Goal: Task Accomplishment & Management: Use online tool/utility

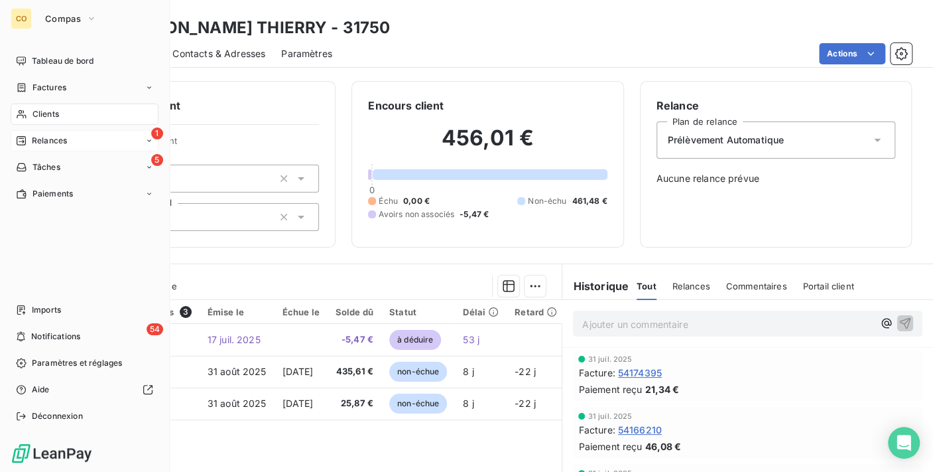
click at [45, 141] on span "Relances" at bounding box center [49, 141] width 35 height 12
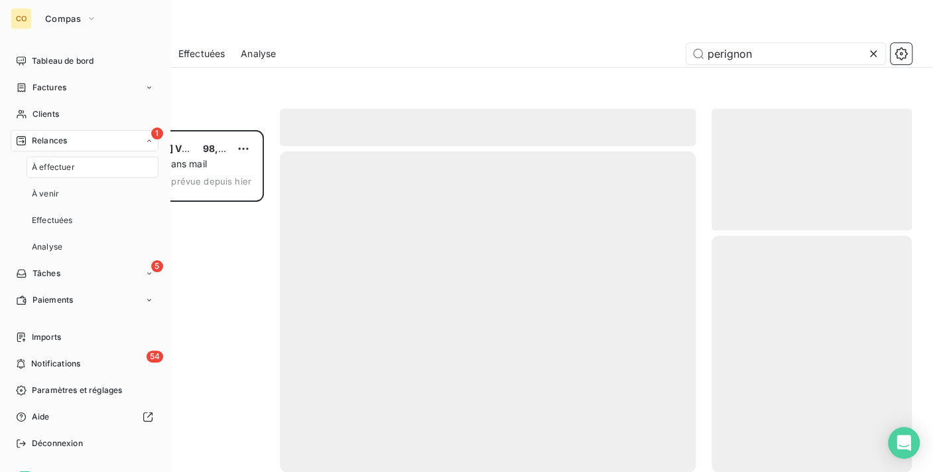
scroll to position [330, 189]
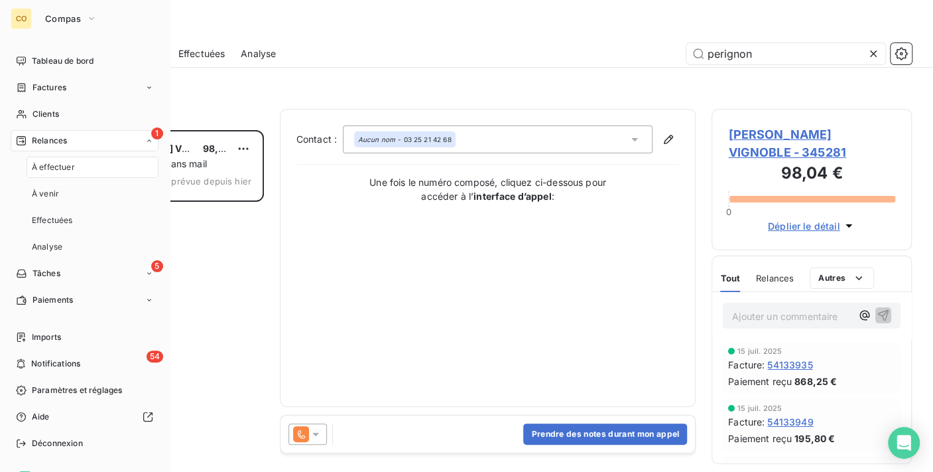
click at [62, 162] on span "À effectuer" at bounding box center [53, 167] width 43 height 12
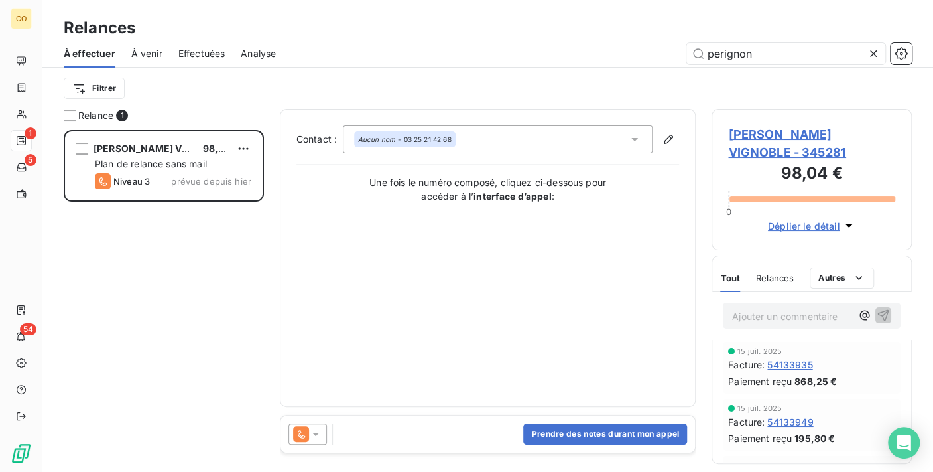
click at [879, 56] on icon at bounding box center [873, 53] width 13 height 13
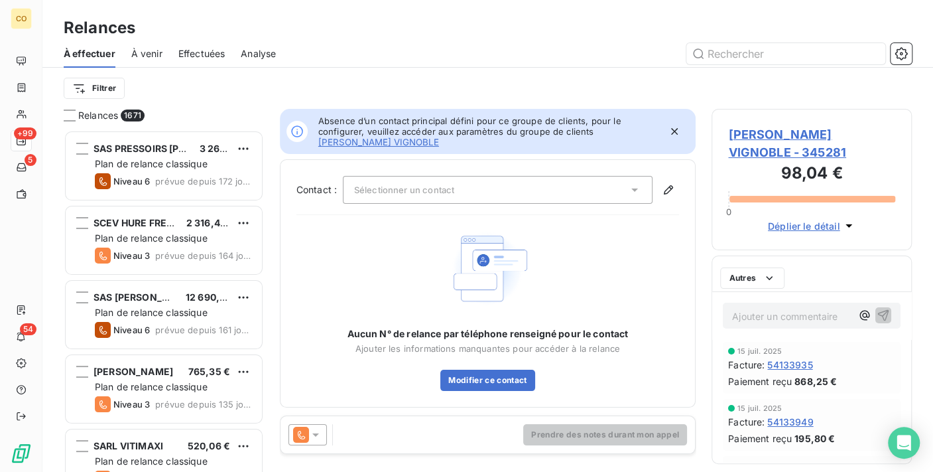
scroll to position [330, 189]
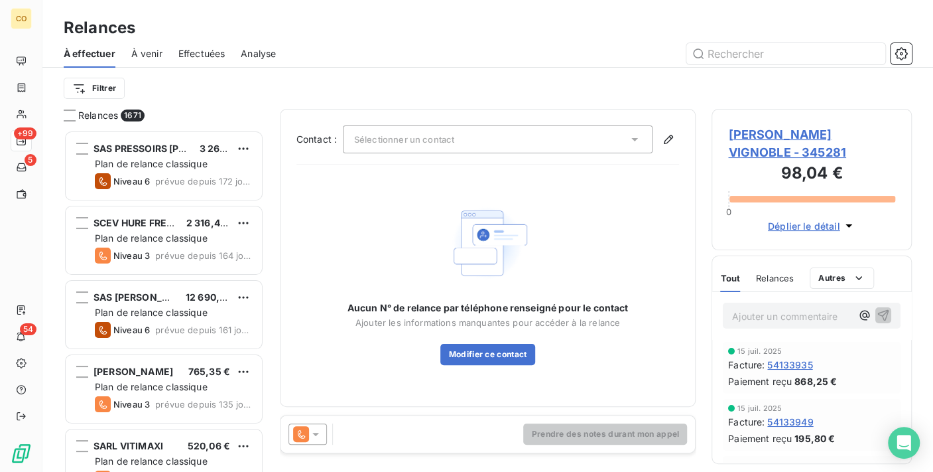
click at [198, 52] on span "Effectuées" at bounding box center [201, 53] width 47 height 13
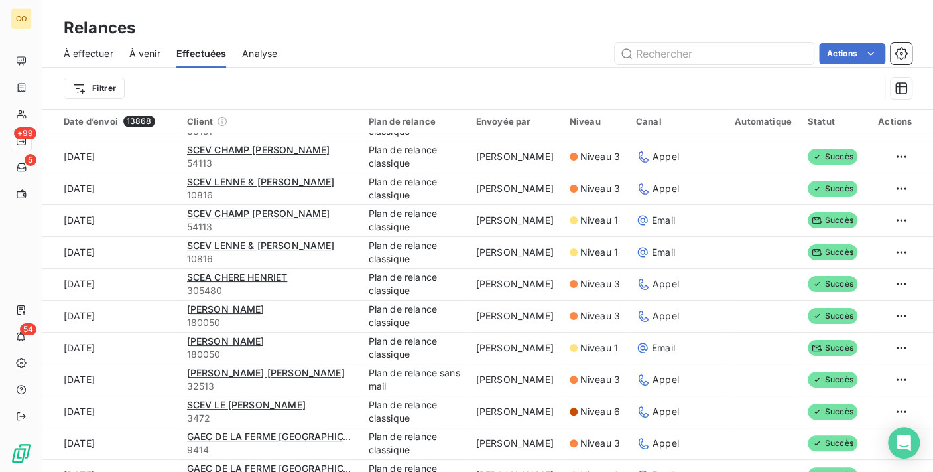
scroll to position [147, 0]
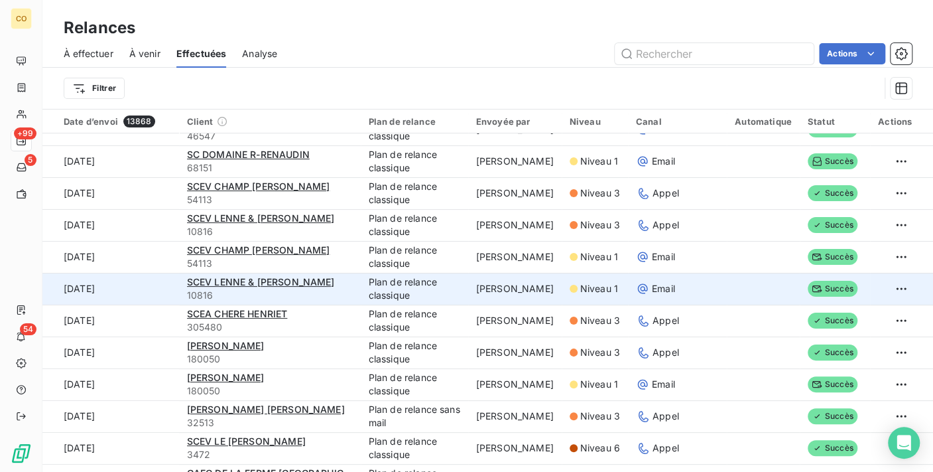
click at [240, 275] on div "SCEV LENNE & [PERSON_NAME]" at bounding box center [270, 281] width 166 height 13
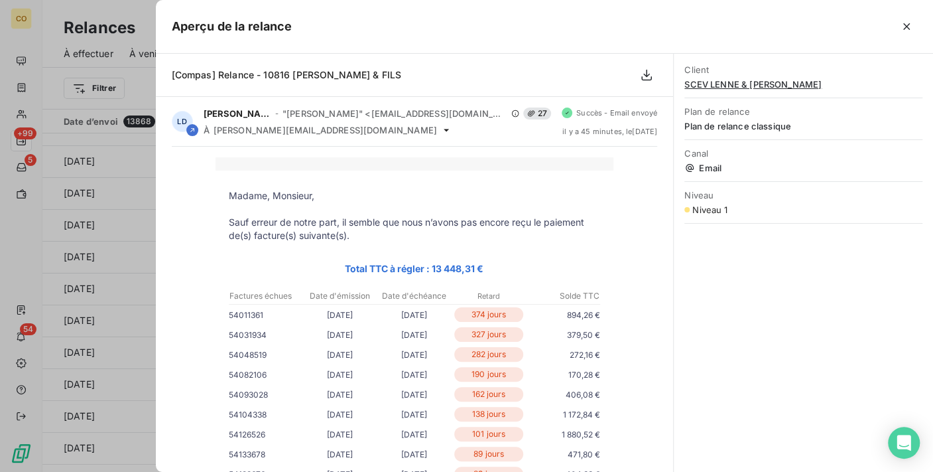
click at [730, 84] on span "SCEV LENNE & [PERSON_NAME]" at bounding box center [804, 84] width 238 height 11
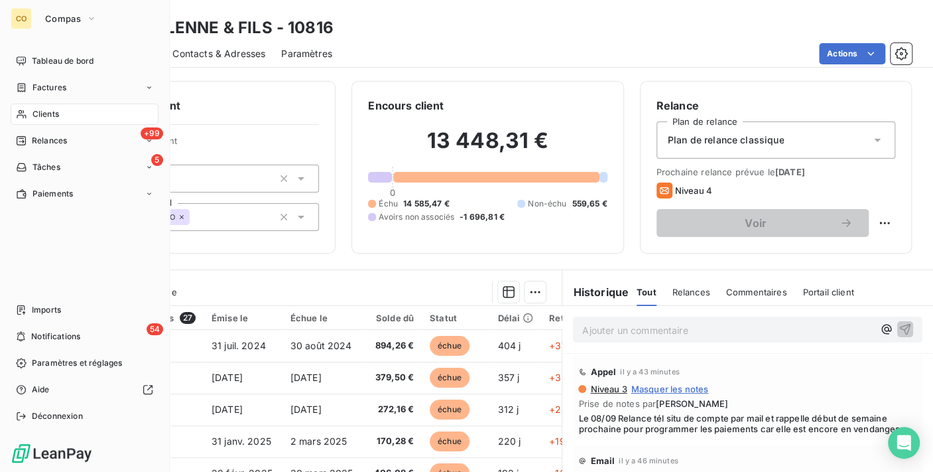
click at [25, 113] on icon at bounding box center [21, 114] width 11 height 11
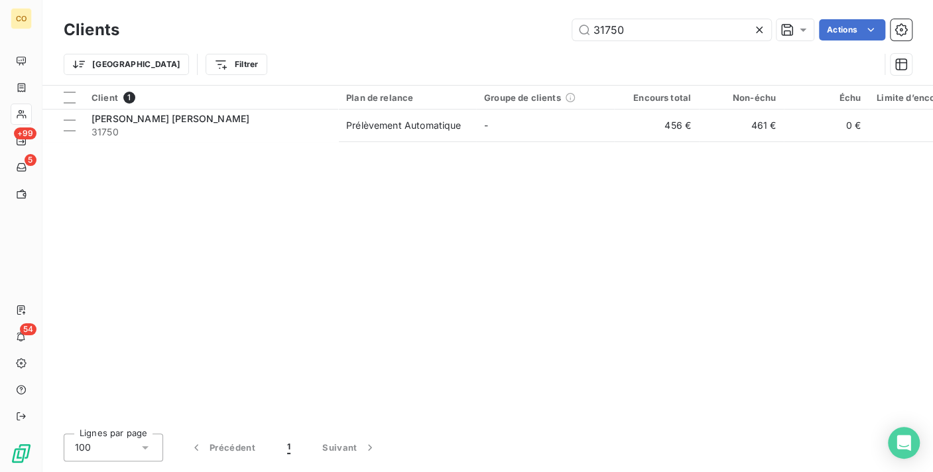
click at [758, 29] on icon at bounding box center [759, 30] width 7 height 7
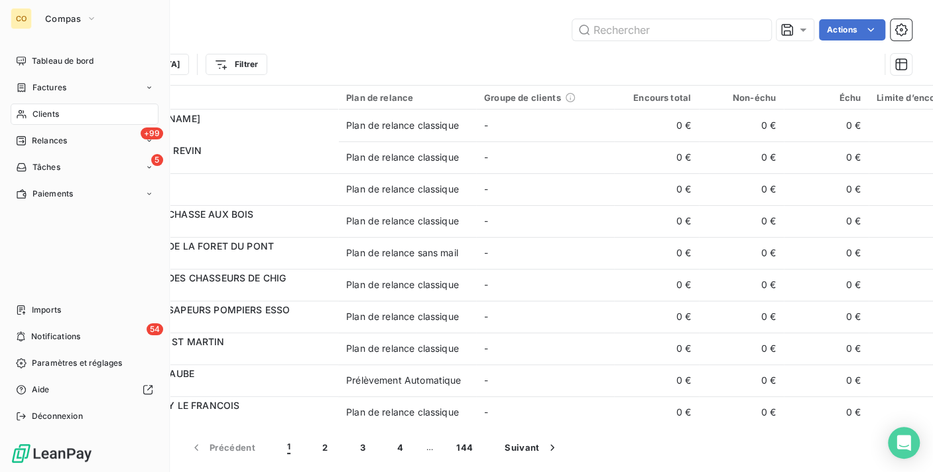
click at [23, 109] on icon at bounding box center [21, 114] width 11 height 11
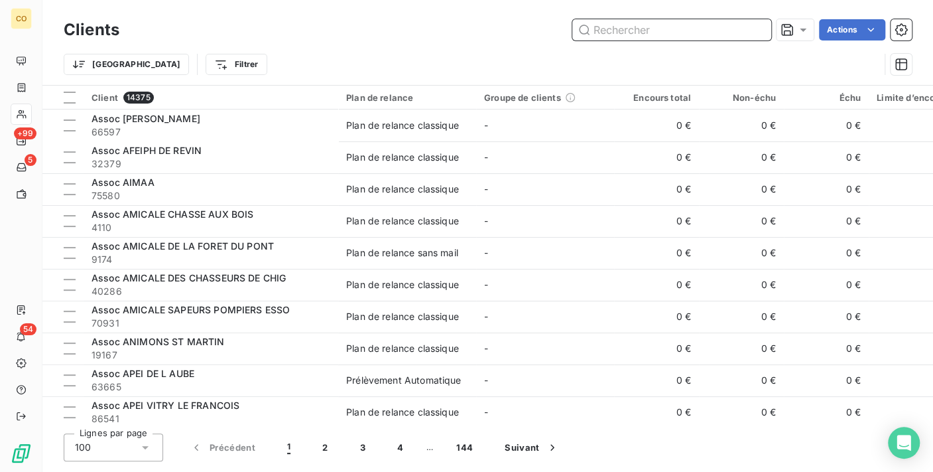
click at [665, 29] on input "text" at bounding box center [672, 29] width 199 height 21
drag, startPoint x: 640, startPoint y: 27, endPoint x: 621, endPoint y: 26, distance: 19.3
click at [621, 26] on input "text" at bounding box center [672, 29] width 199 height 21
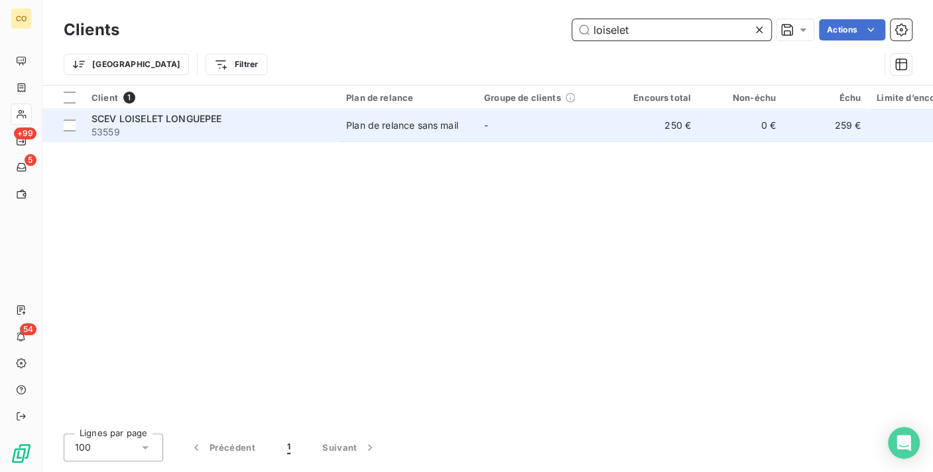
type input "loiselet"
click at [567, 123] on td "-" at bounding box center [545, 125] width 138 height 32
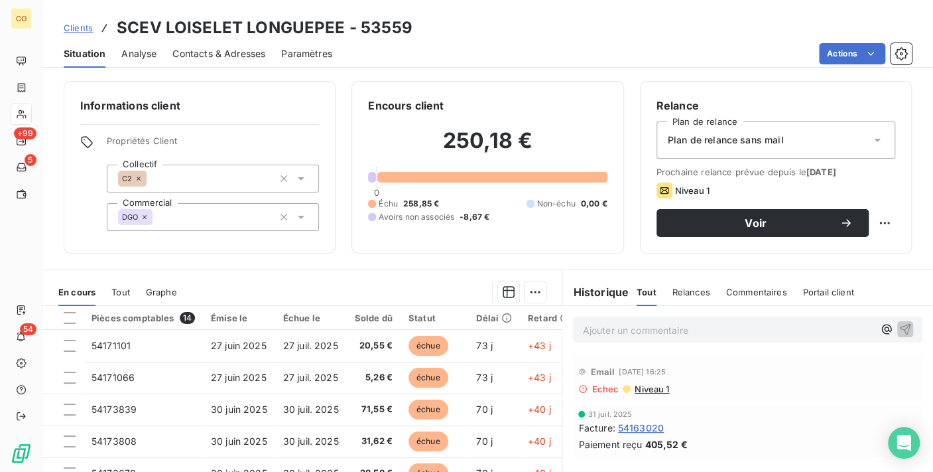
click at [781, 139] on div "Plan de relance sans mail" at bounding box center [776, 139] width 239 height 37
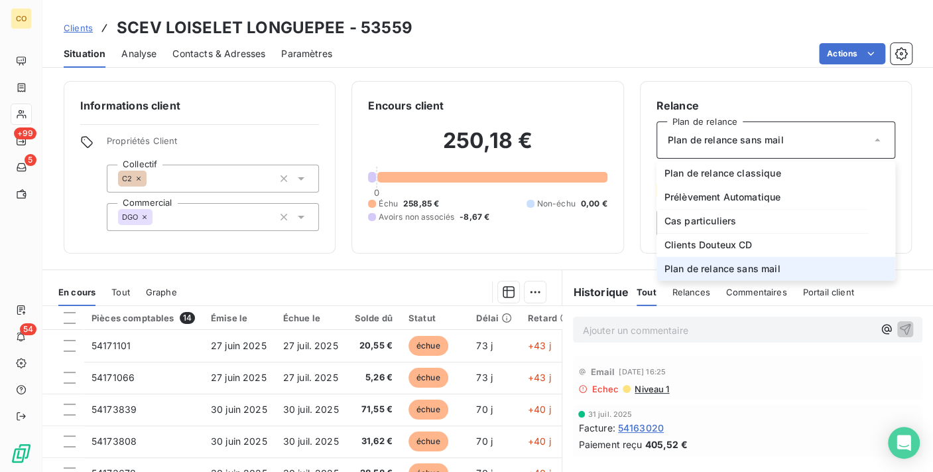
click at [441, 232] on div "250,18 € 0 Échu 258,85 € Non-échu 0,00 € Avoirs non associés -8,67 €" at bounding box center [487, 174] width 239 height 123
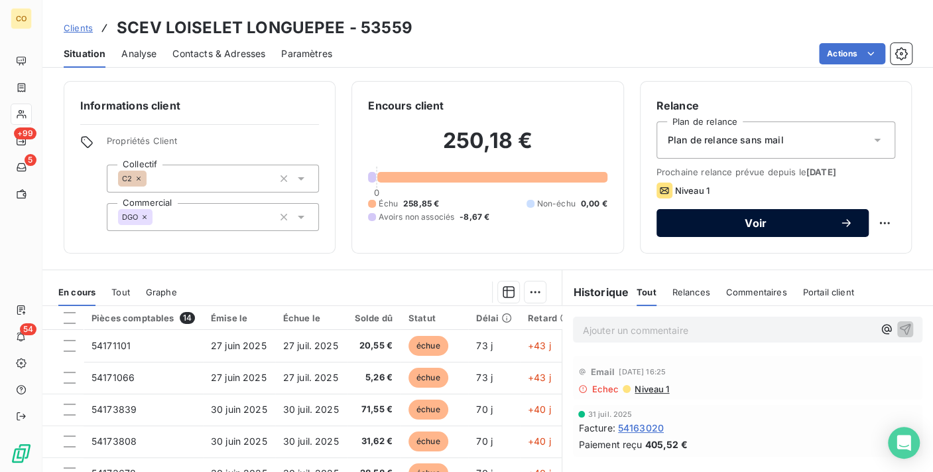
click at [747, 226] on span "Voir" at bounding box center [756, 223] width 167 height 11
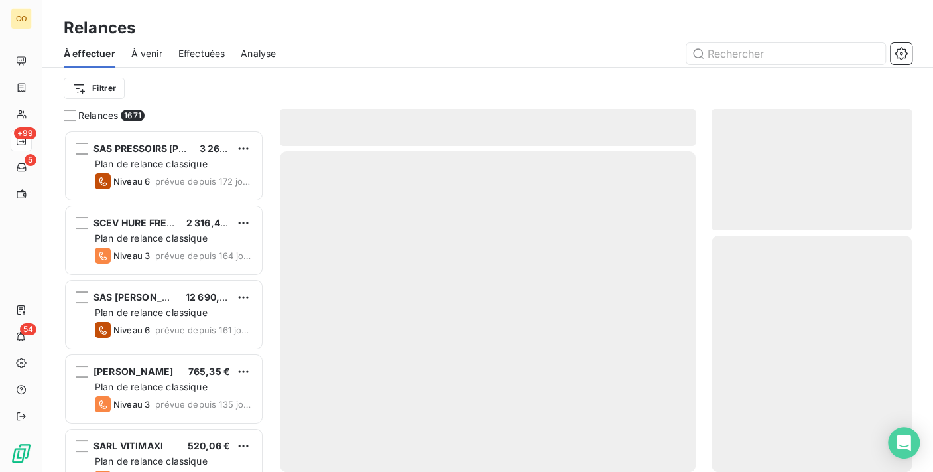
scroll to position [330, 189]
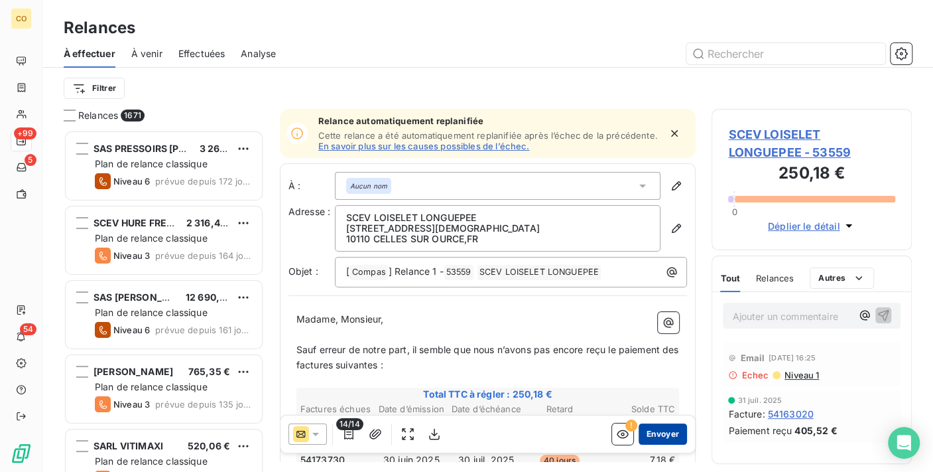
click at [639, 431] on button "Envoyer" at bounding box center [663, 433] width 48 height 21
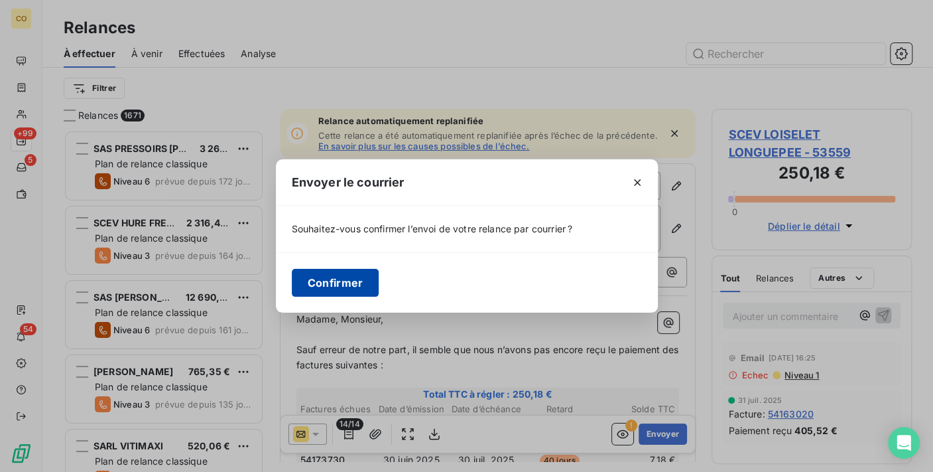
click at [361, 273] on button "Confirmer" at bounding box center [336, 283] width 88 height 28
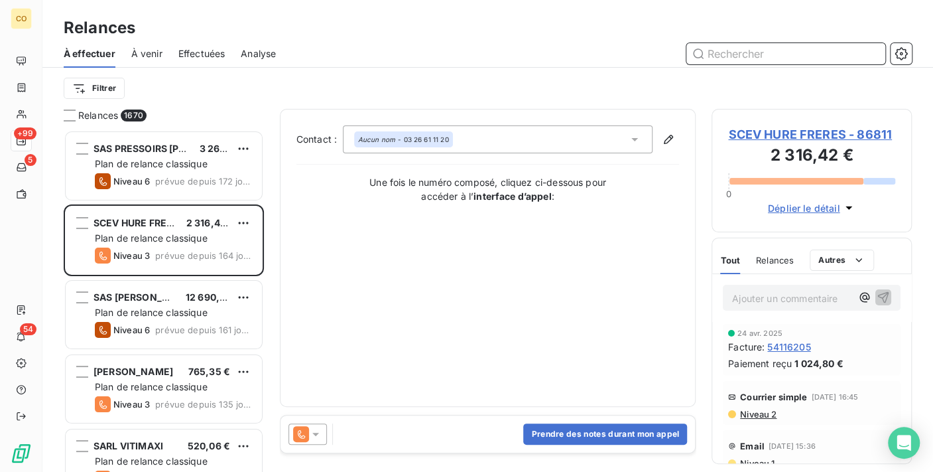
click at [799, 58] on input "text" at bounding box center [786, 53] width 199 height 21
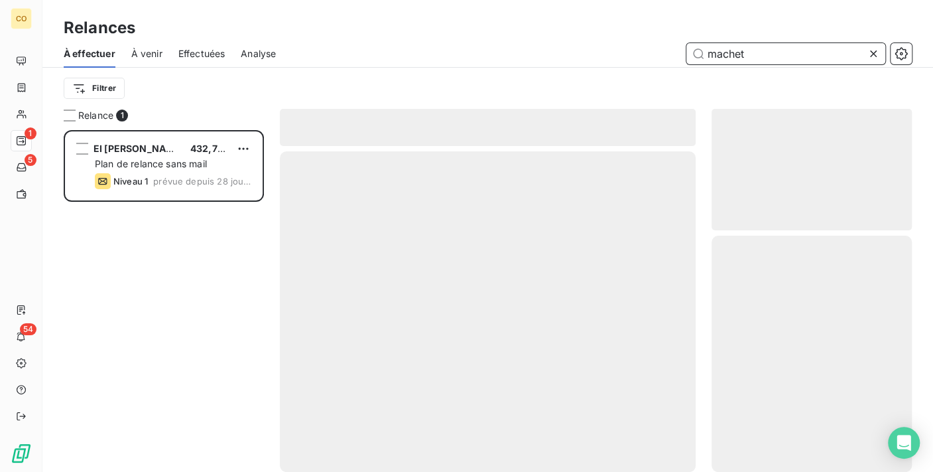
scroll to position [330, 189]
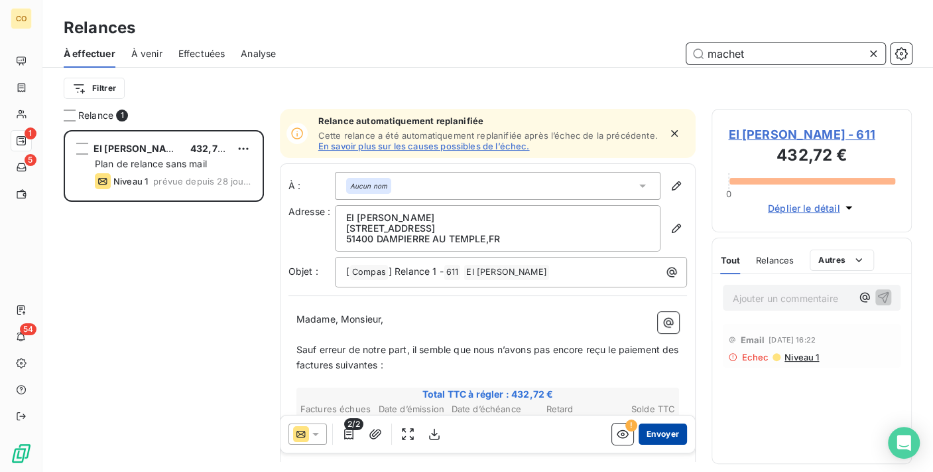
type input "machet"
click at [661, 429] on button "Envoyer" at bounding box center [663, 433] width 48 height 21
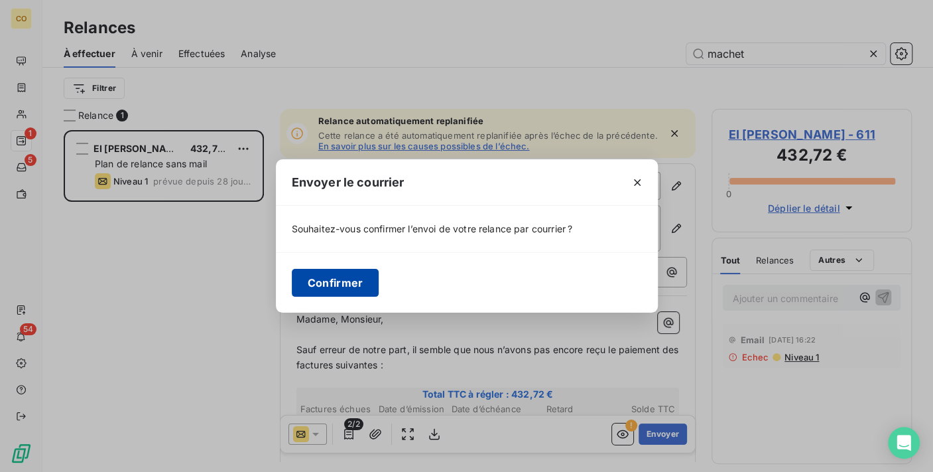
click at [344, 285] on button "Confirmer" at bounding box center [336, 283] width 88 height 28
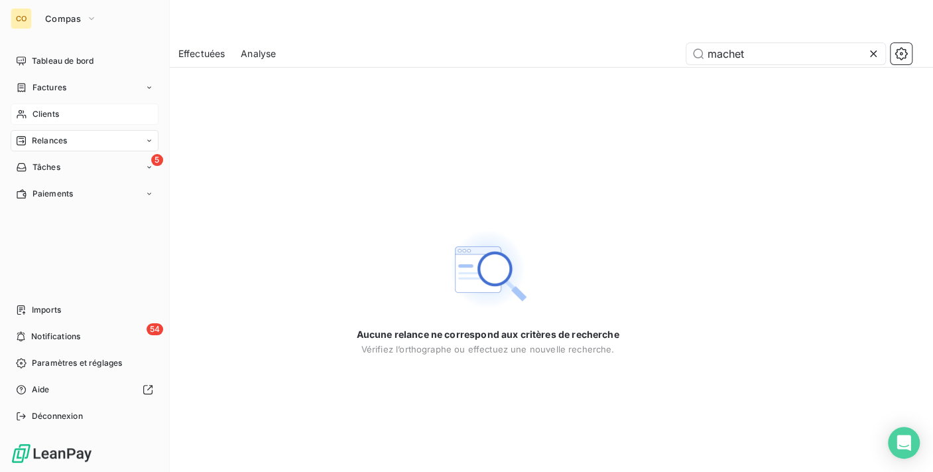
click at [47, 113] on span "Clients" at bounding box center [46, 114] width 27 height 12
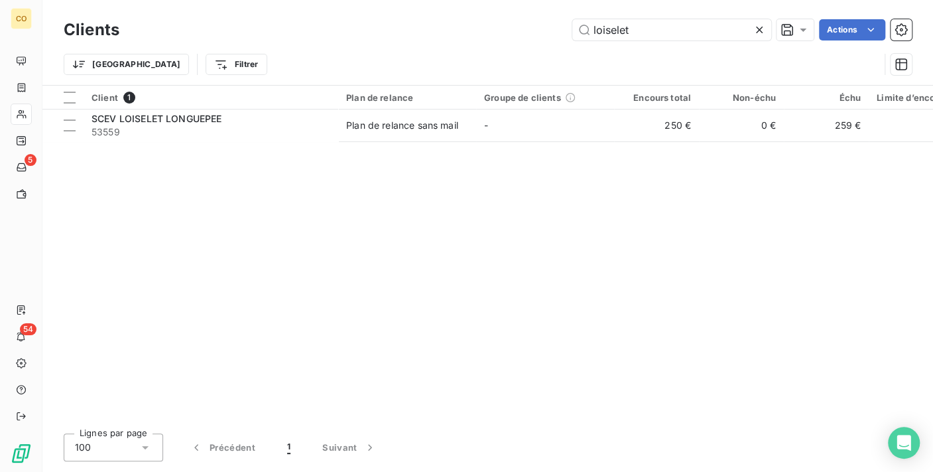
drag, startPoint x: 666, startPoint y: 35, endPoint x: 366, endPoint y: -7, distance: 303.4
click at [366, 0] on html "CO 5 54 Clients loiselet Actions Trier Filtrer Client 1 Plan de relance Groupe …" at bounding box center [466, 236] width 933 height 472
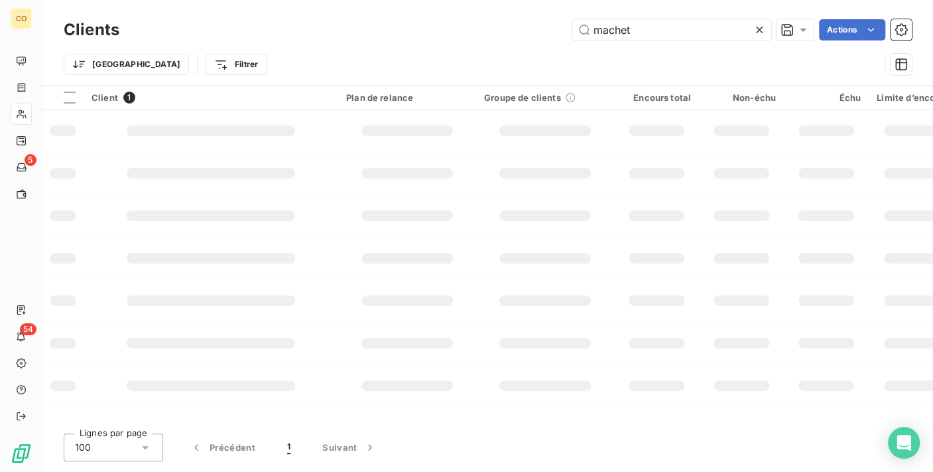
type input "machet"
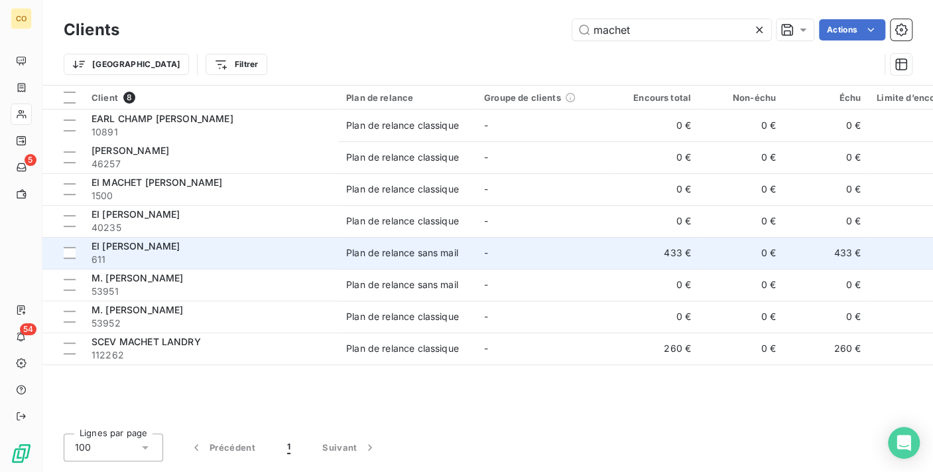
click at [182, 262] on span "611" at bounding box center [211, 259] width 239 height 13
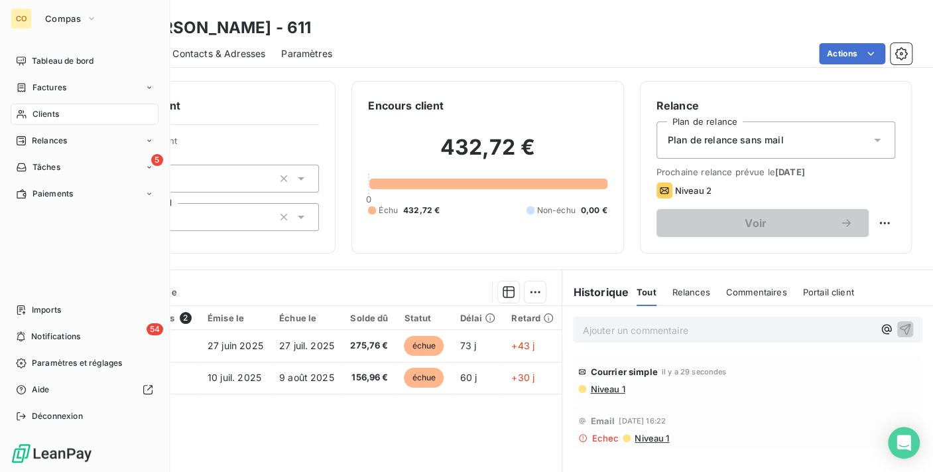
click at [45, 117] on span "Clients" at bounding box center [46, 114] width 27 height 12
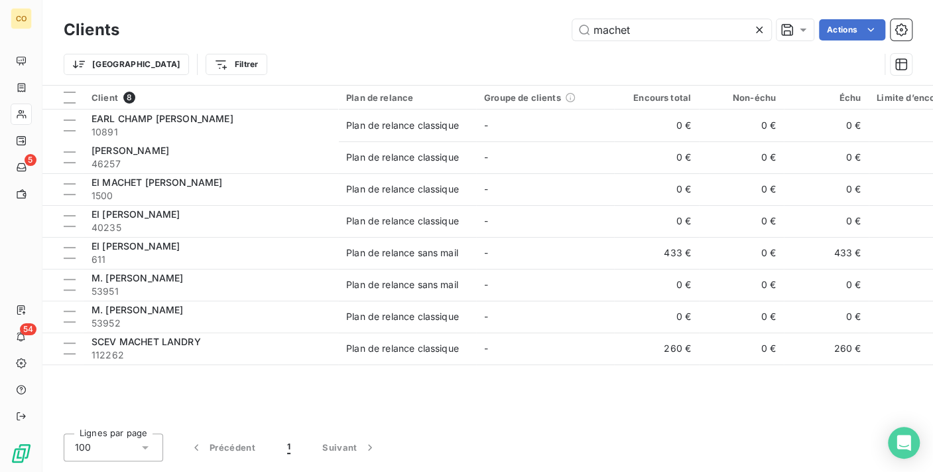
drag, startPoint x: 640, startPoint y: 29, endPoint x: 257, endPoint y: -25, distance: 385.9
click at [257, 0] on html "CO 5 54 Clients machet Actions Trier Filtrer Client 8 Plan de relance Groupe de…" at bounding box center [466, 236] width 933 height 472
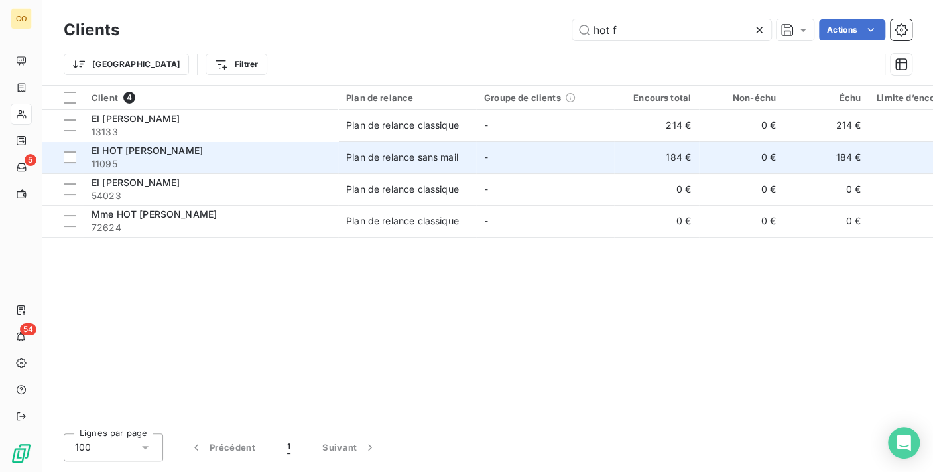
type input "hot f"
click at [191, 161] on span "11095" at bounding box center [211, 163] width 239 height 13
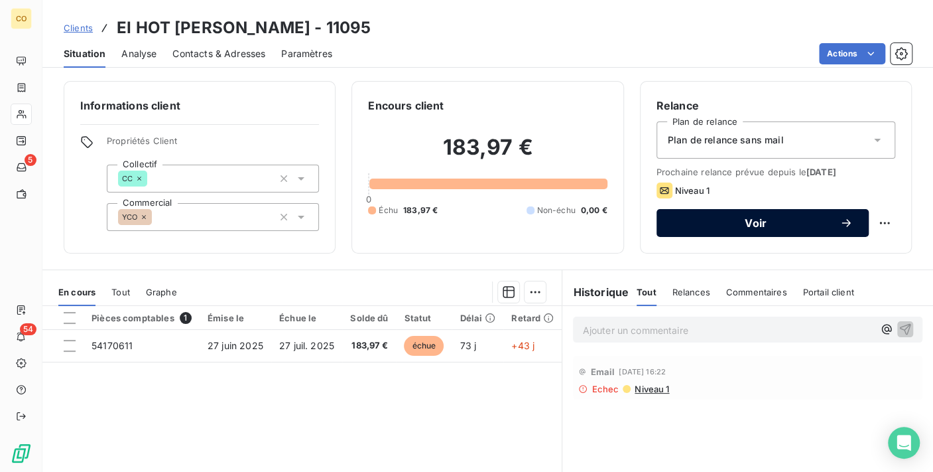
click at [766, 225] on span "Voir" at bounding box center [756, 223] width 167 height 11
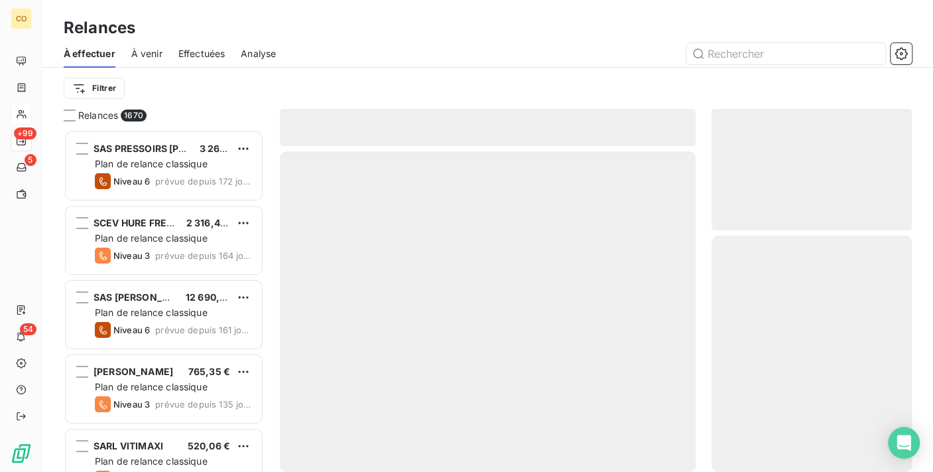
scroll to position [330, 189]
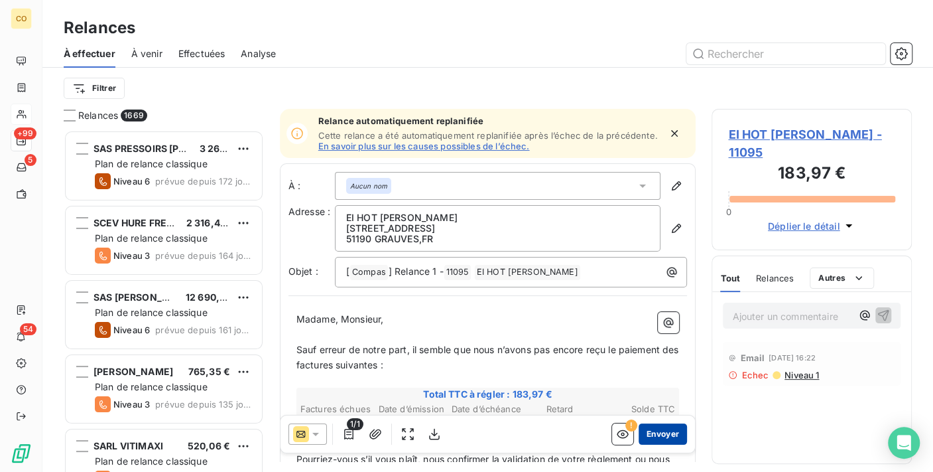
click at [644, 429] on button "Envoyer" at bounding box center [663, 433] width 48 height 21
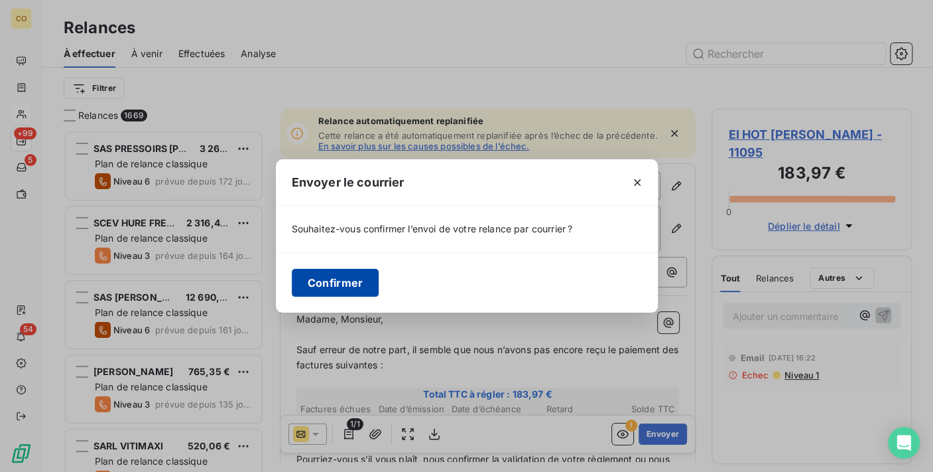
click at [346, 281] on button "Confirmer" at bounding box center [336, 283] width 88 height 28
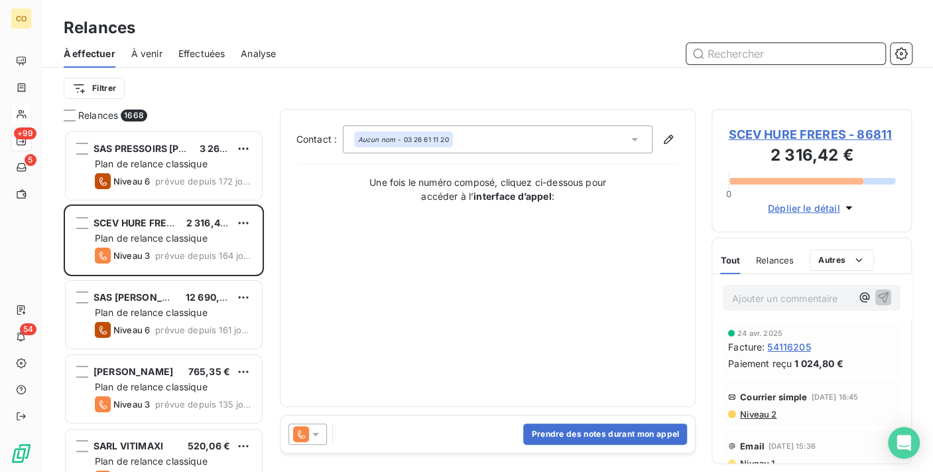
click at [737, 53] on input "text" at bounding box center [786, 53] width 199 height 21
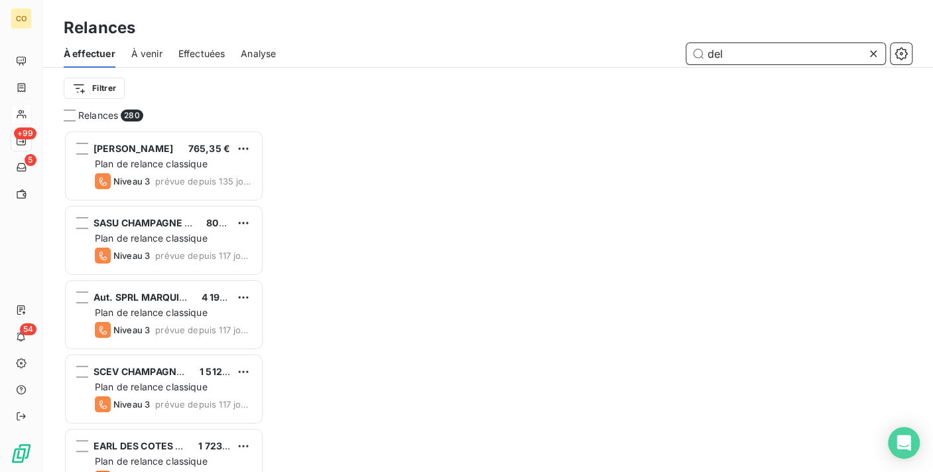
scroll to position [330, 189]
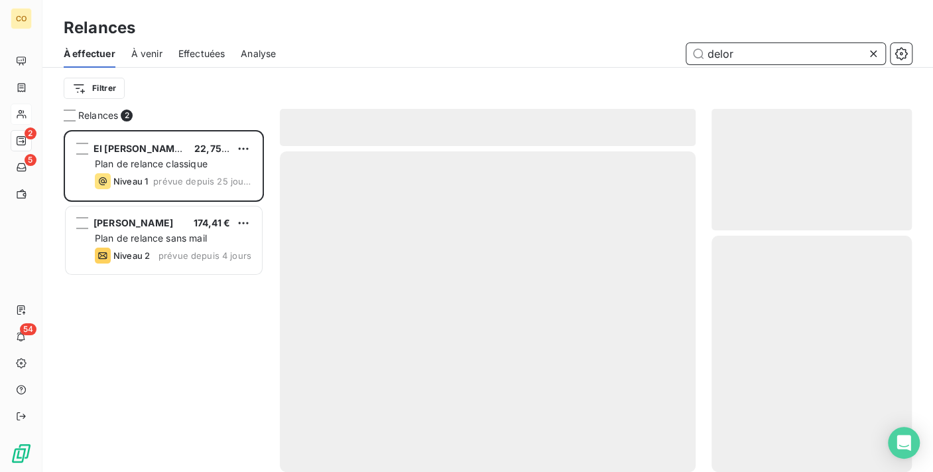
scroll to position [330, 189]
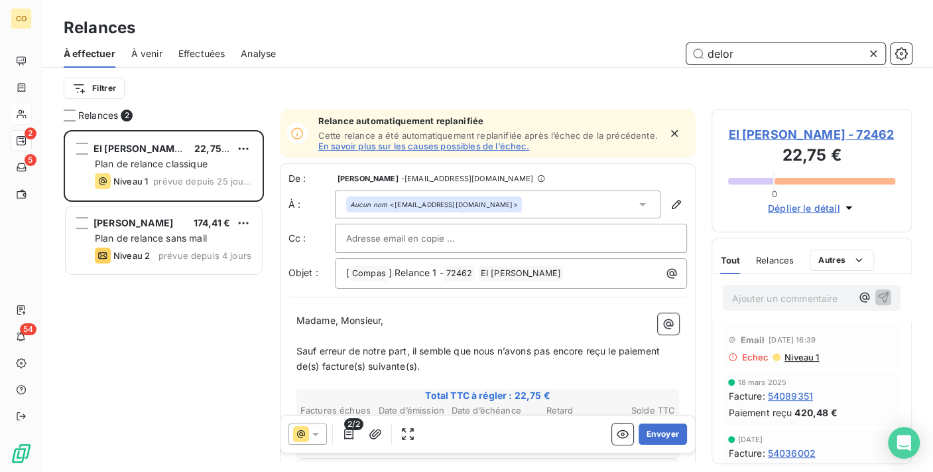
type input "delor"
click at [827, 130] on span "EI [PERSON_NAME] - 72462" at bounding box center [811, 134] width 167 height 18
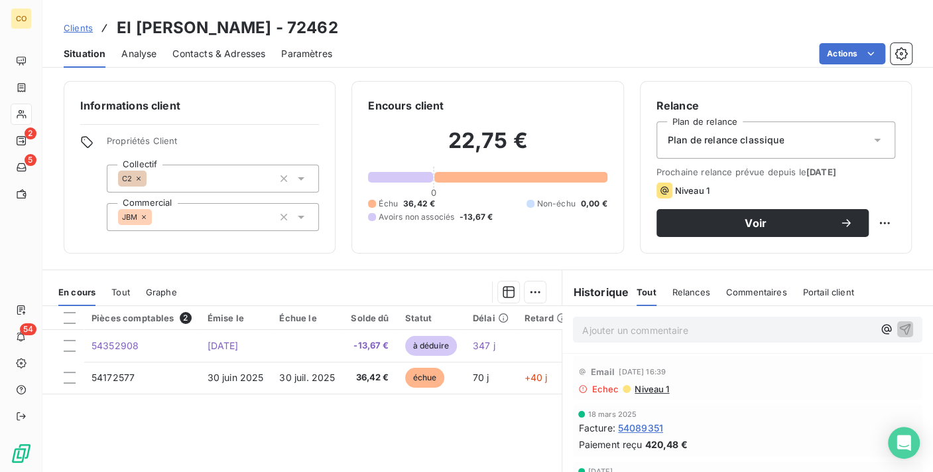
click at [762, 143] on span "Plan de relance classique" at bounding box center [726, 139] width 117 height 13
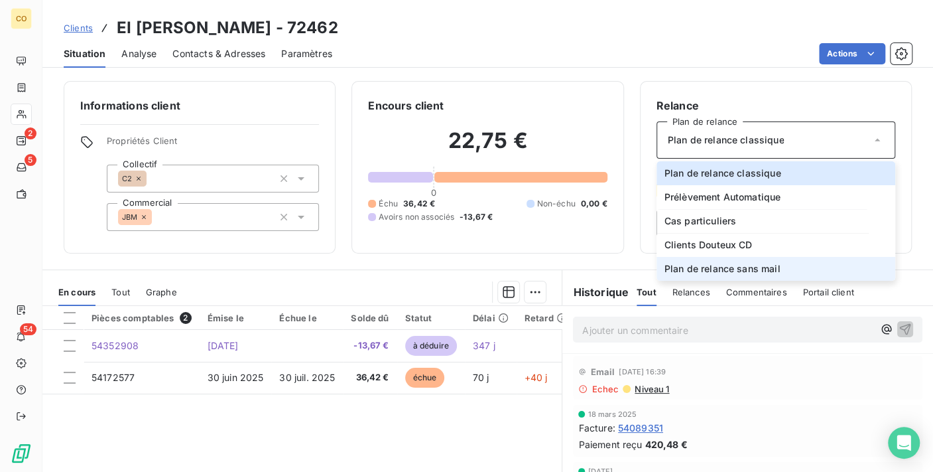
click at [762, 271] on span "Plan de relance sans mail" at bounding box center [723, 268] width 116 height 13
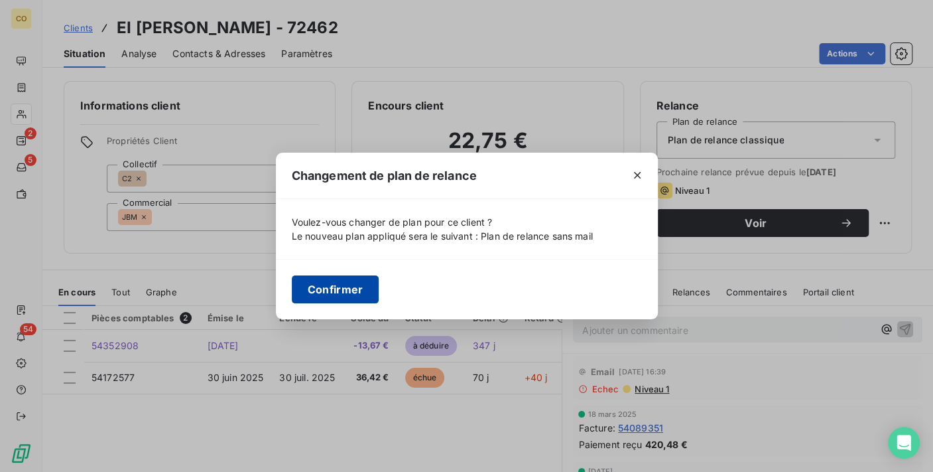
click at [363, 293] on button "Confirmer" at bounding box center [336, 289] width 88 height 28
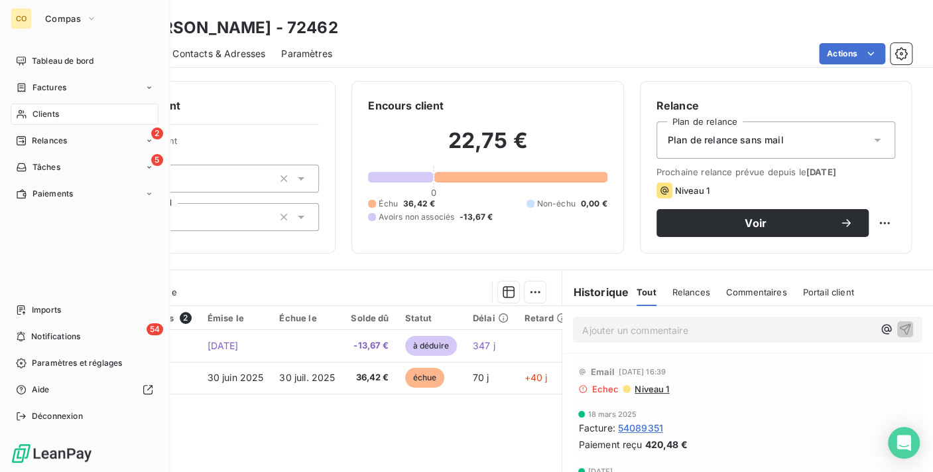
click at [40, 106] on div "Clients" at bounding box center [85, 113] width 148 height 21
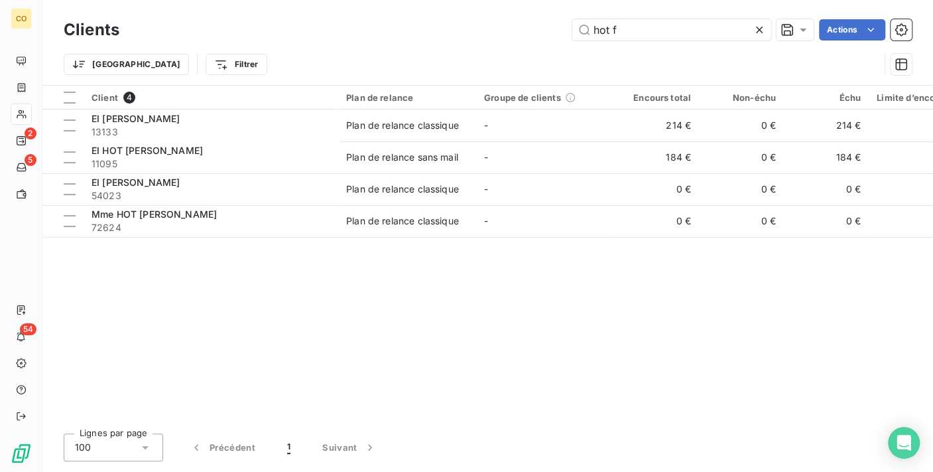
drag, startPoint x: 659, startPoint y: 27, endPoint x: 392, endPoint y: -12, distance: 270.2
click at [392, 0] on html "CO 2 5 54 Clients hot f Actions Trier Filtrer Client 4 Plan de relance Groupe d…" at bounding box center [466, 236] width 933 height 472
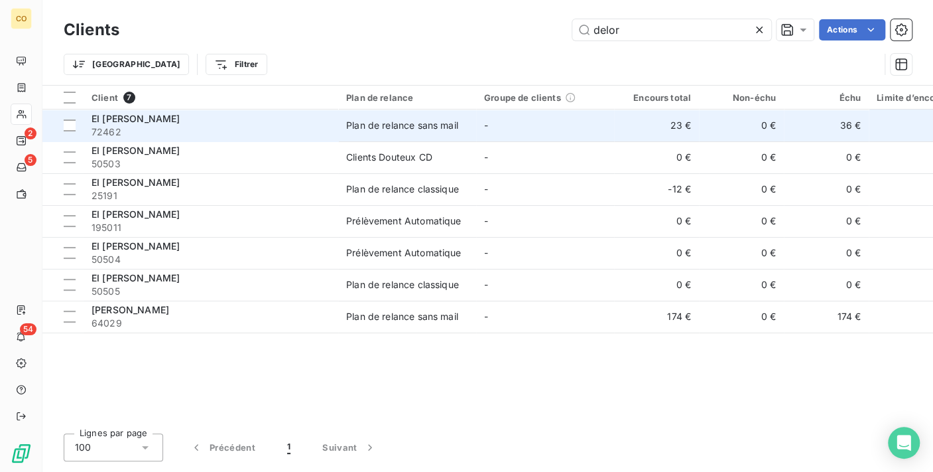
type input "delor"
click at [248, 123] on div "EI [PERSON_NAME]" at bounding box center [211, 118] width 239 height 13
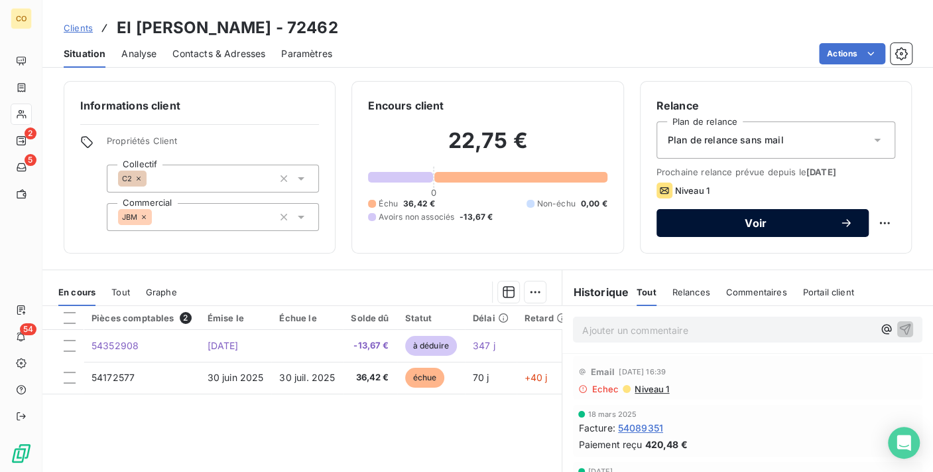
click at [754, 218] on span "Voir" at bounding box center [756, 223] width 167 height 11
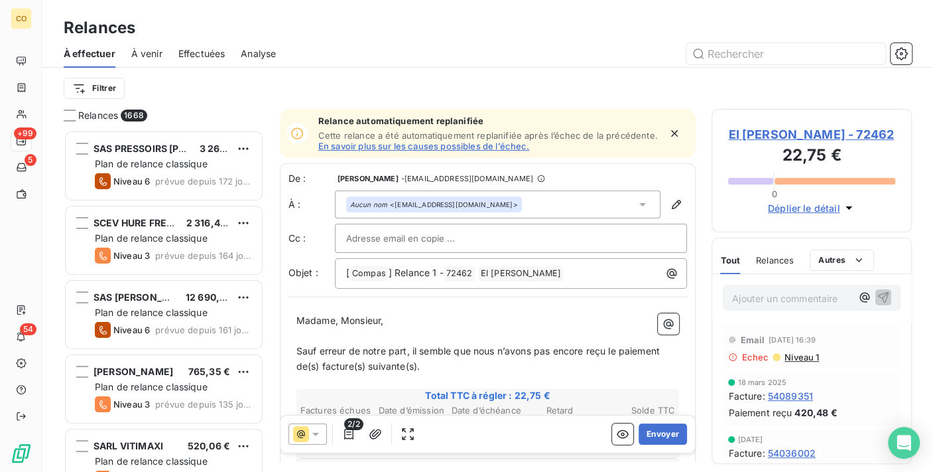
scroll to position [330, 189]
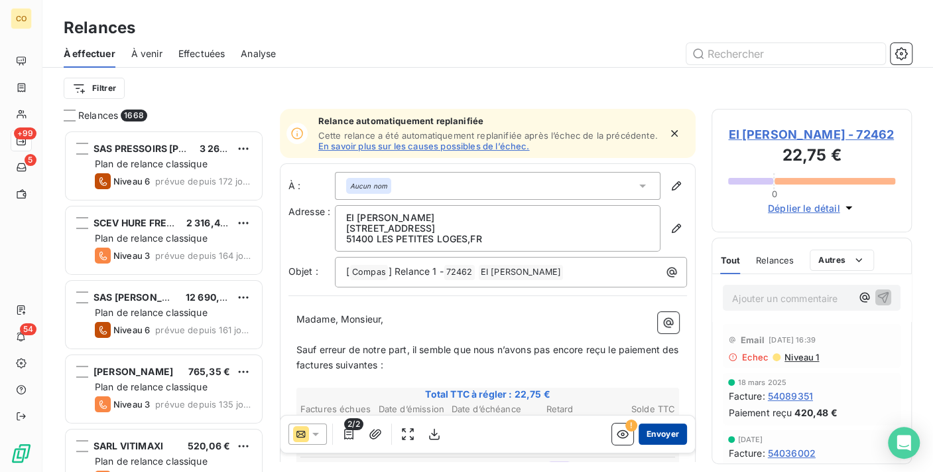
click at [670, 430] on button "Envoyer" at bounding box center [663, 433] width 48 height 21
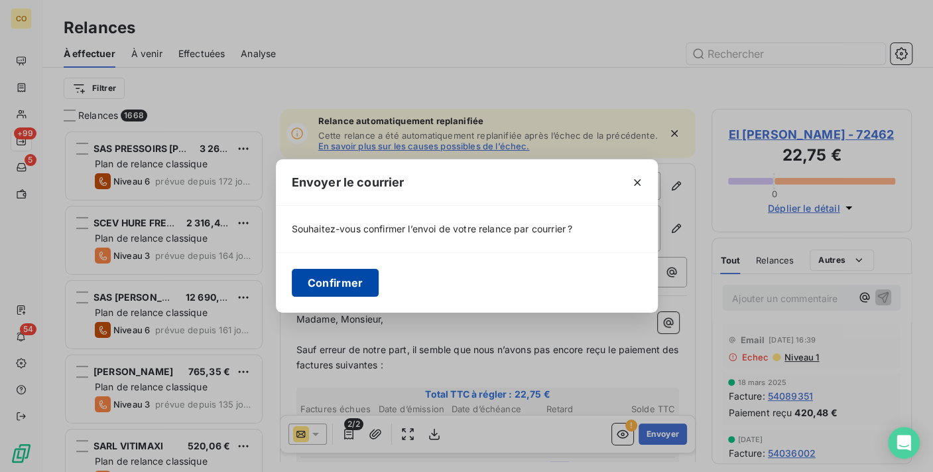
click at [357, 283] on button "Confirmer" at bounding box center [336, 283] width 88 height 28
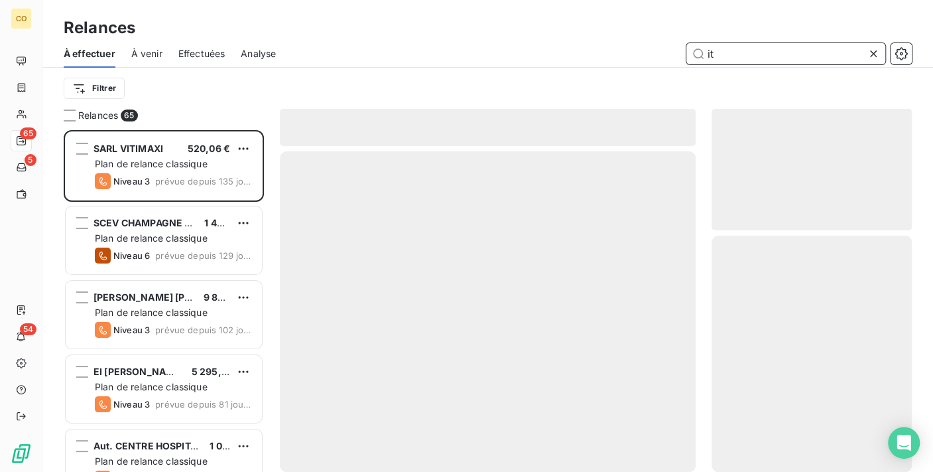
scroll to position [330, 189]
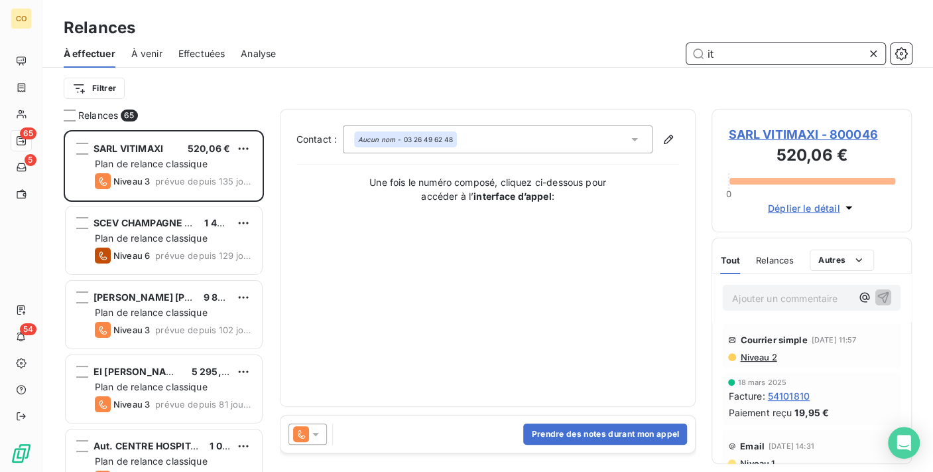
type input "it"
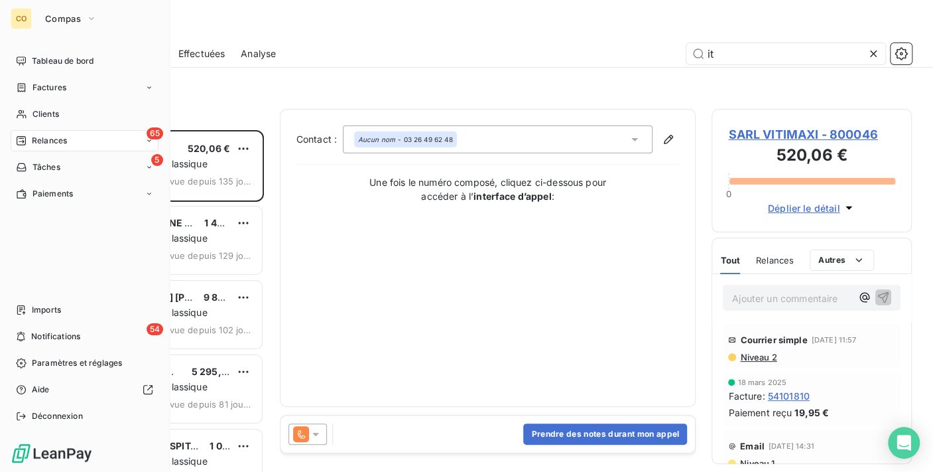
click at [54, 141] on span "Relances" at bounding box center [49, 141] width 35 height 12
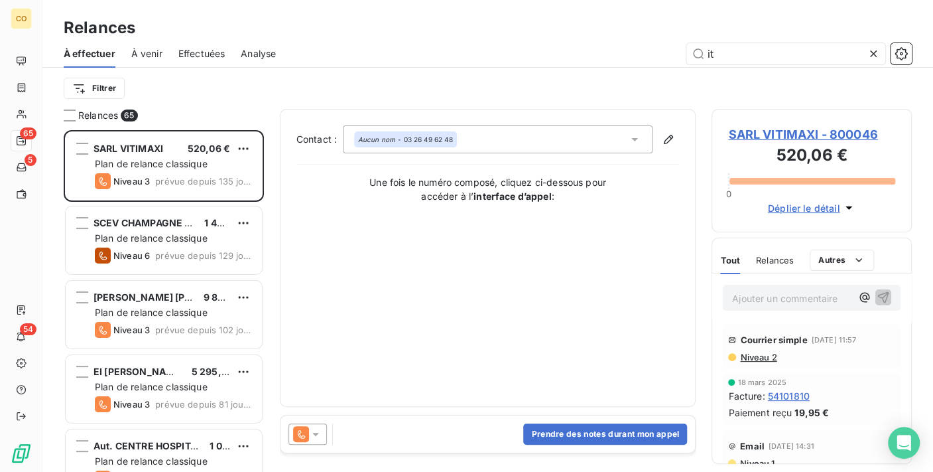
click at [870, 54] on icon at bounding box center [873, 53] width 13 height 13
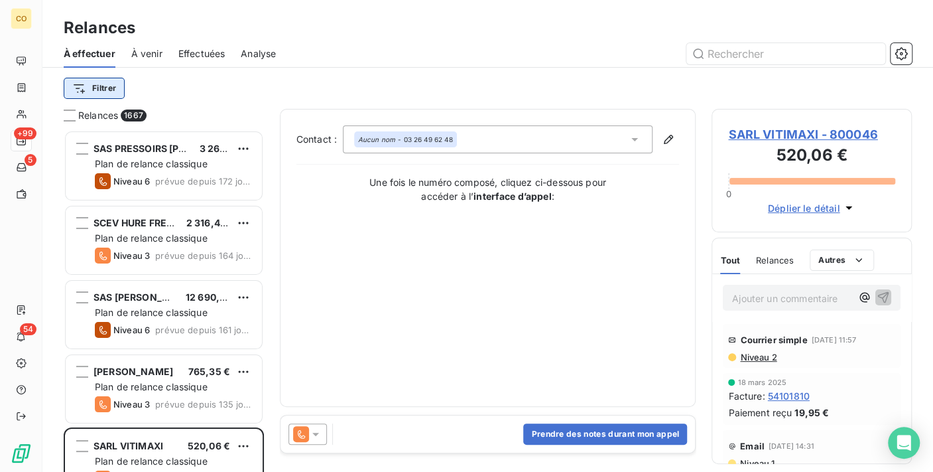
click at [91, 94] on html "CO +99 5 54 Relances À effectuer À venir Effectuées Analyse Filtrer Relances 16…" at bounding box center [466, 236] width 933 height 472
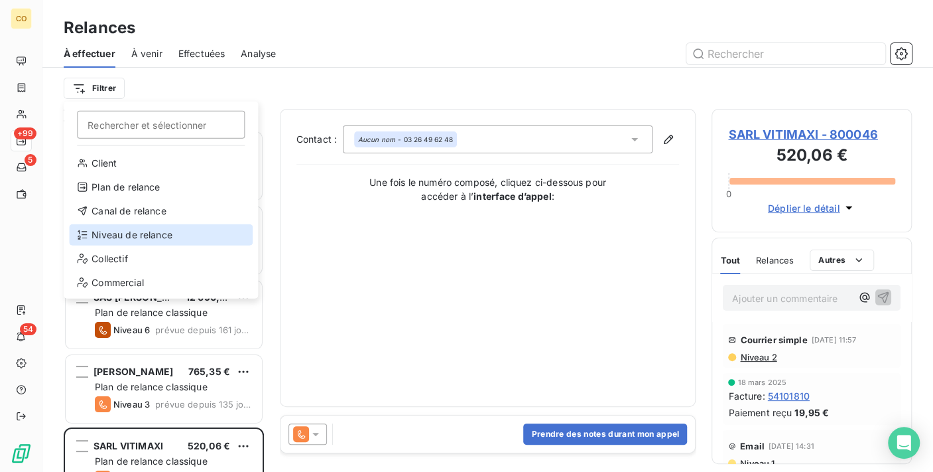
click at [159, 230] on div "Niveau de relance" at bounding box center [161, 234] width 184 height 21
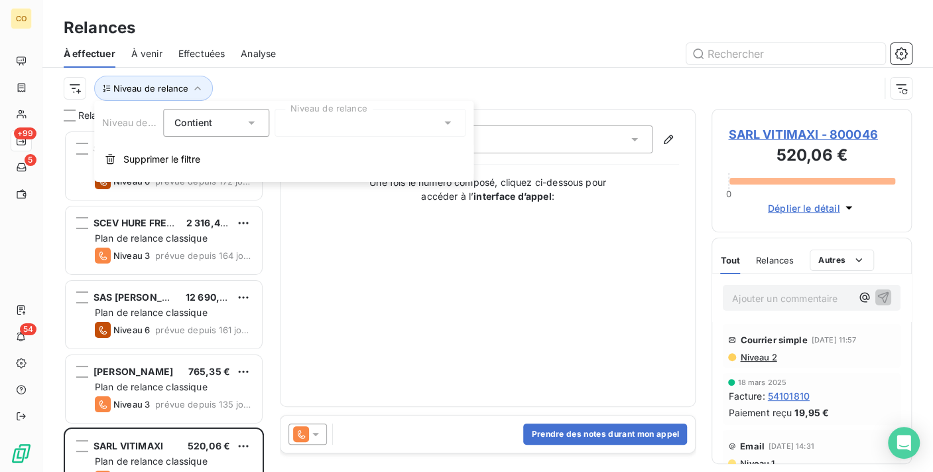
click at [403, 133] on div at bounding box center [370, 123] width 191 height 28
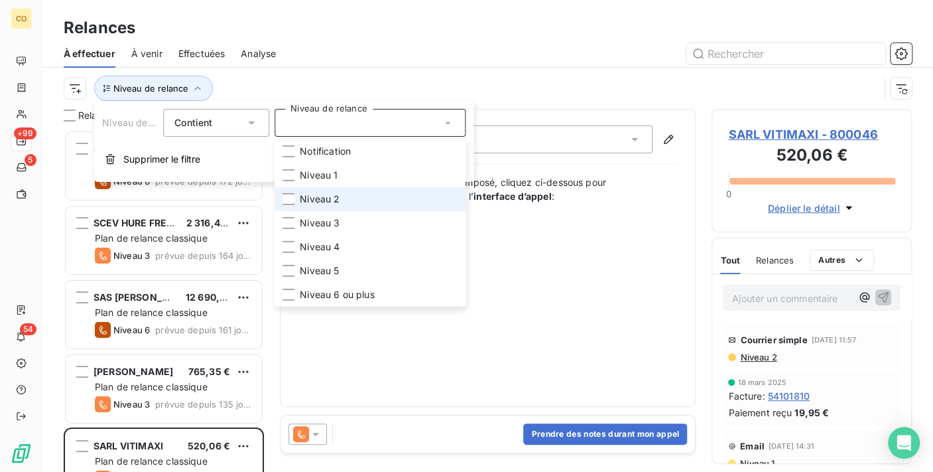
click at [366, 188] on li "Niveau 2" at bounding box center [370, 199] width 191 height 24
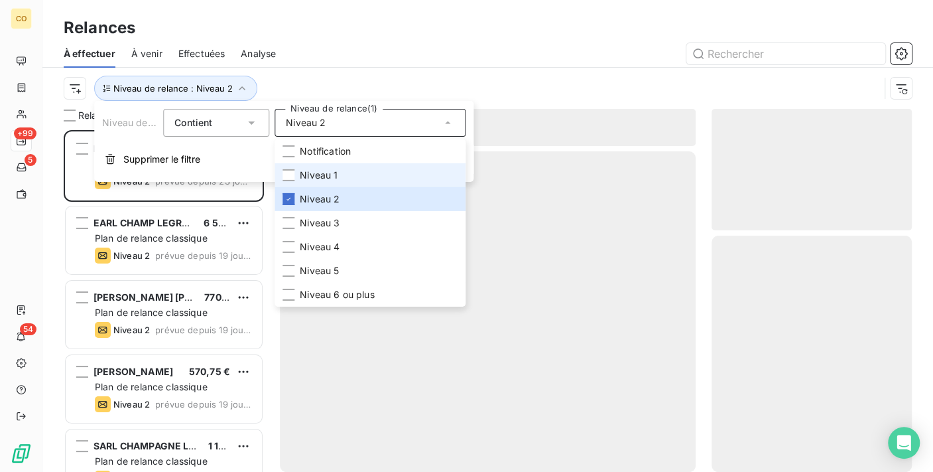
scroll to position [330, 189]
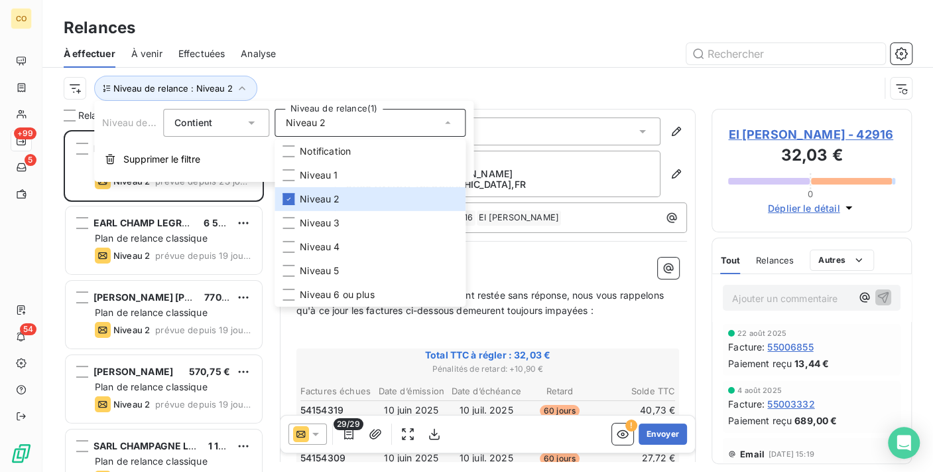
click at [389, 51] on div at bounding box center [602, 53] width 620 height 21
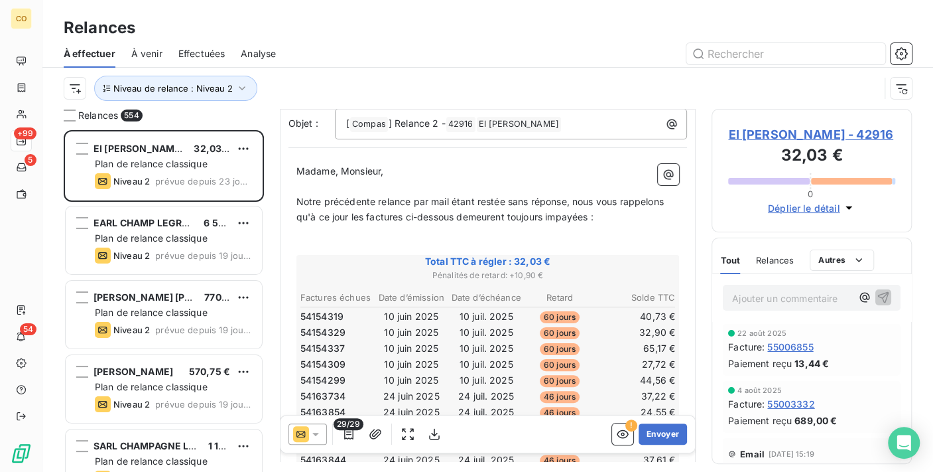
scroll to position [75, 0]
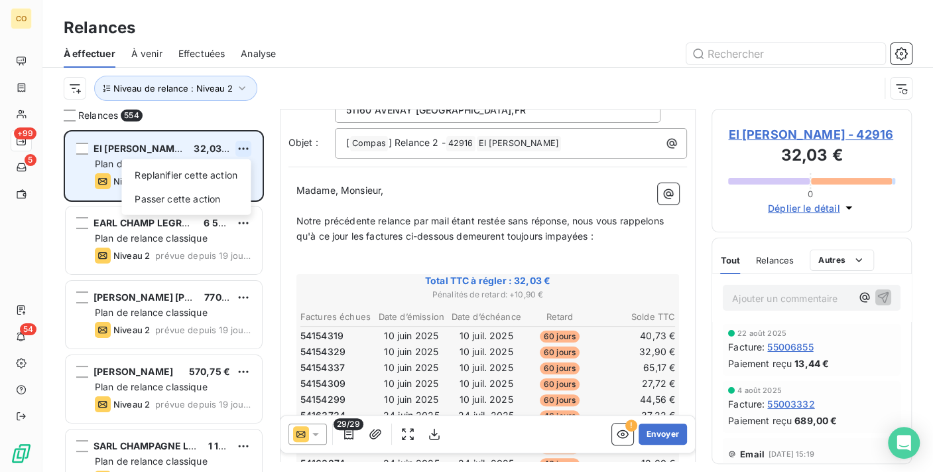
click at [240, 147] on html "CO +99 5 54 Relances À effectuer À venir Effectuées Analyse Niveau de relance :…" at bounding box center [466, 236] width 933 height 472
click at [224, 180] on div "Replanifier cette action" at bounding box center [186, 175] width 119 height 21
select select "8"
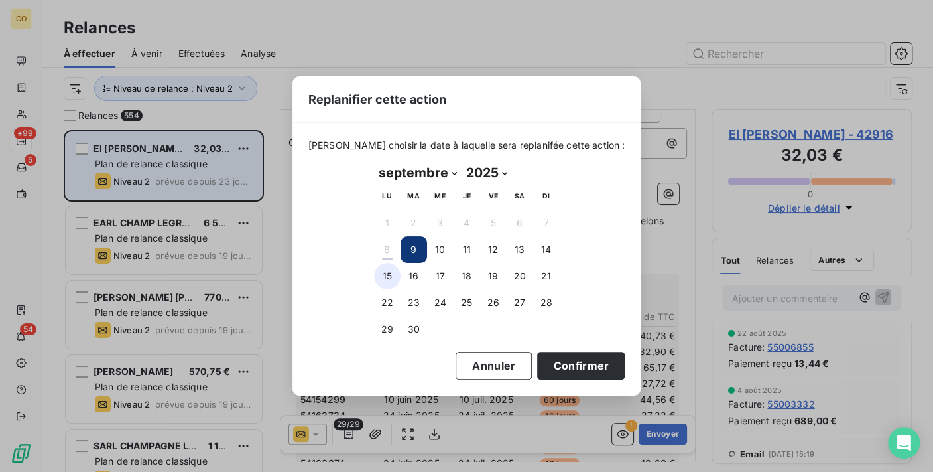
click at [388, 273] on button "15" at bounding box center [387, 276] width 27 height 27
click at [537, 361] on button "Confirmer" at bounding box center [581, 366] width 88 height 28
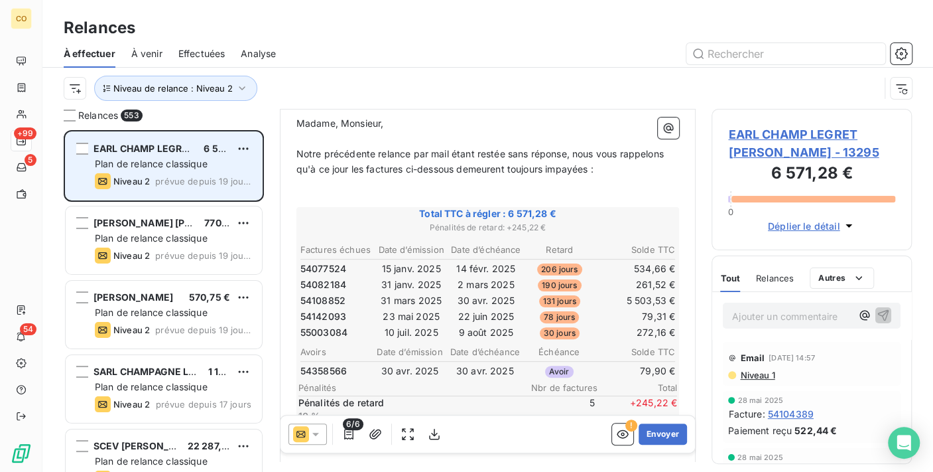
scroll to position [147, 0]
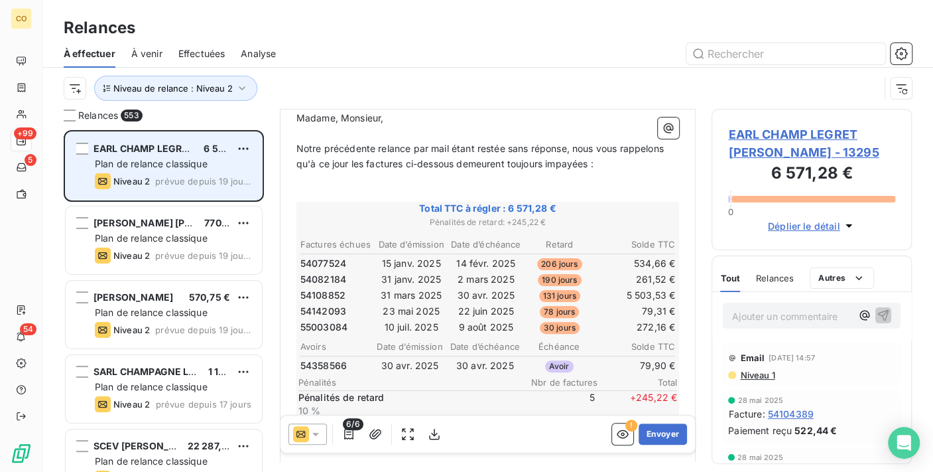
click at [756, 372] on span "Niveau 1" at bounding box center [757, 375] width 36 height 11
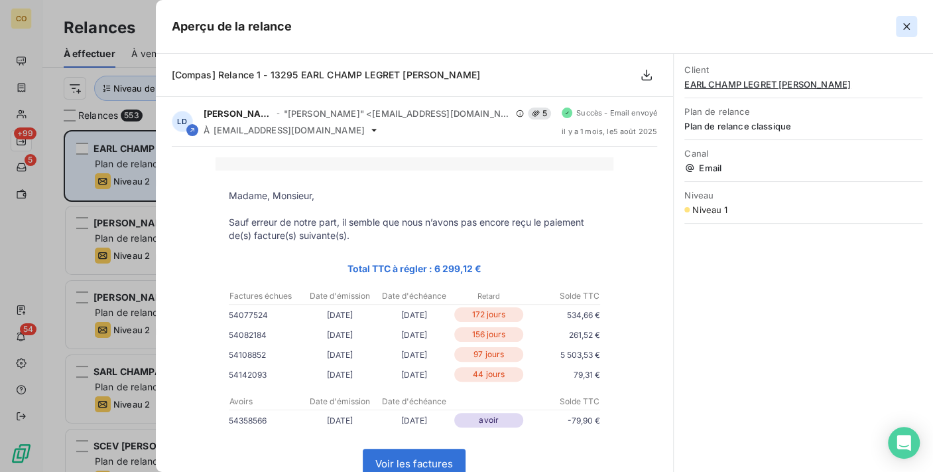
click at [912, 31] on icon "button" at bounding box center [906, 26] width 13 height 13
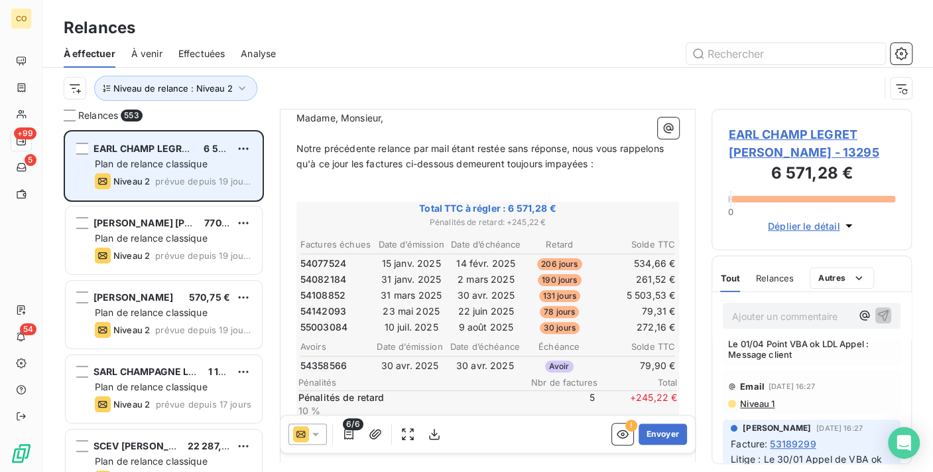
scroll to position [663, 0]
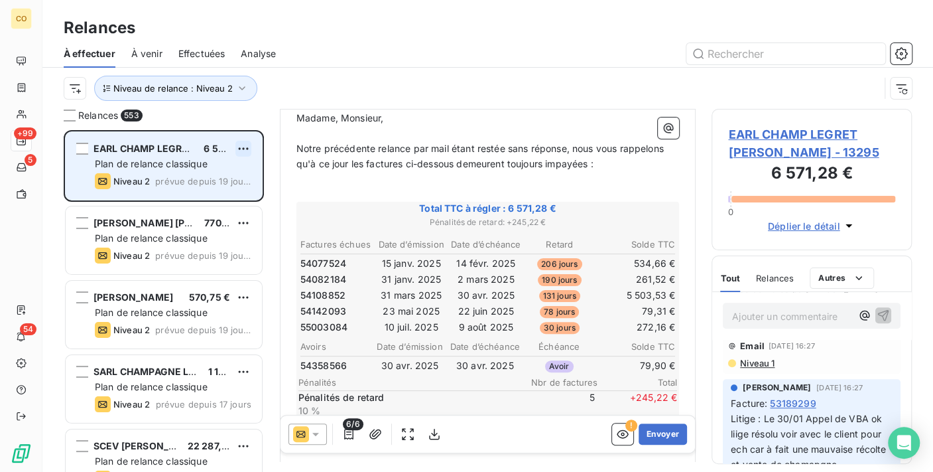
click at [244, 149] on html "CO +99 5 54 Relances À effectuer À venir Effectuées Analyse Niveau de relance :…" at bounding box center [466, 236] width 933 height 472
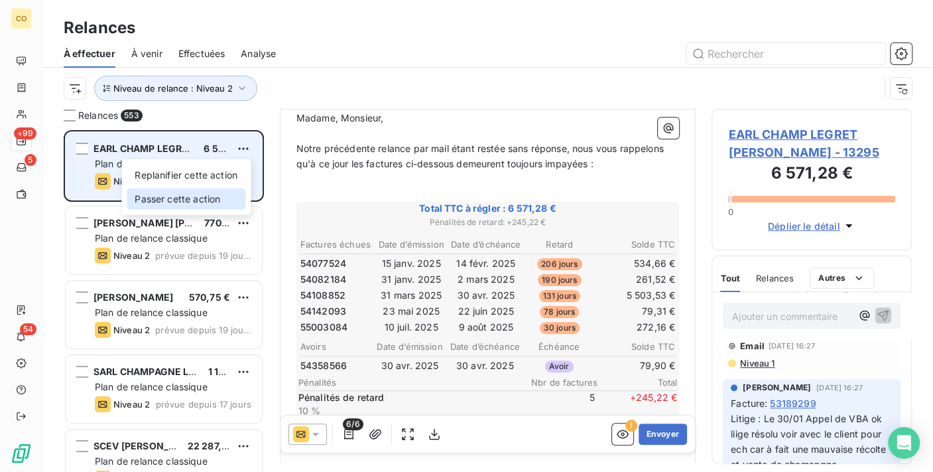
click at [195, 196] on div "Passer cette action" at bounding box center [186, 198] width 119 height 21
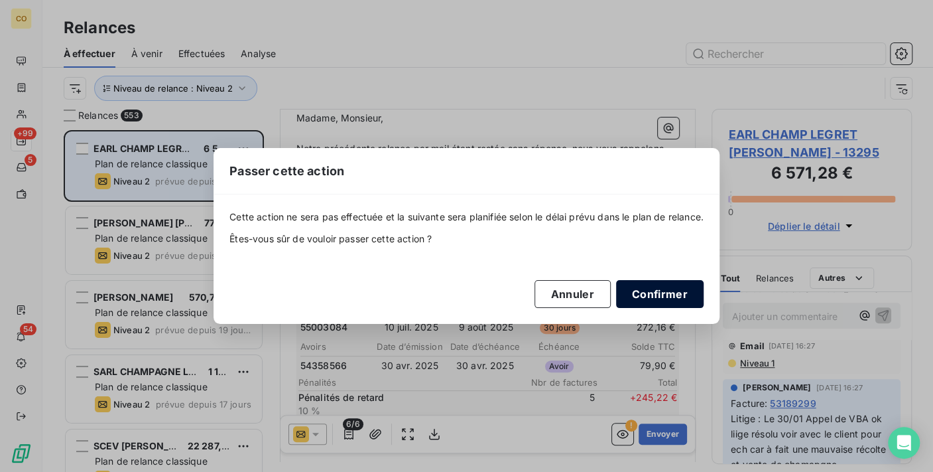
click at [660, 299] on button "Confirmer" at bounding box center [660, 294] width 88 height 28
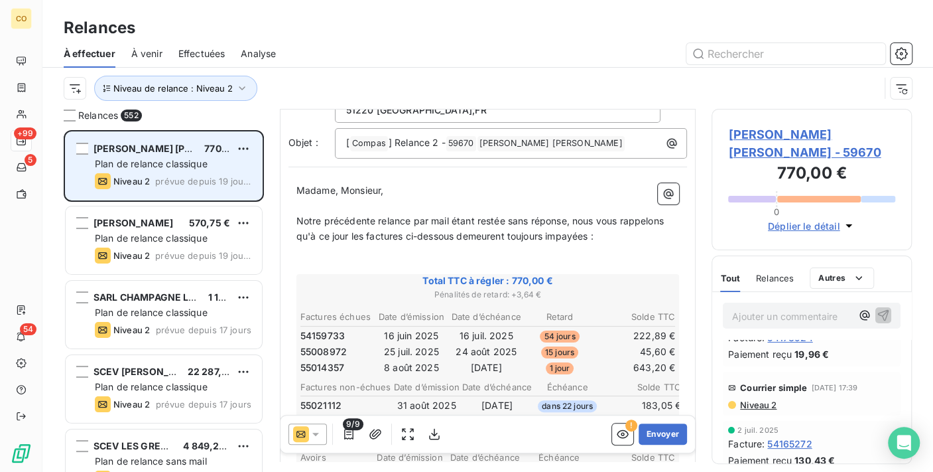
scroll to position [221, 0]
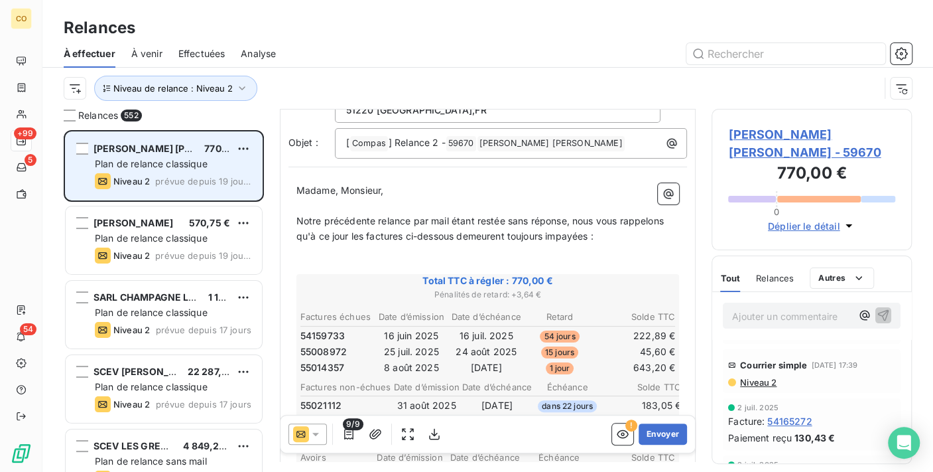
click at [762, 379] on span "Niveau 2" at bounding box center [758, 382] width 38 height 11
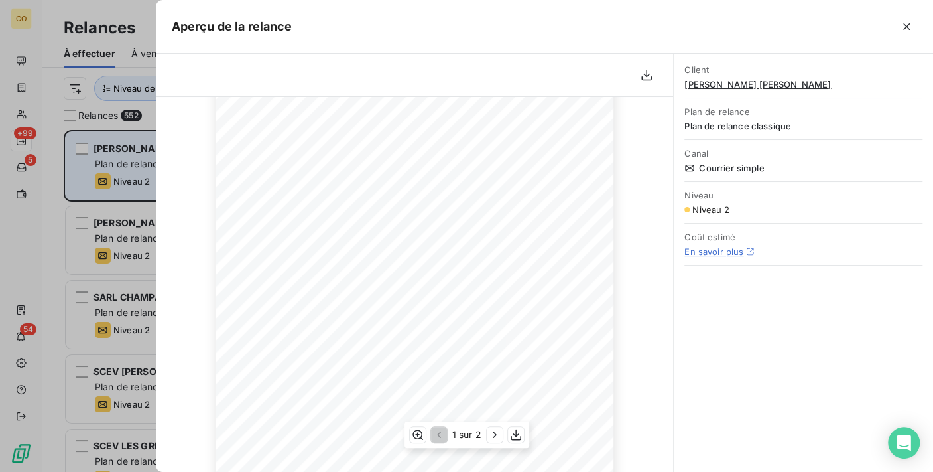
scroll to position [147, 0]
click at [913, 27] on icon "button" at bounding box center [906, 26] width 13 height 13
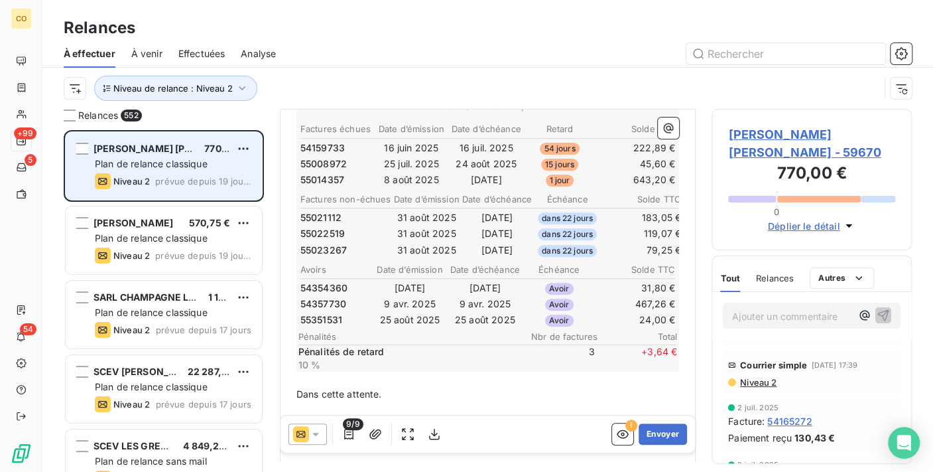
scroll to position [296, 0]
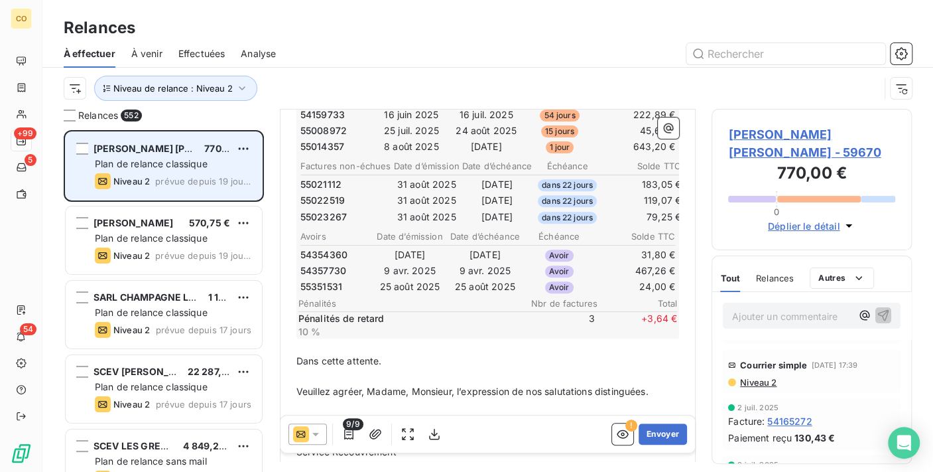
click at [318, 435] on icon at bounding box center [315, 433] width 13 height 13
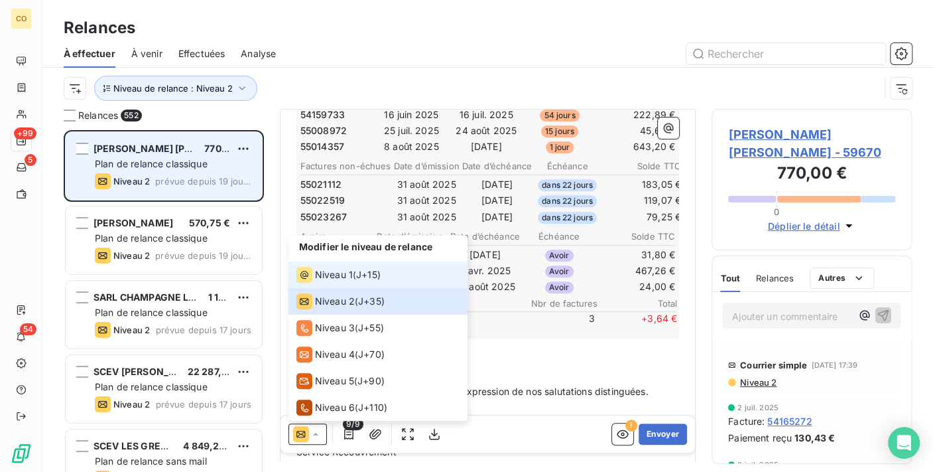
click at [346, 275] on span "Niveau 1" at bounding box center [334, 274] width 38 height 13
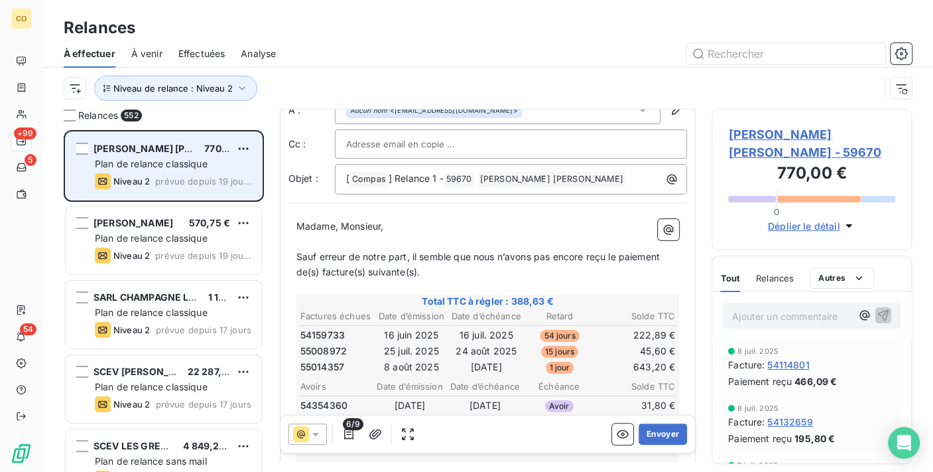
scroll to position [74, 0]
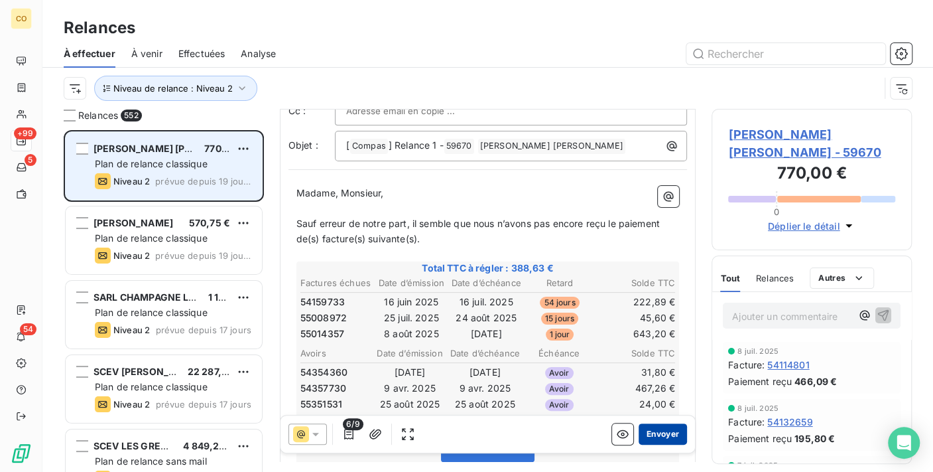
click at [646, 432] on button "Envoyer" at bounding box center [663, 433] width 48 height 21
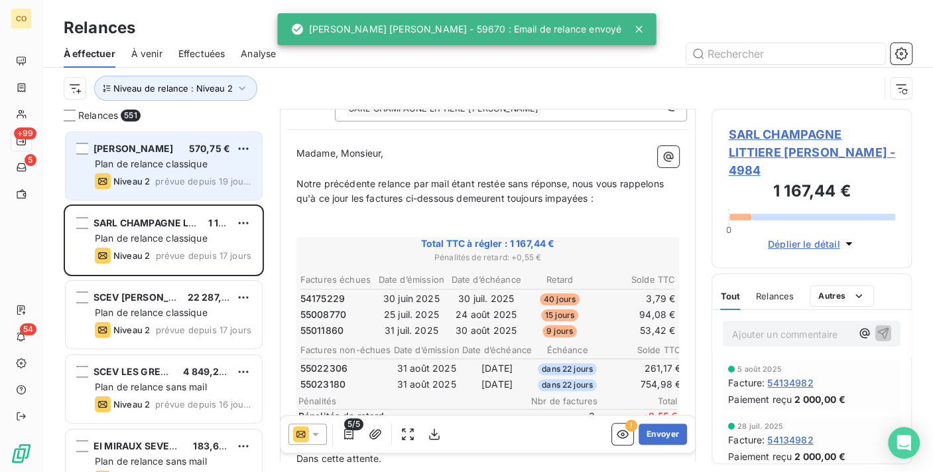
scroll to position [149, 0]
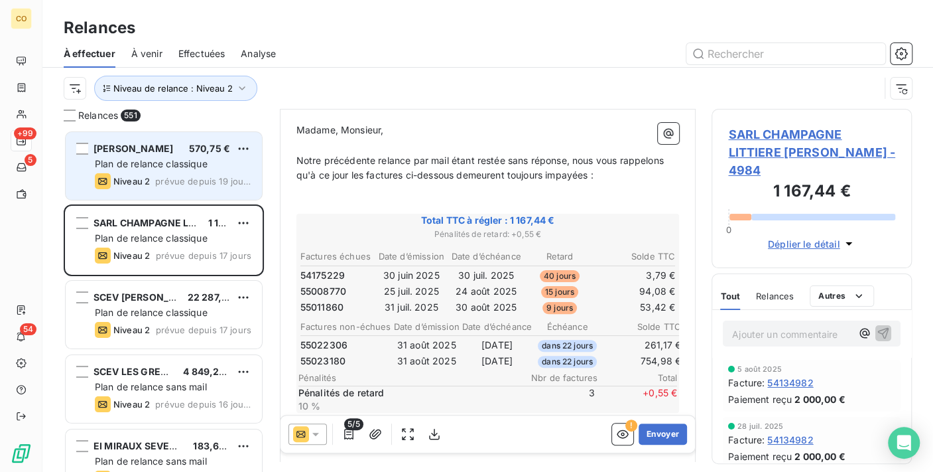
click at [320, 429] on icon at bounding box center [315, 433] width 13 height 13
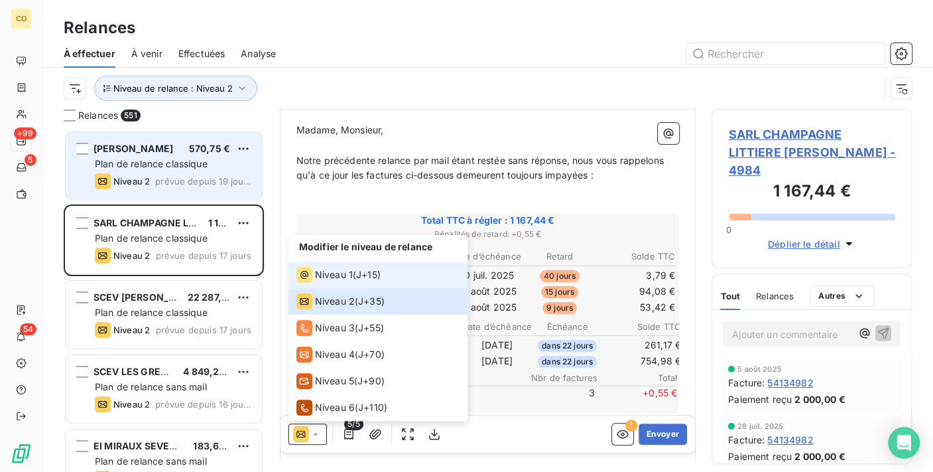
click at [318, 279] on span "Niveau 1" at bounding box center [334, 274] width 38 height 13
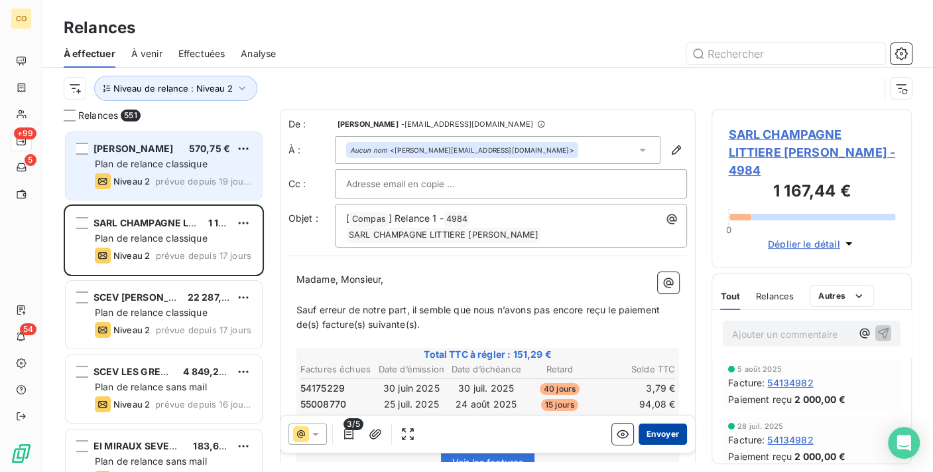
click at [642, 435] on button "Envoyer" at bounding box center [663, 433] width 48 height 21
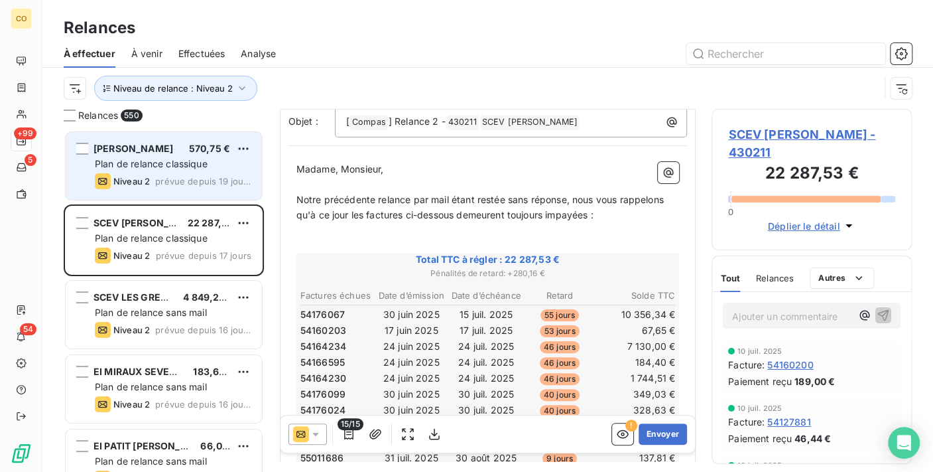
scroll to position [149, 0]
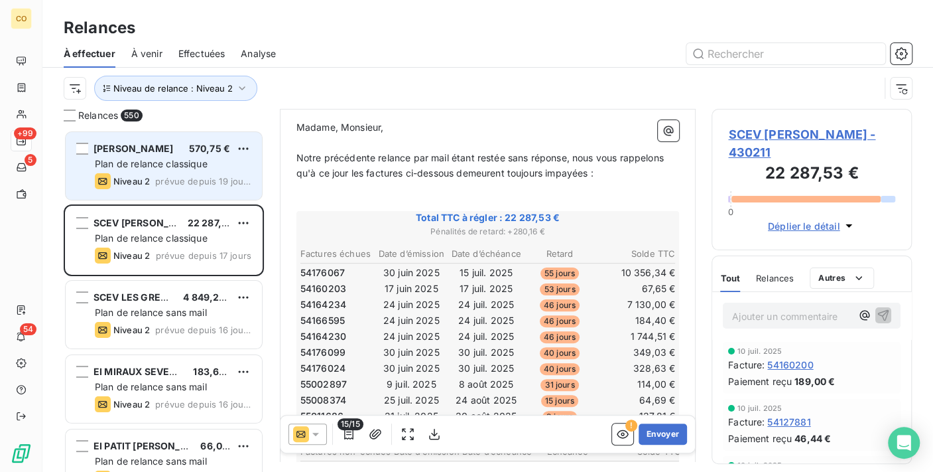
click at [320, 430] on icon at bounding box center [315, 433] width 13 height 13
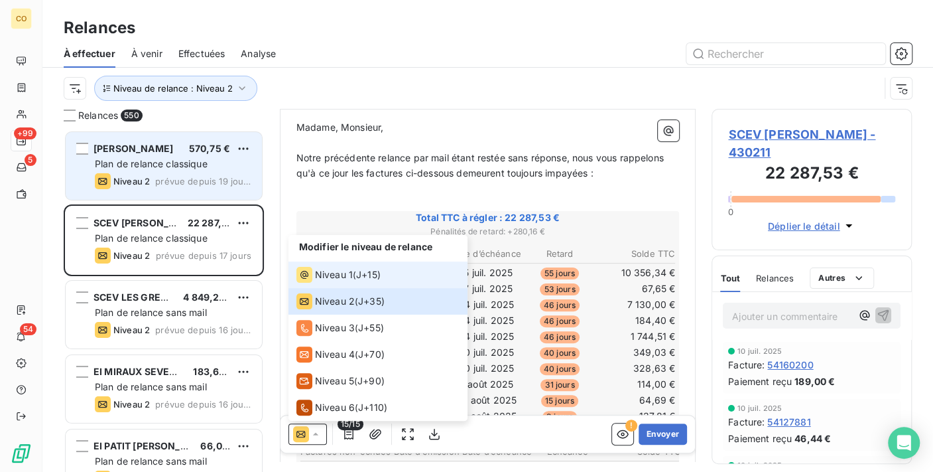
click at [318, 275] on span "Niveau 1" at bounding box center [334, 274] width 38 height 13
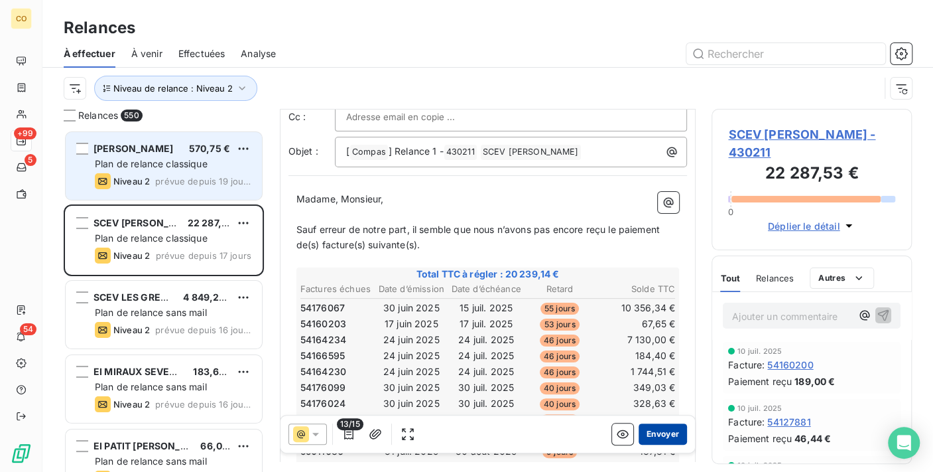
scroll to position [75, 0]
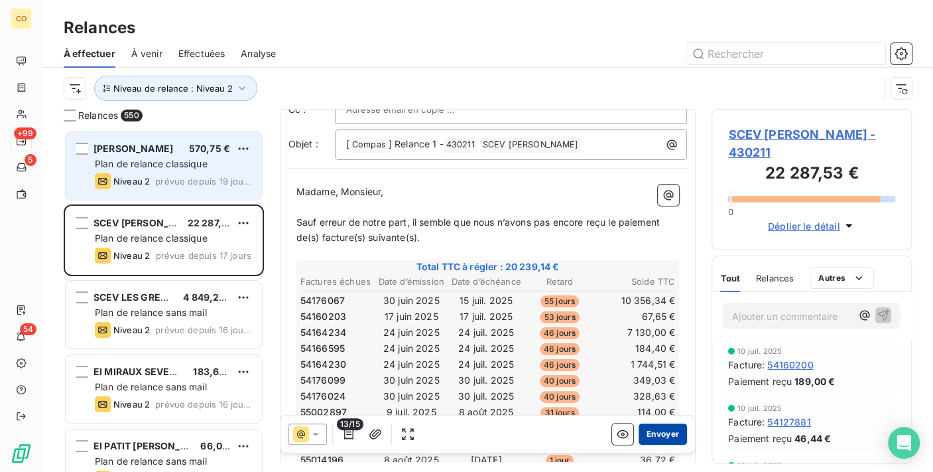
click at [661, 436] on button "Envoyer" at bounding box center [663, 433] width 48 height 21
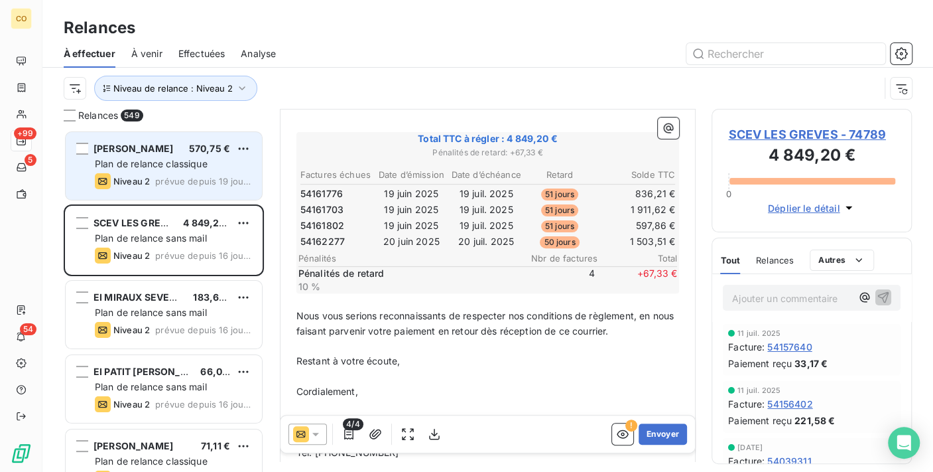
scroll to position [222, 0]
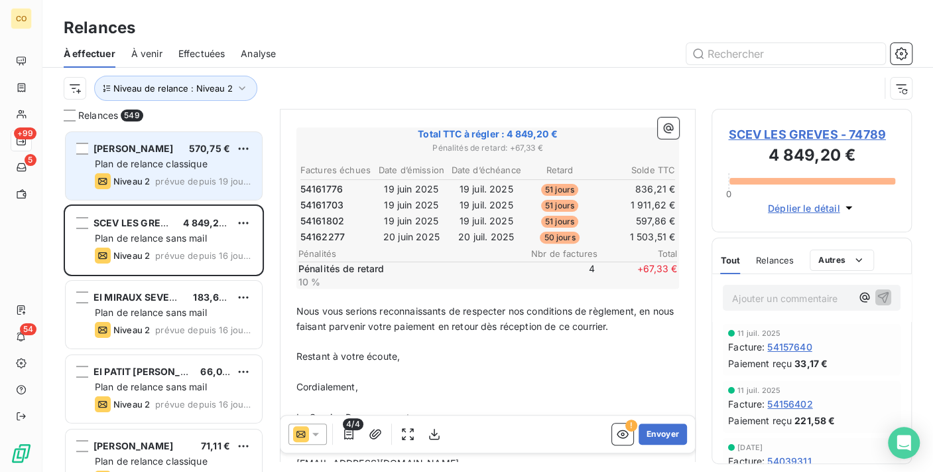
click at [316, 434] on icon at bounding box center [315, 434] width 7 height 3
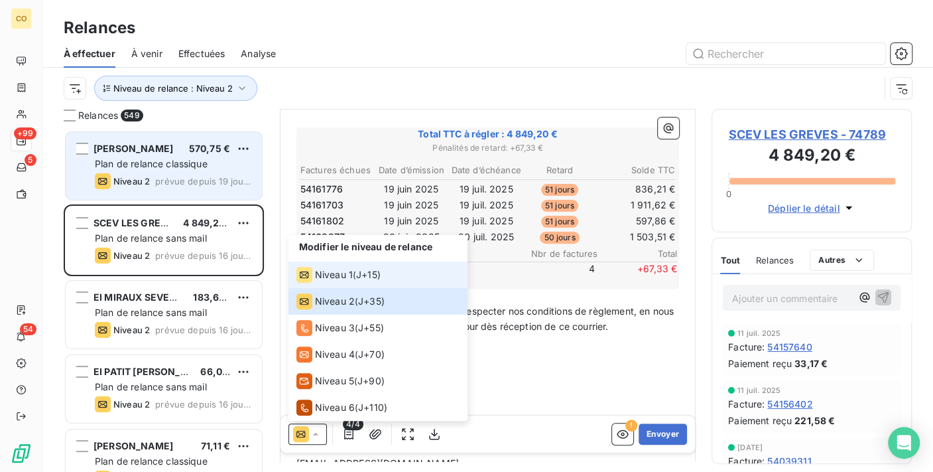
click at [312, 281] on div "Niveau 1" at bounding box center [325, 275] width 56 height 16
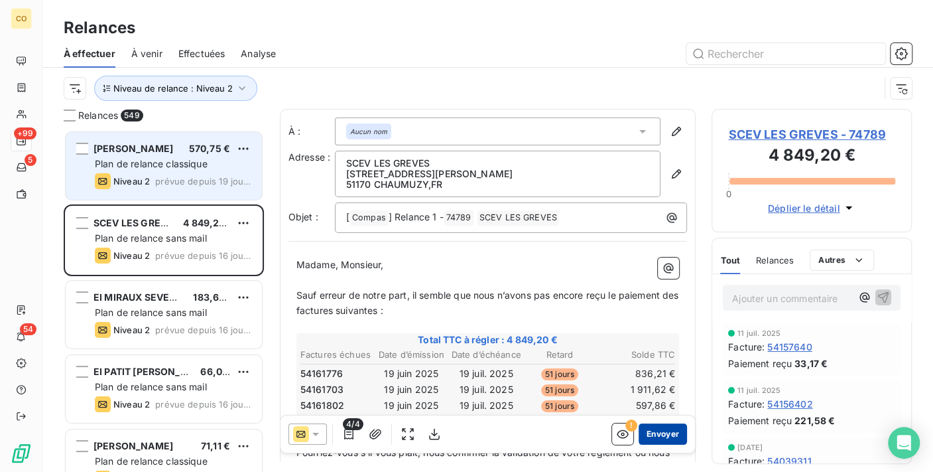
click at [651, 429] on button "Envoyer" at bounding box center [663, 433] width 48 height 21
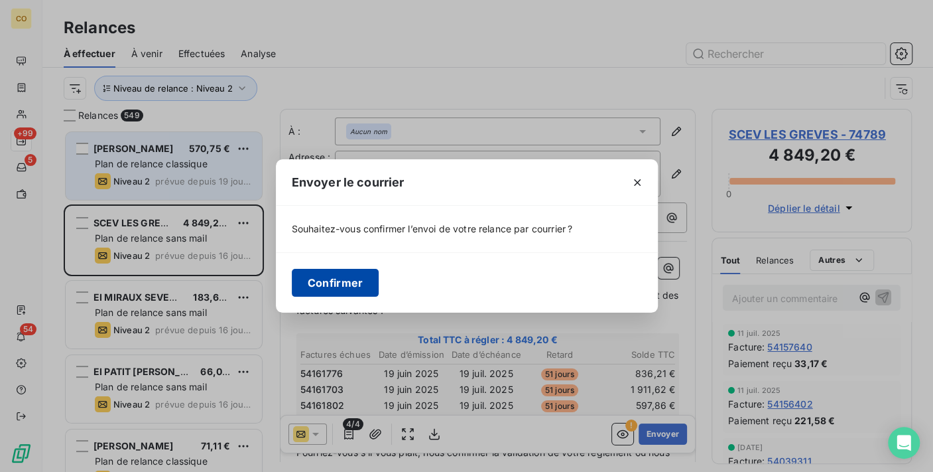
click at [362, 281] on button "Confirmer" at bounding box center [336, 283] width 88 height 28
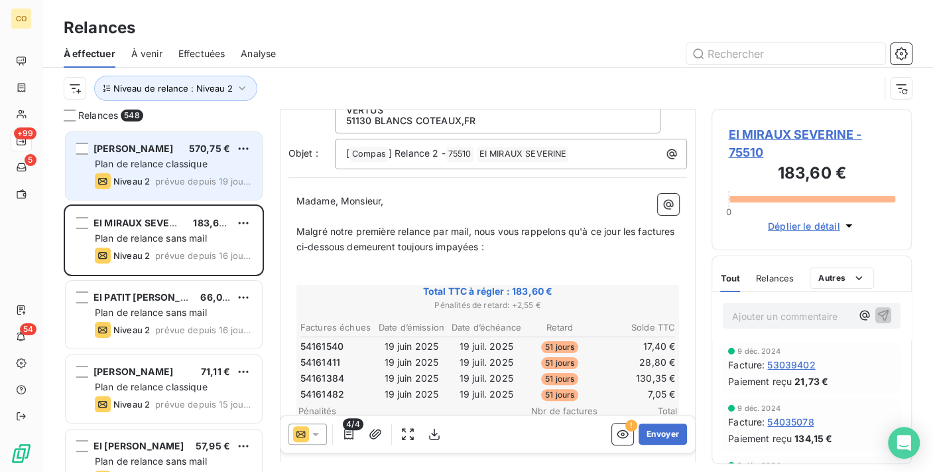
scroll to position [149, 0]
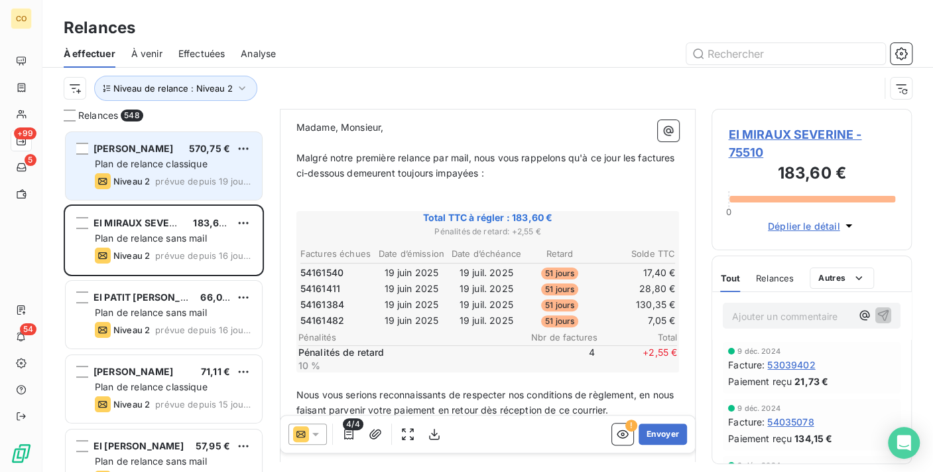
click at [314, 433] on icon at bounding box center [315, 433] width 13 height 13
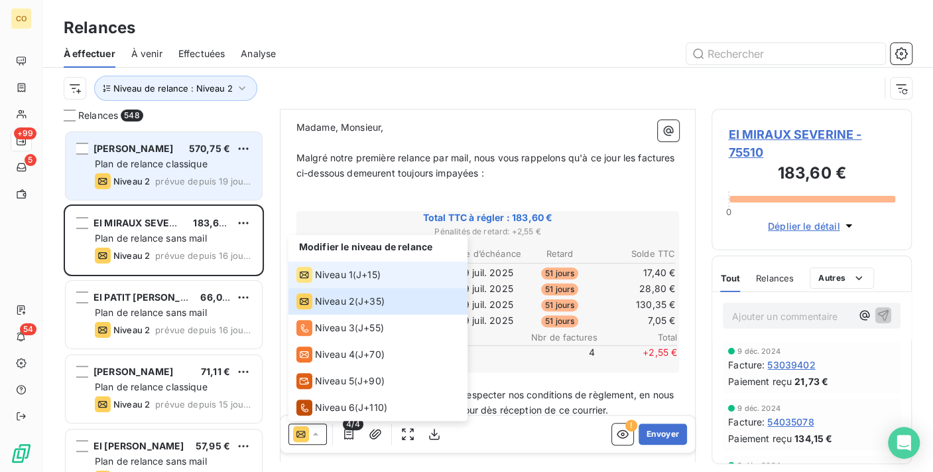
click at [316, 278] on span "Niveau 1" at bounding box center [334, 274] width 38 height 13
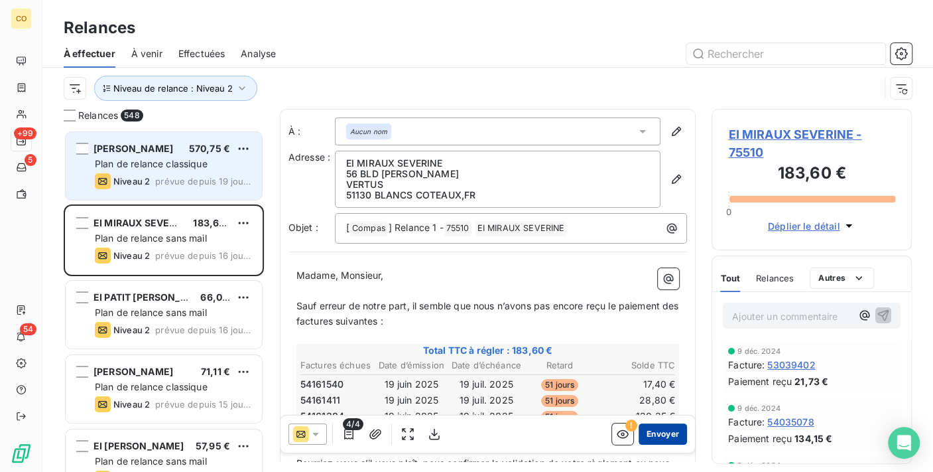
click at [653, 426] on button "Envoyer" at bounding box center [663, 433] width 48 height 21
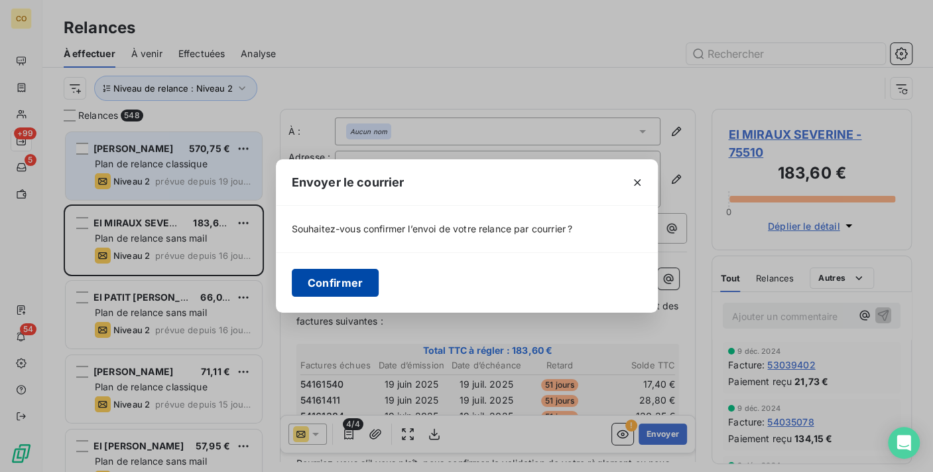
click at [339, 279] on button "Confirmer" at bounding box center [336, 283] width 88 height 28
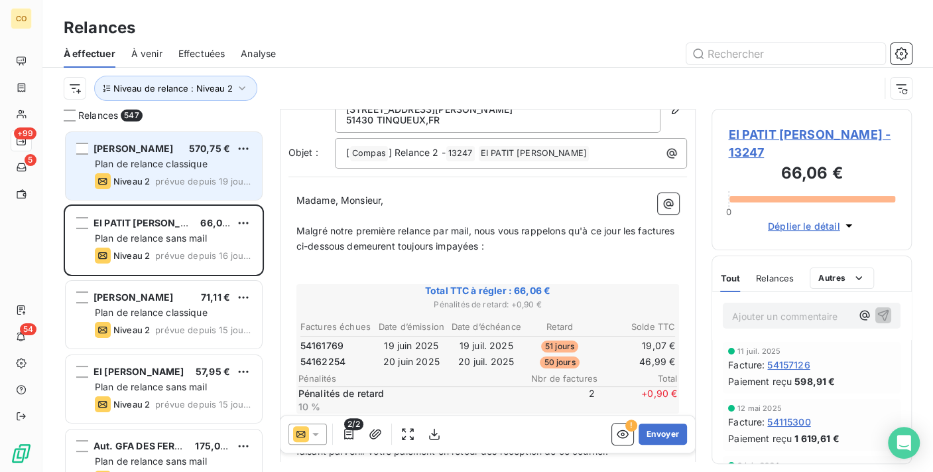
scroll to position [76, 0]
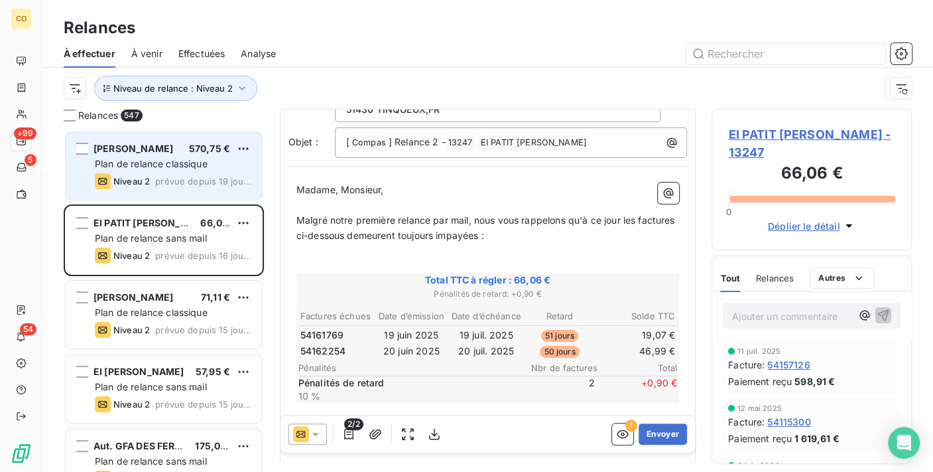
click at [322, 422] on div "2/2 ! Envoyer" at bounding box center [488, 433] width 415 height 37
click at [319, 433] on icon at bounding box center [315, 433] width 13 height 13
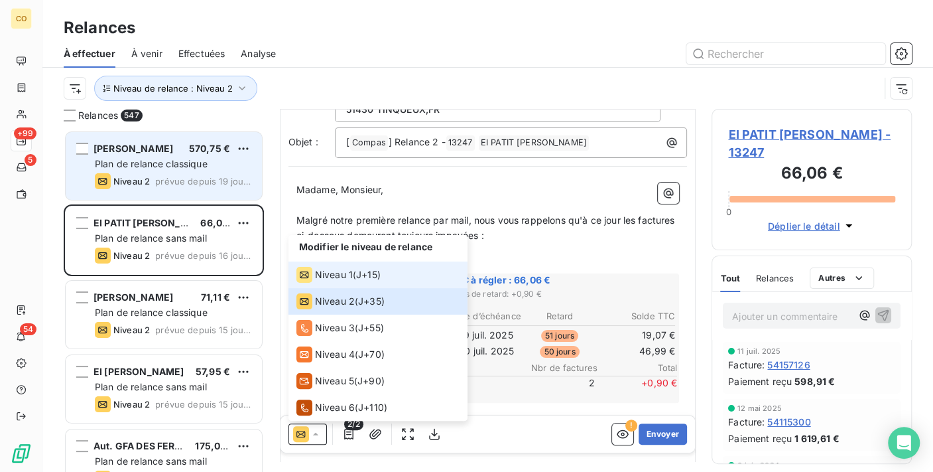
click at [334, 273] on span "Niveau 1" at bounding box center [334, 274] width 38 height 13
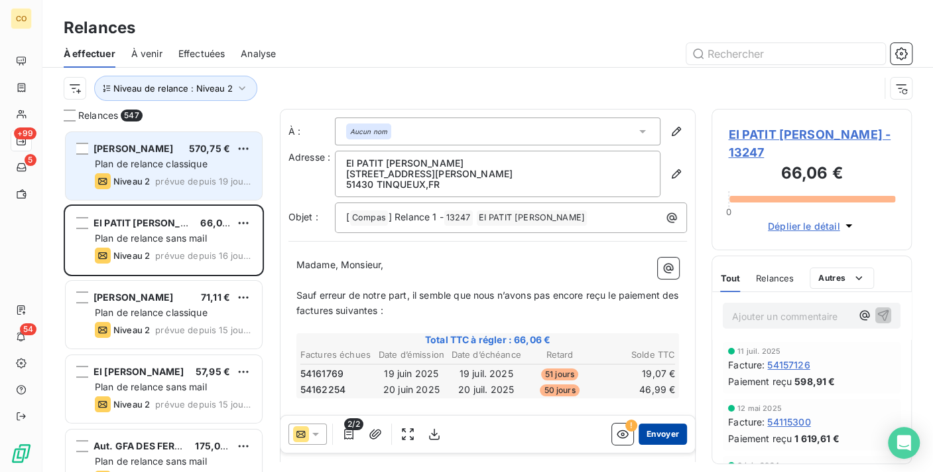
click at [639, 436] on button "Envoyer" at bounding box center [663, 433] width 48 height 21
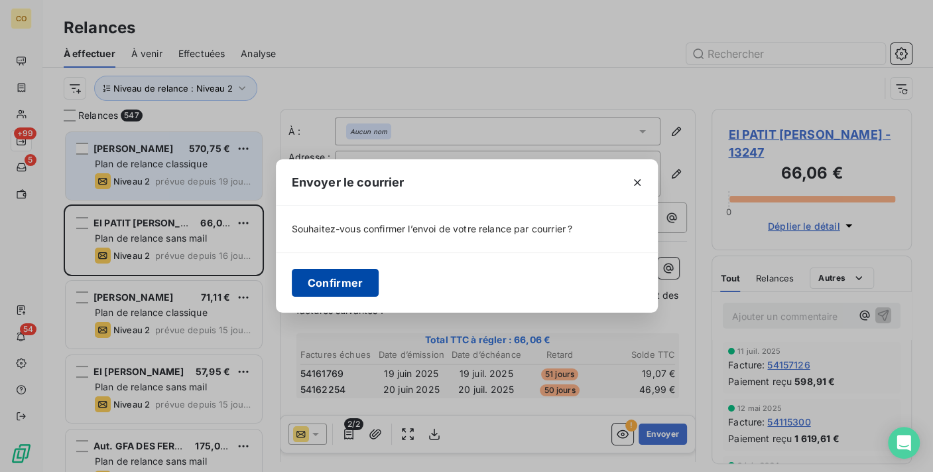
click at [350, 283] on button "Confirmer" at bounding box center [336, 283] width 88 height 28
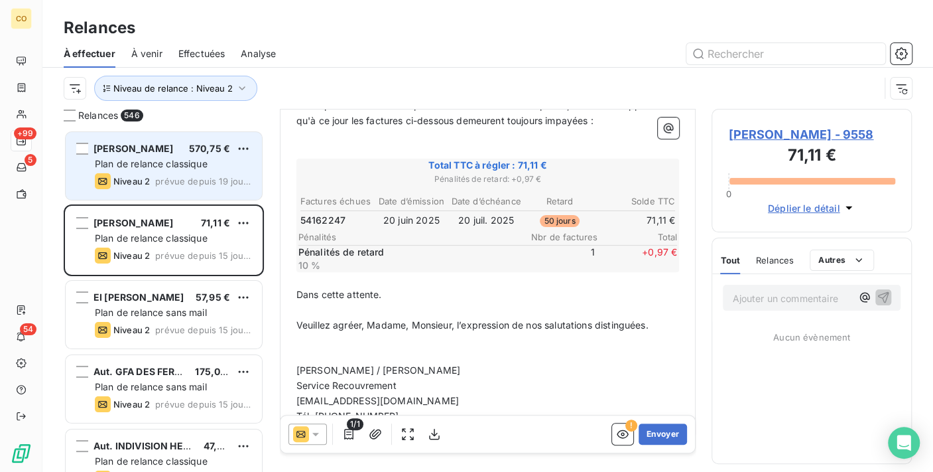
scroll to position [218, 0]
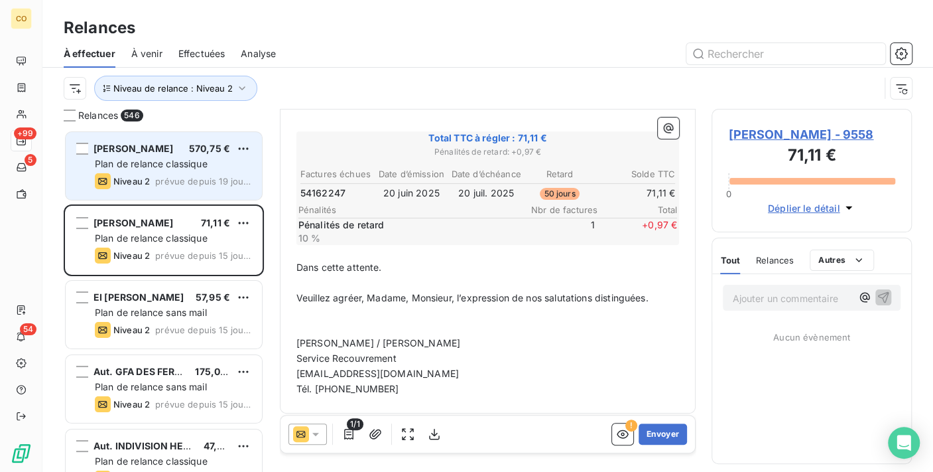
click at [315, 425] on div at bounding box center [308, 433] width 38 height 21
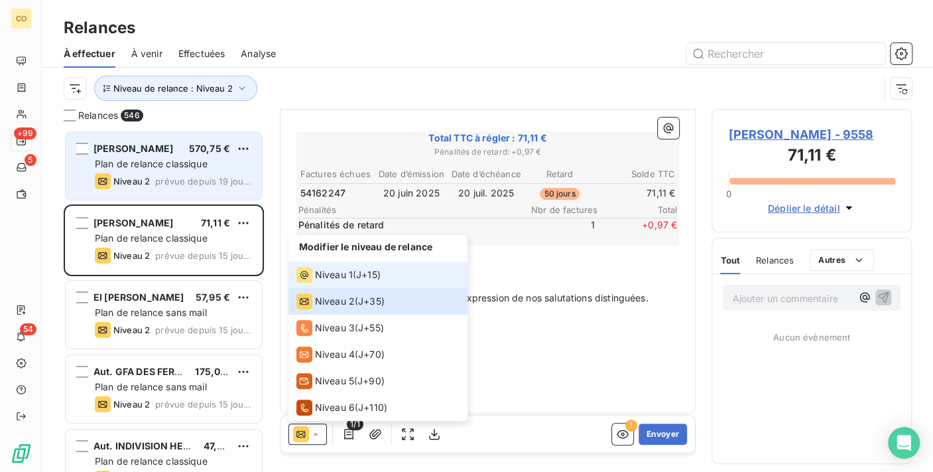
click at [344, 267] on div "Niveau 1" at bounding box center [325, 275] width 56 height 16
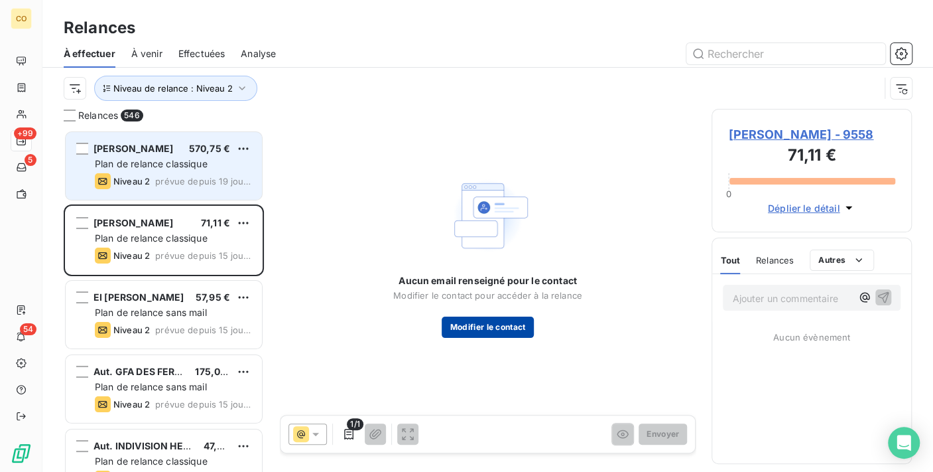
click at [507, 330] on button "Modifier le contact" at bounding box center [488, 326] width 92 height 21
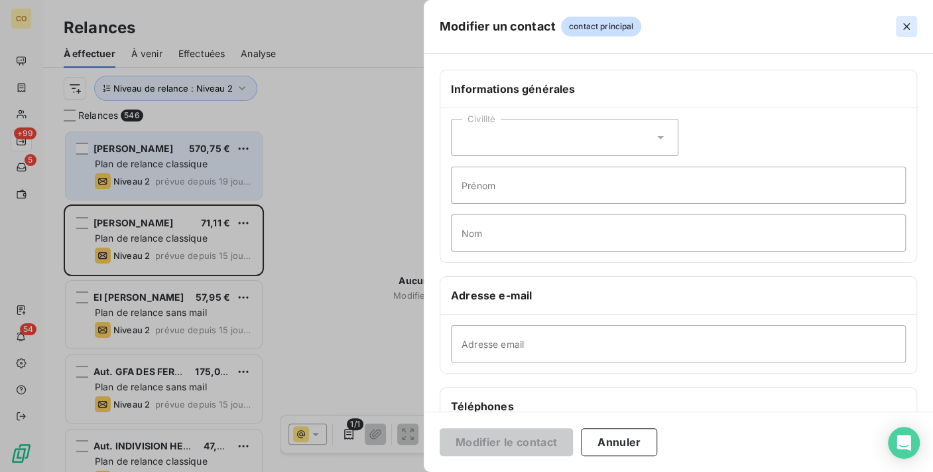
click at [917, 23] on button "button" at bounding box center [906, 26] width 21 height 21
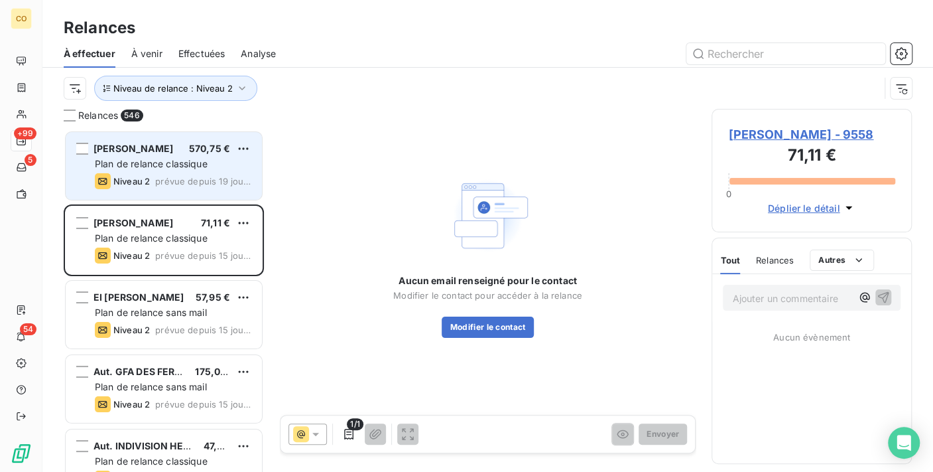
click at [755, 131] on span "[PERSON_NAME] - 9558" at bounding box center [811, 134] width 167 height 18
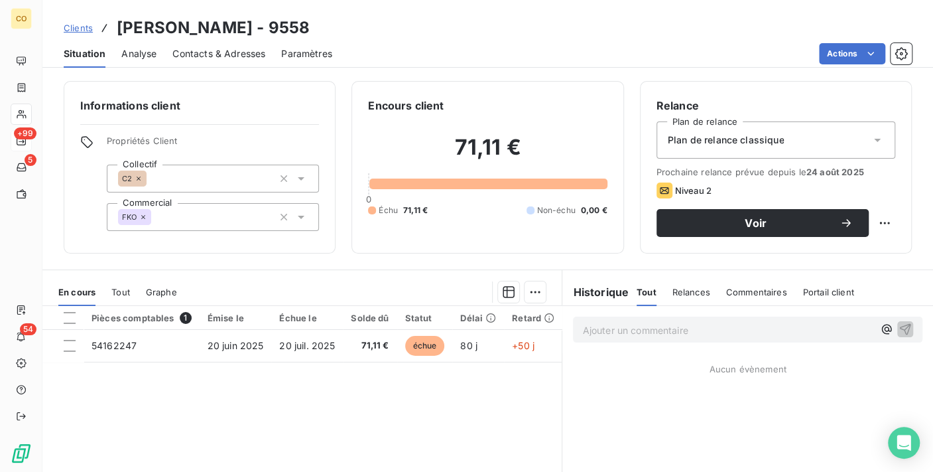
click at [832, 139] on div "Plan de relance classique" at bounding box center [776, 139] width 239 height 37
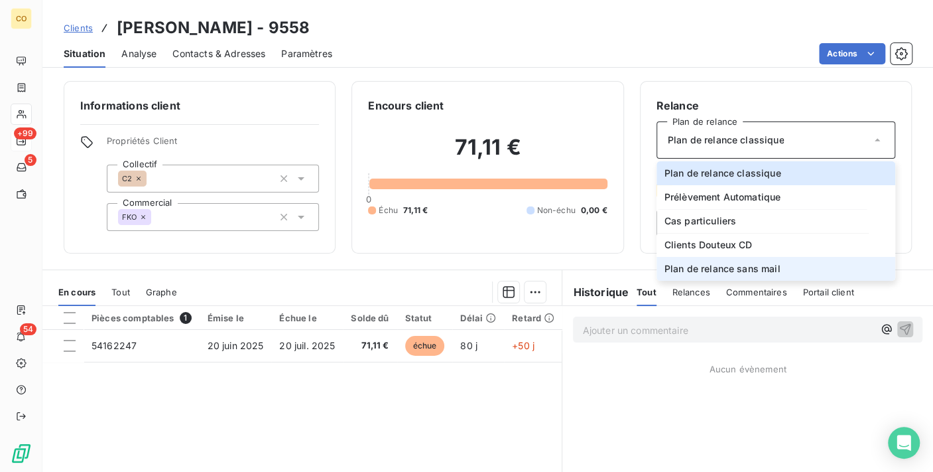
click at [754, 265] on span "Plan de relance sans mail" at bounding box center [723, 268] width 116 height 13
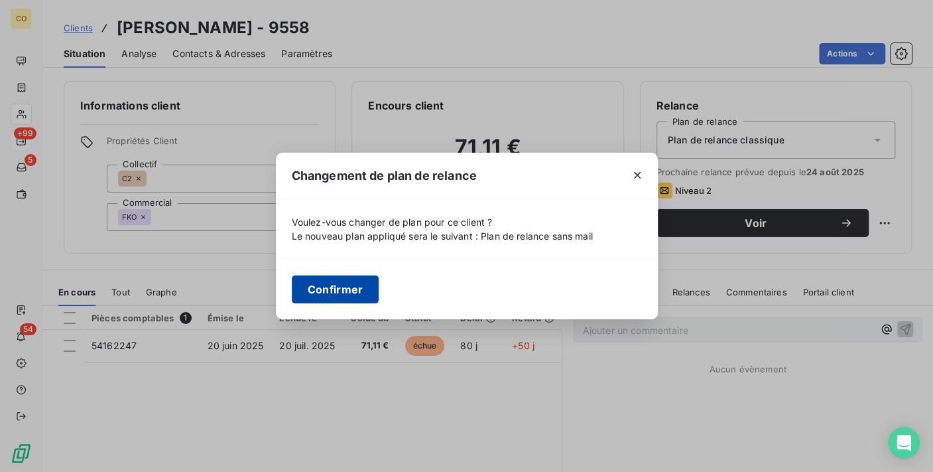
click at [339, 291] on button "Confirmer" at bounding box center [336, 289] width 88 height 28
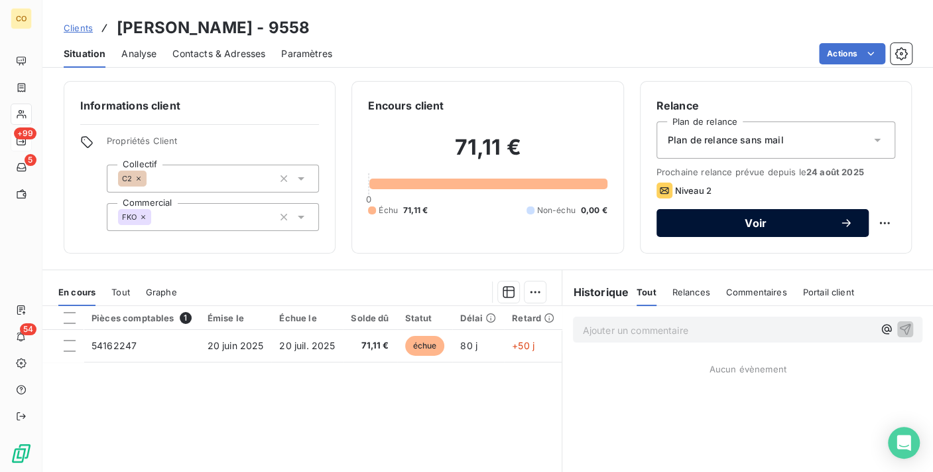
click at [736, 218] on span "Voir" at bounding box center [756, 223] width 167 height 11
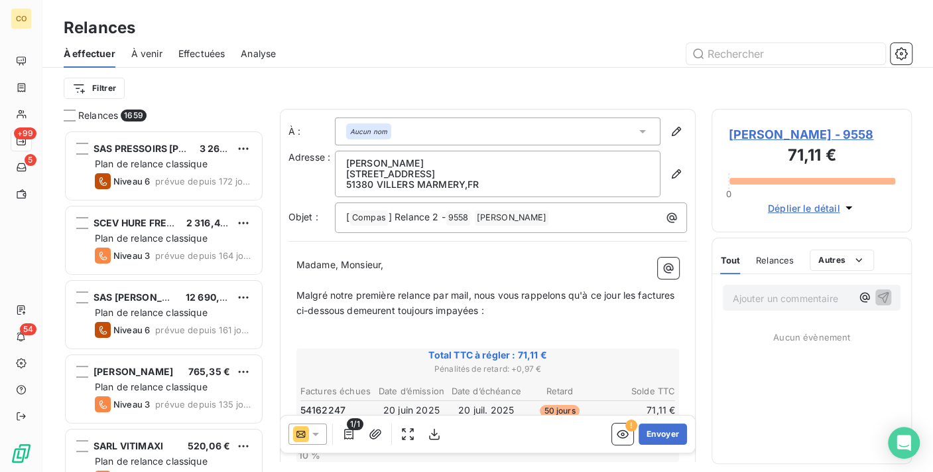
scroll to position [330, 189]
click at [318, 435] on icon at bounding box center [315, 433] width 13 height 13
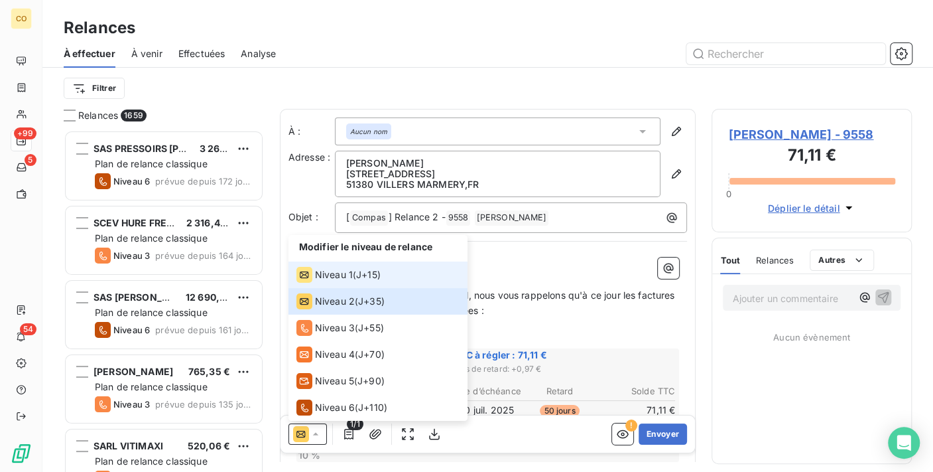
click at [318, 279] on span "Niveau 1" at bounding box center [334, 274] width 38 height 13
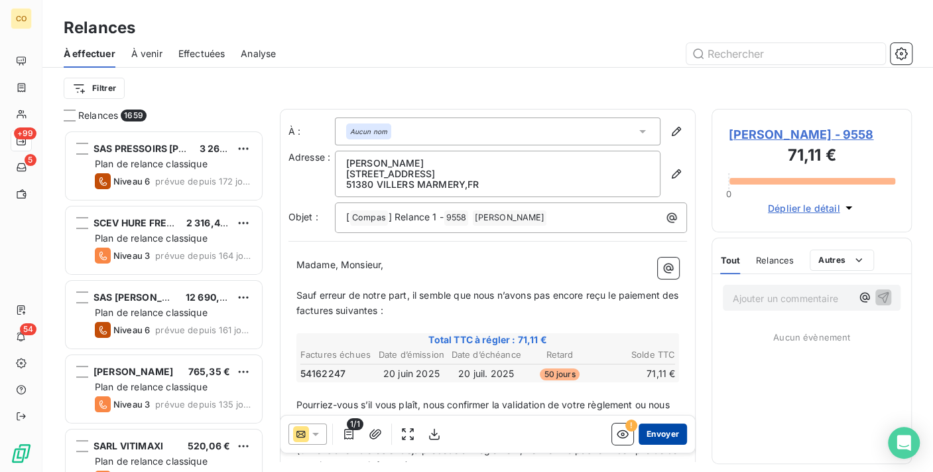
click at [643, 428] on button "Envoyer" at bounding box center [663, 433] width 48 height 21
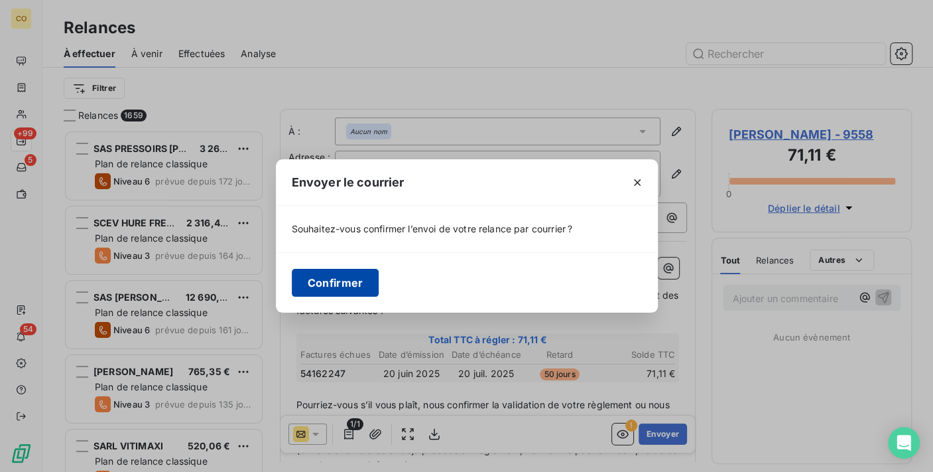
click at [315, 283] on button "Confirmer" at bounding box center [336, 283] width 88 height 28
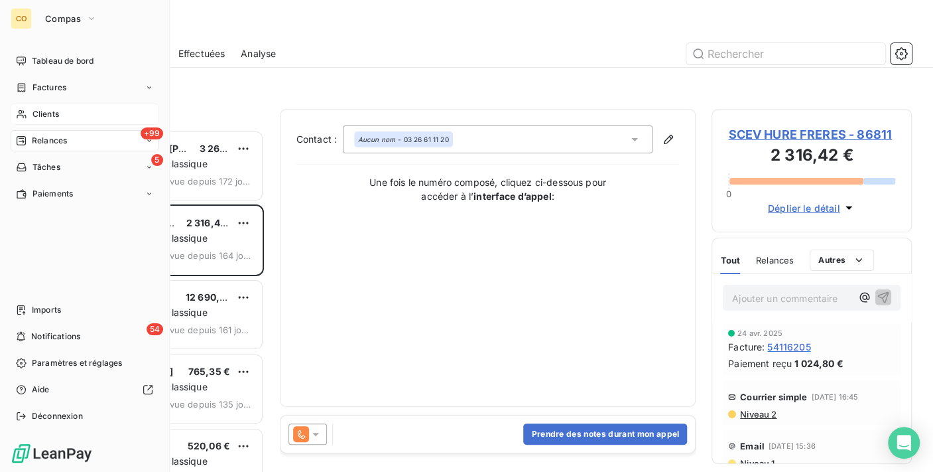
click at [34, 120] on div "Clients" at bounding box center [85, 113] width 148 height 21
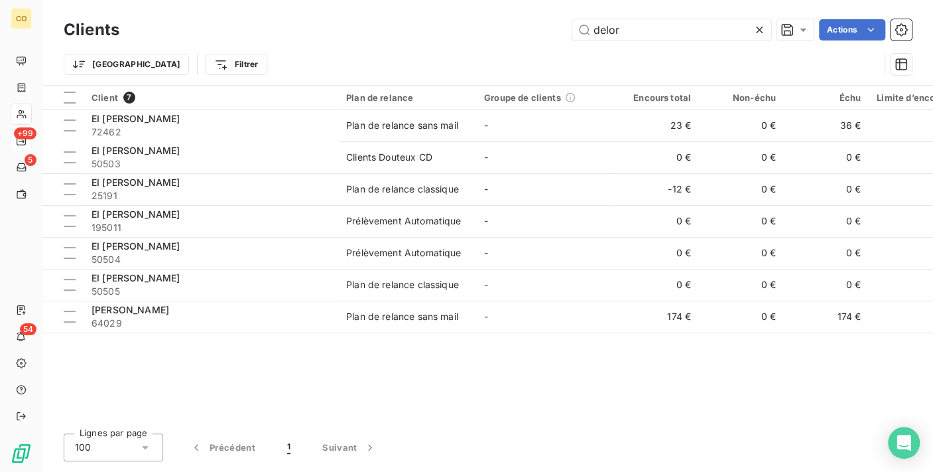
drag, startPoint x: 646, startPoint y: 31, endPoint x: 381, endPoint y: -8, distance: 268.1
click at [381, 0] on html "CO +99 5 54 Clients delor Actions Trier Filtrer Client 7 Plan de relance Groupe…" at bounding box center [466, 236] width 933 height 472
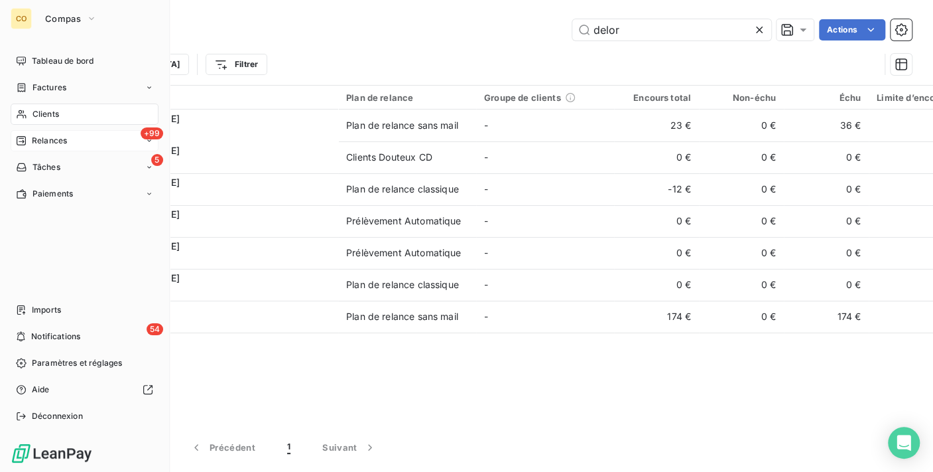
click at [50, 142] on span "Relances" at bounding box center [49, 141] width 35 height 12
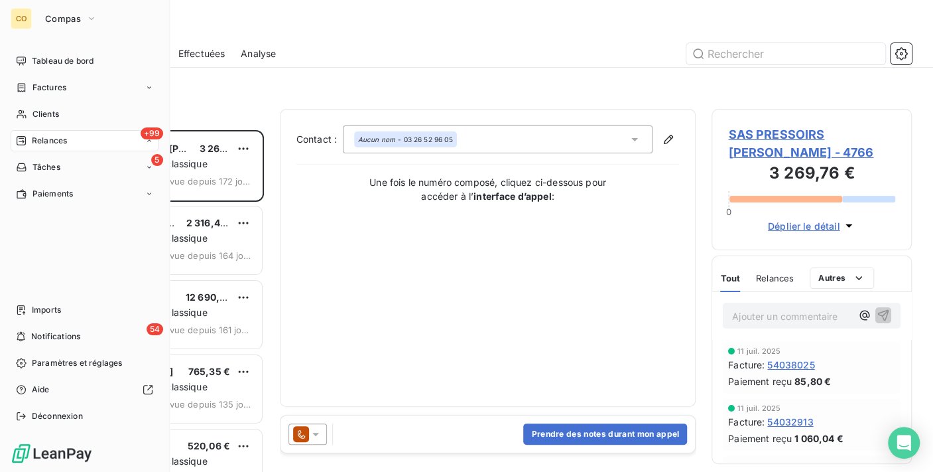
scroll to position [330, 189]
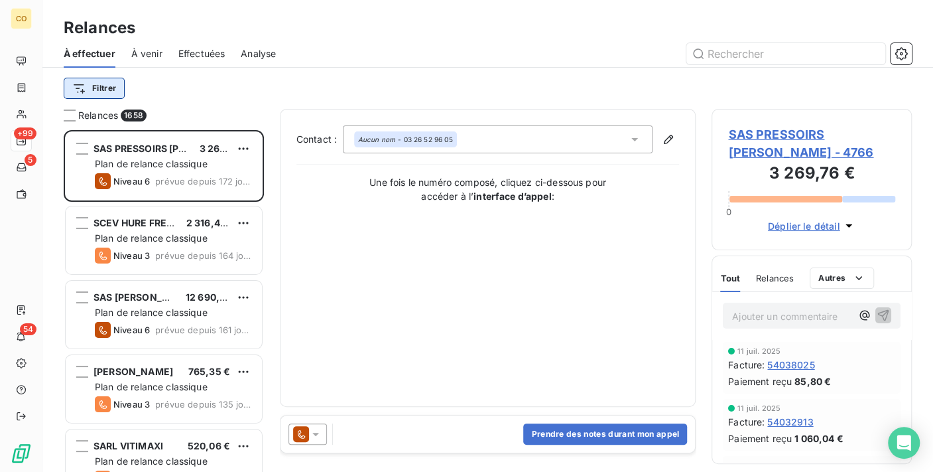
click at [108, 92] on html "CO +99 5 54 Relances À effectuer À venir Effectuées Analyse Filtrer Relances 16…" at bounding box center [466, 236] width 933 height 472
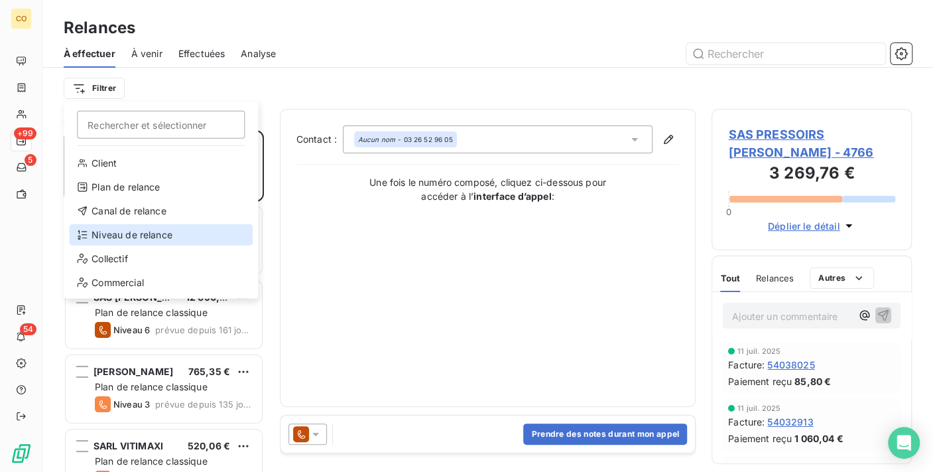
click at [145, 236] on div "Niveau de relance" at bounding box center [161, 234] width 184 height 21
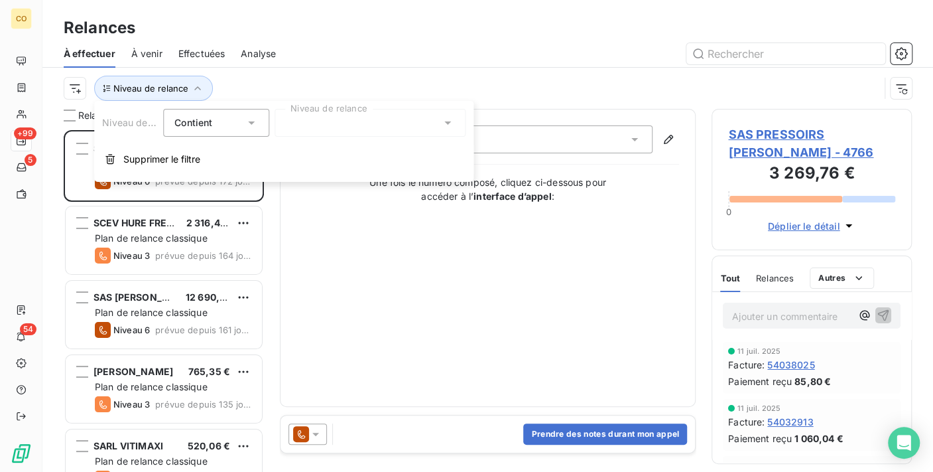
click at [377, 133] on div at bounding box center [370, 123] width 191 height 28
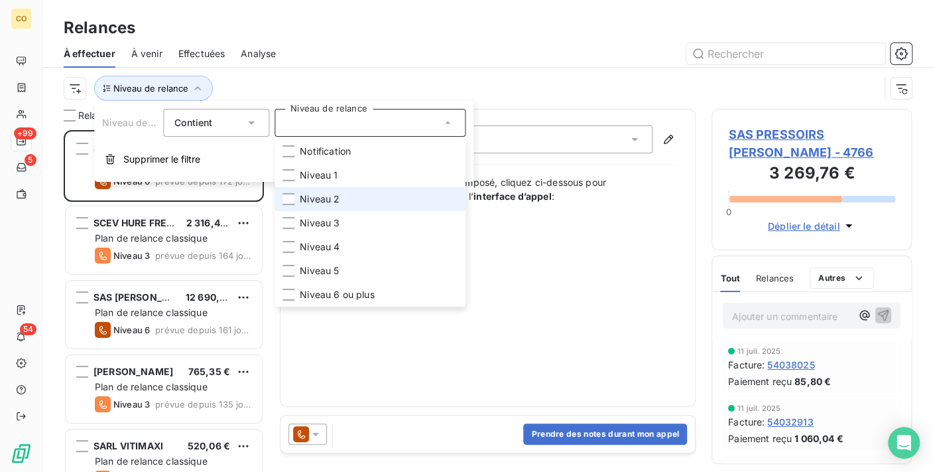
click at [358, 194] on li "Niveau 2" at bounding box center [370, 199] width 191 height 24
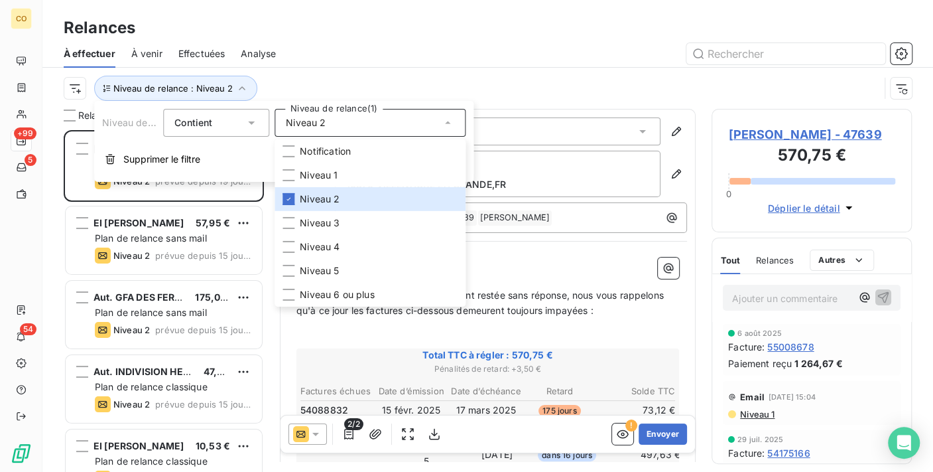
click at [341, 58] on div at bounding box center [602, 53] width 620 height 21
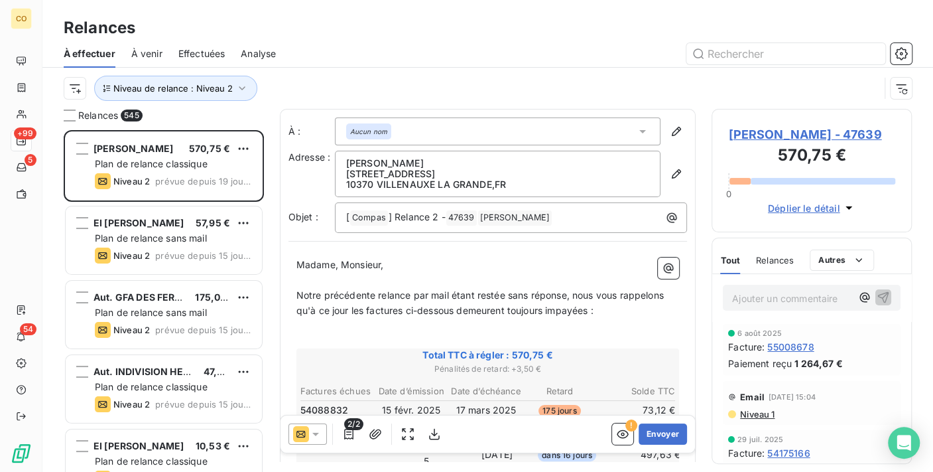
scroll to position [1, 0]
click at [767, 419] on span "Niveau 1" at bounding box center [757, 414] width 36 height 11
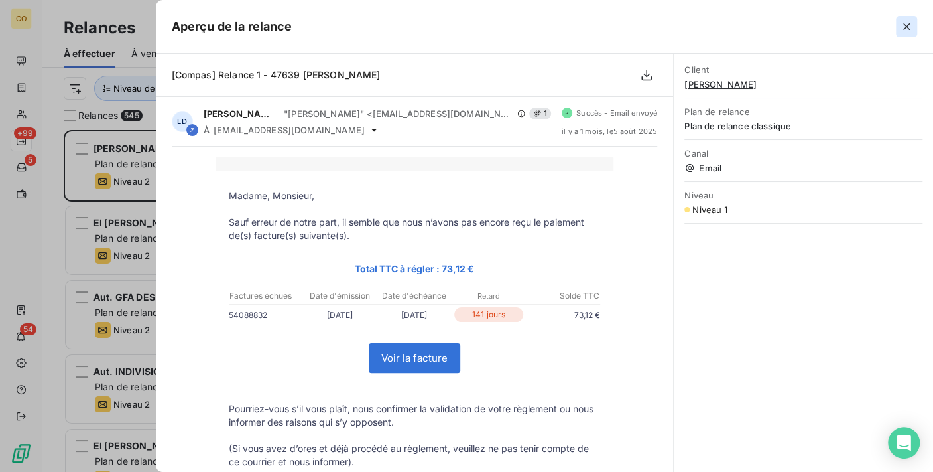
click at [912, 30] on icon "button" at bounding box center [906, 26] width 13 height 13
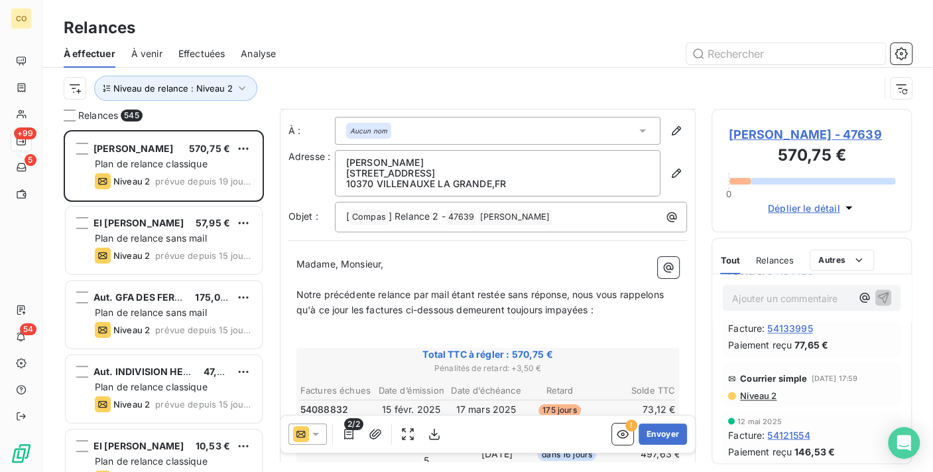
scroll to position [1327, 0]
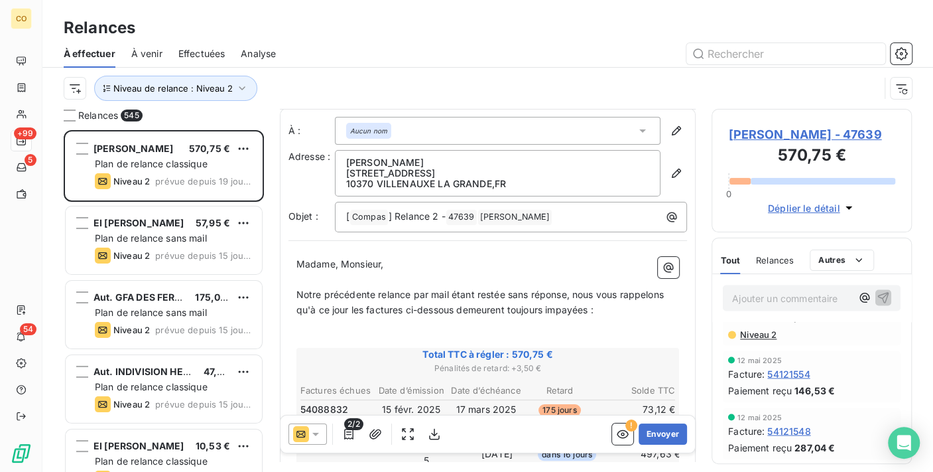
click at [770, 340] on span "Niveau 2" at bounding box center [758, 334] width 38 height 11
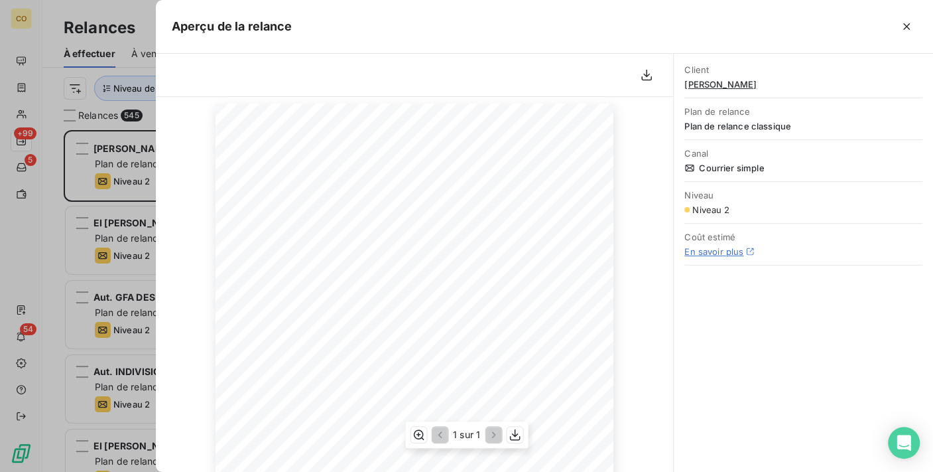
scroll to position [74, 0]
click at [910, 31] on icon "button" at bounding box center [906, 26] width 13 height 13
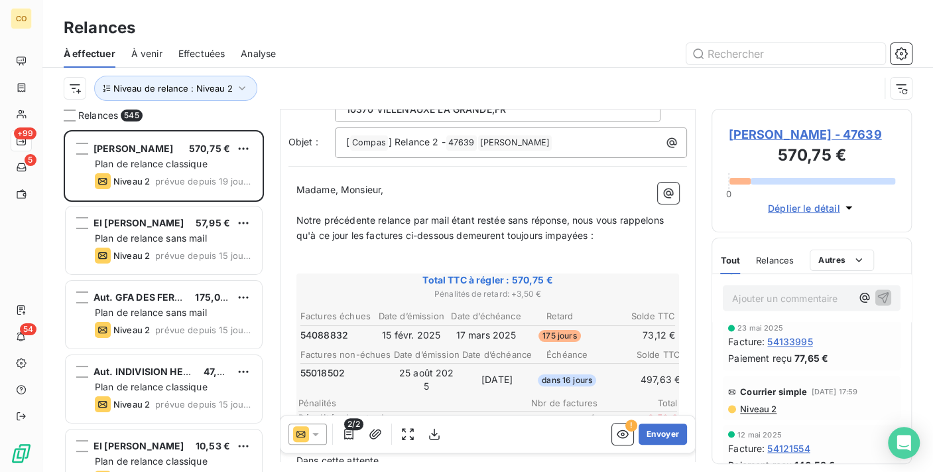
scroll to position [1, 0]
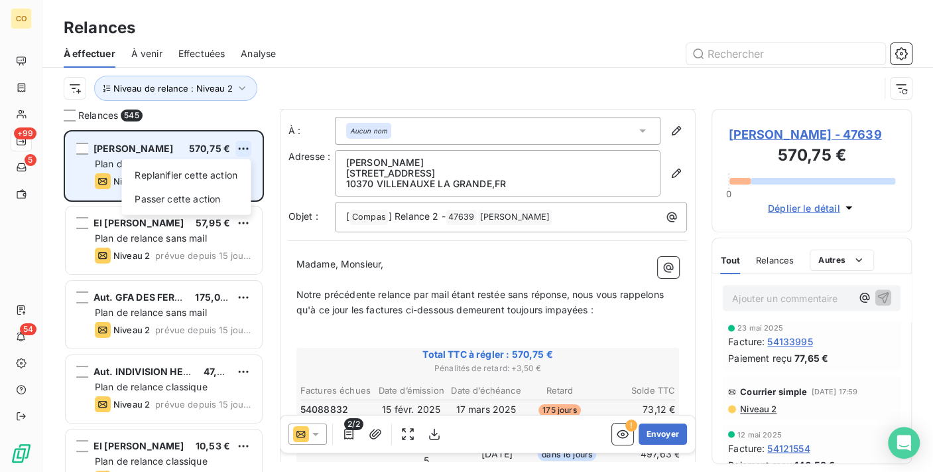
click at [250, 141] on html "CO +99 5 54 Relances À effectuer À venir Effectuées Analyse Niveau de relance :…" at bounding box center [466, 236] width 933 height 472
click at [234, 173] on div "Replanifier cette action" at bounding box center [186, 175] width 119 height 21
select select "8"
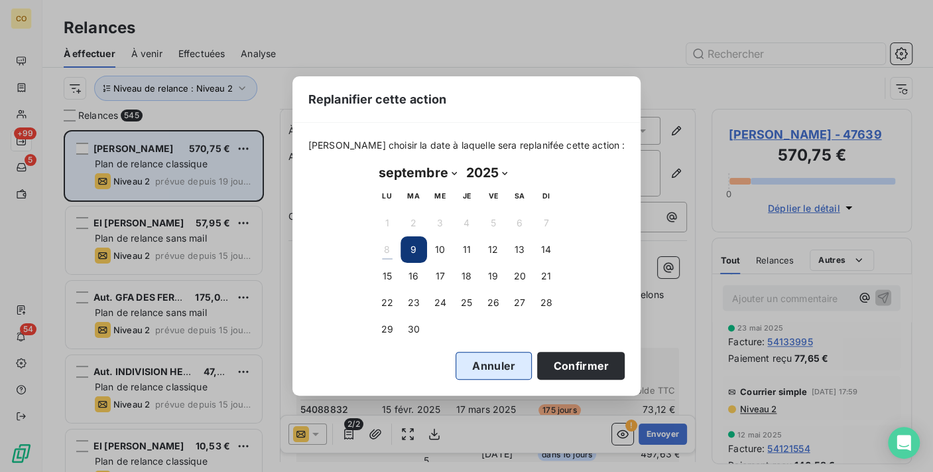
click at [474, 362] on button "Annuler" at bounding box center [494, 366] width 76 height 28
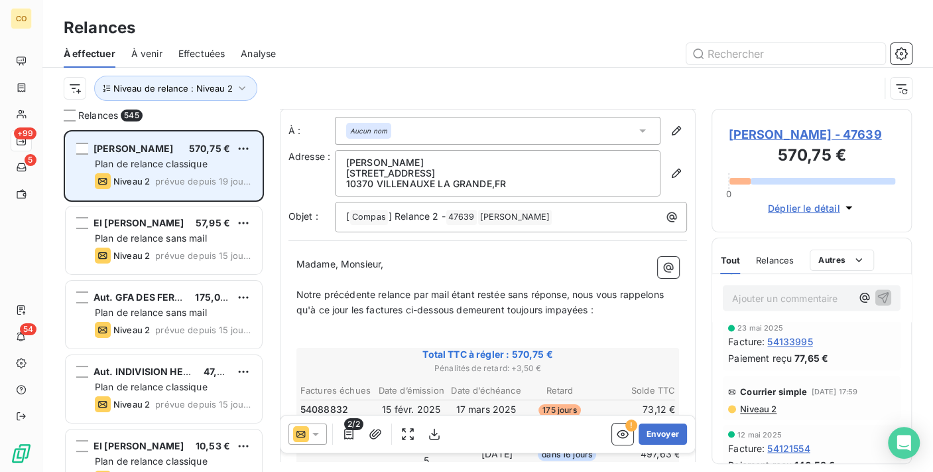
click at [253, 149] on div "[PERSON_NAME] 570,75 € Plan de relance classique Niveau 2 prévue depuis 19 jours" at bounding box center [164, 166] width 196 height 68
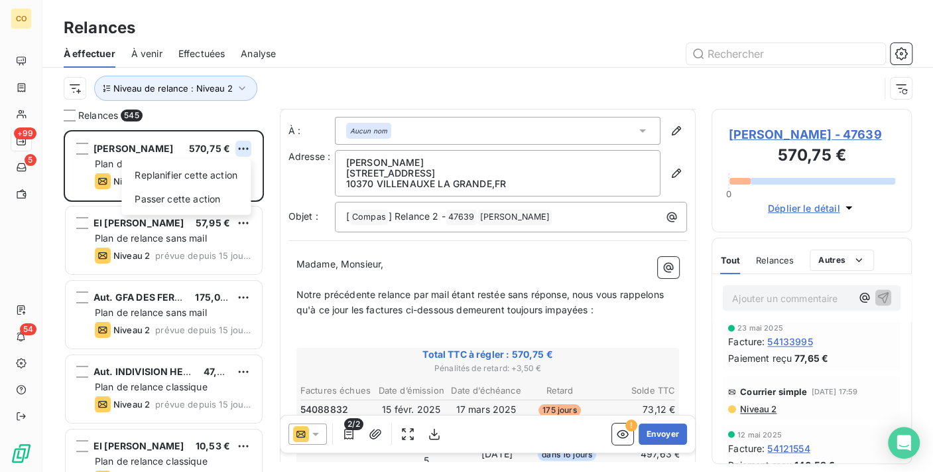
click at [243, 147] on html "CO +99 5 54 Relances À effectuer À venir Effectuées Analyse Niveau de relance :…" at bounding box center [466, 236] width 933 height 472
click at [198, 194] on div "Passer cette action" at bounding box center [186, 198] width 119 height 21
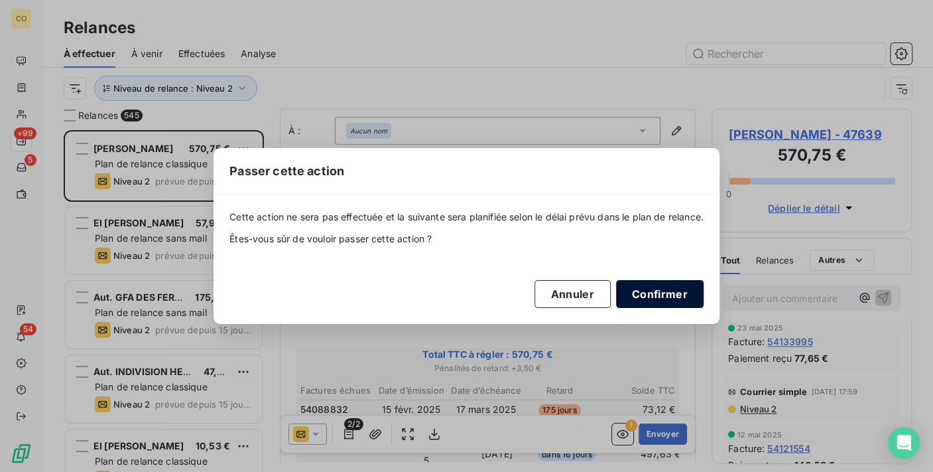
click at [673, 293] on button "Confirmer" at bounding box center [660, 294] width 88 height 28
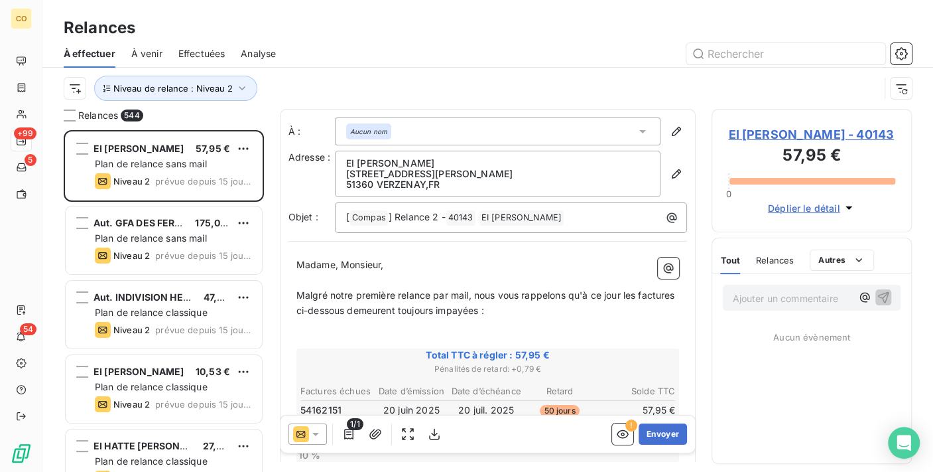
scroll to position [1, 0]
click at [320, 429] on div at bounding box center [308, 433] width 38 height 21
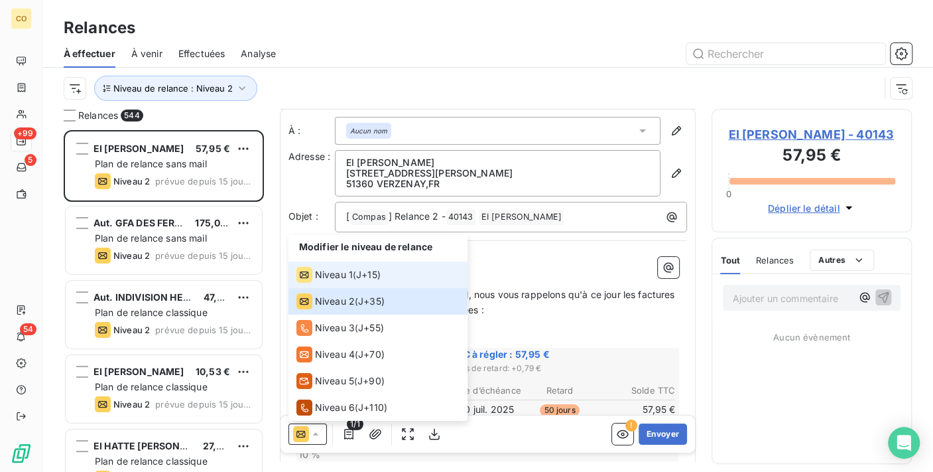
click at [316, 275] on span "Niveau 1" at bounding box center [334, 274] width 38 height 13
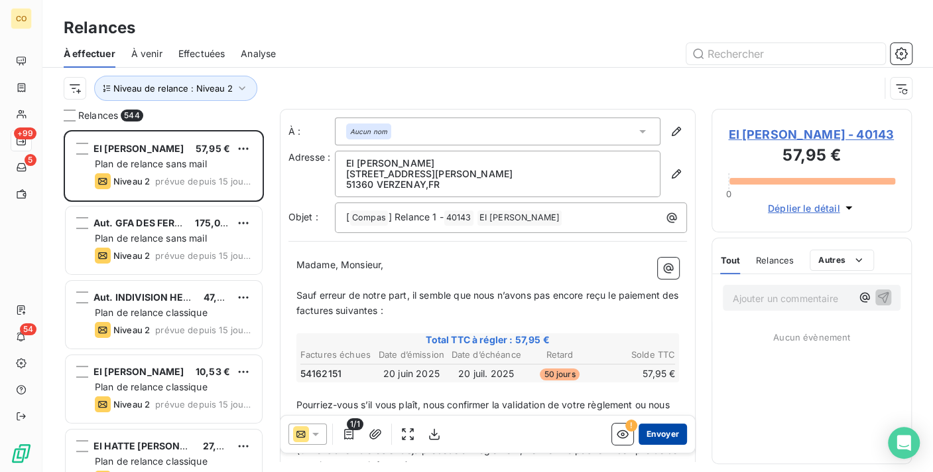
click at [639, 433] on button "Envoyer" at bounding box center [663, 433] width 48 height 21
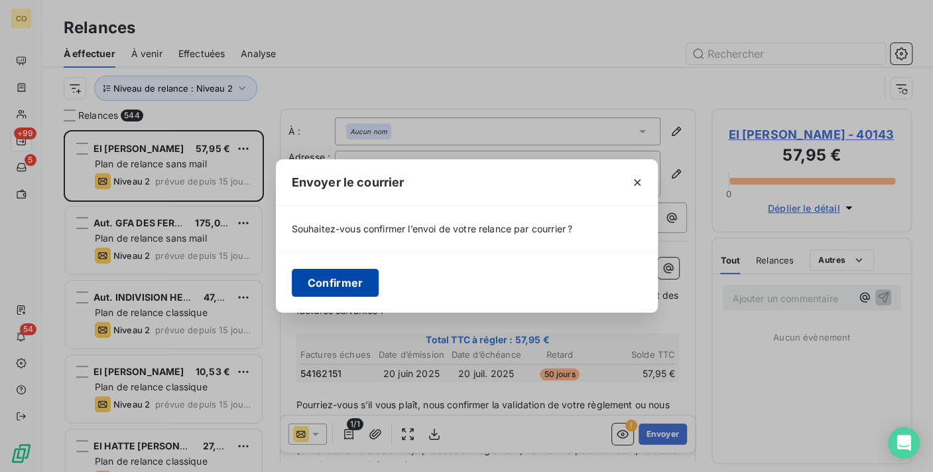
click at [354, 285] on button "Confirmer" at bounding box center [336, 283] width 88 height 28
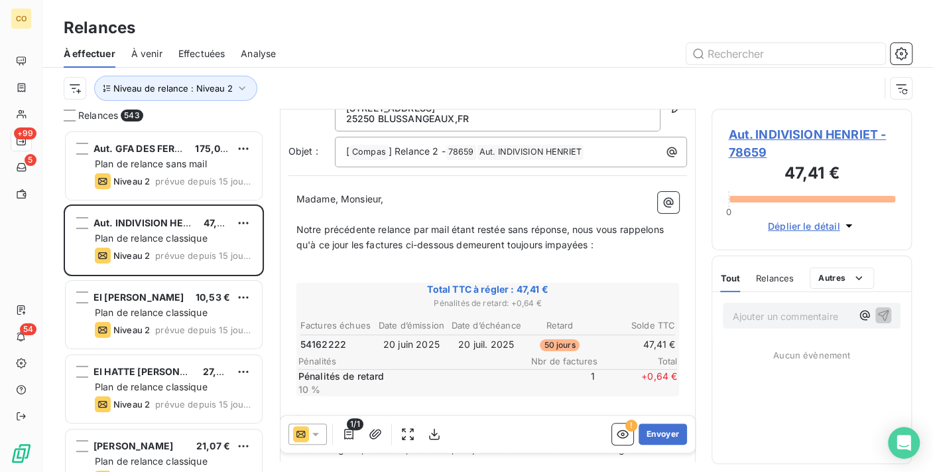
scroll to position [75, 0]
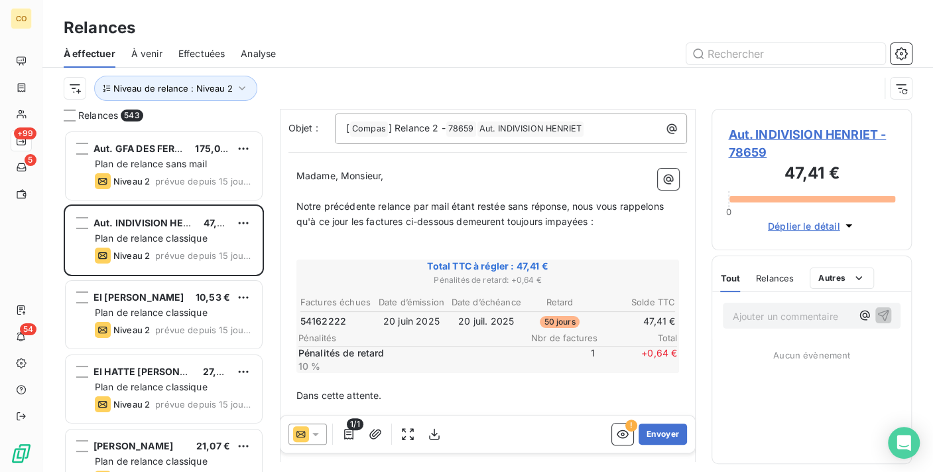
click at [316, 430] on icon at bounding box center [315, 433] width 13 height 13
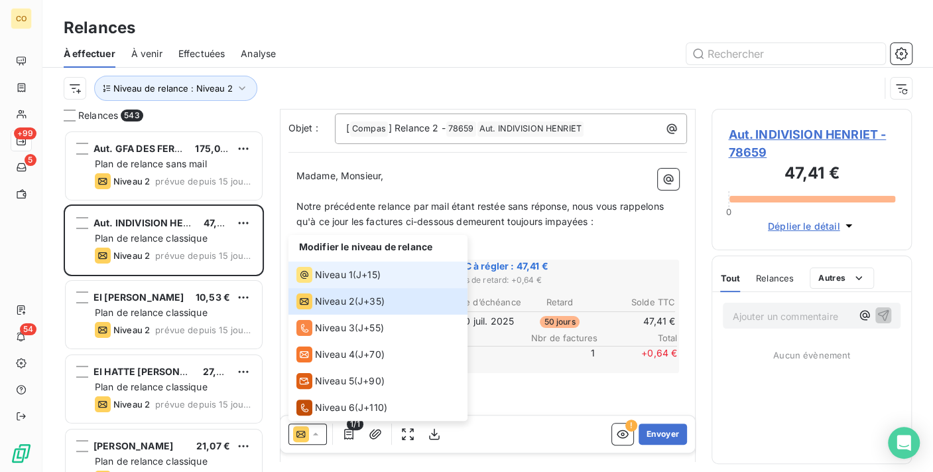
click at [328, 265] on li "Niveau 1 ( J+15 )" at bounding box center [378, 274] width 179 height 27
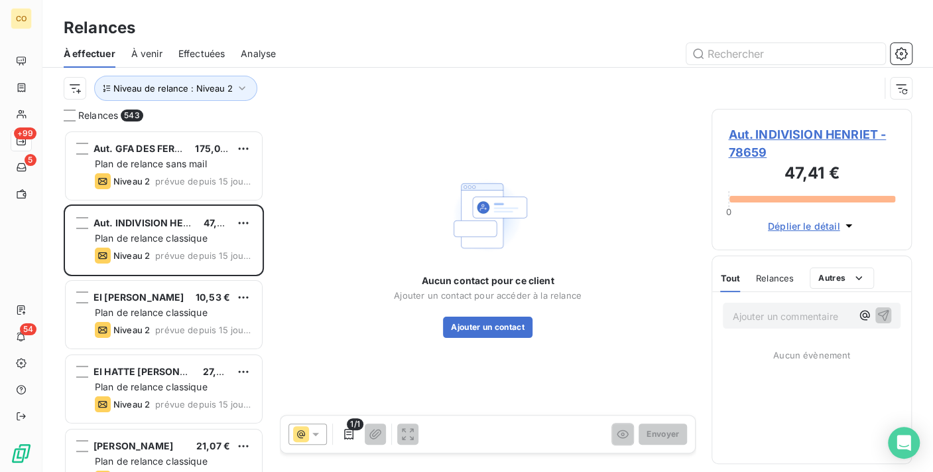
click at [795, 133] on span "Aut. INDIVISION HENRIET - 78659" at bounding box center [811, 143] width 167 height 36
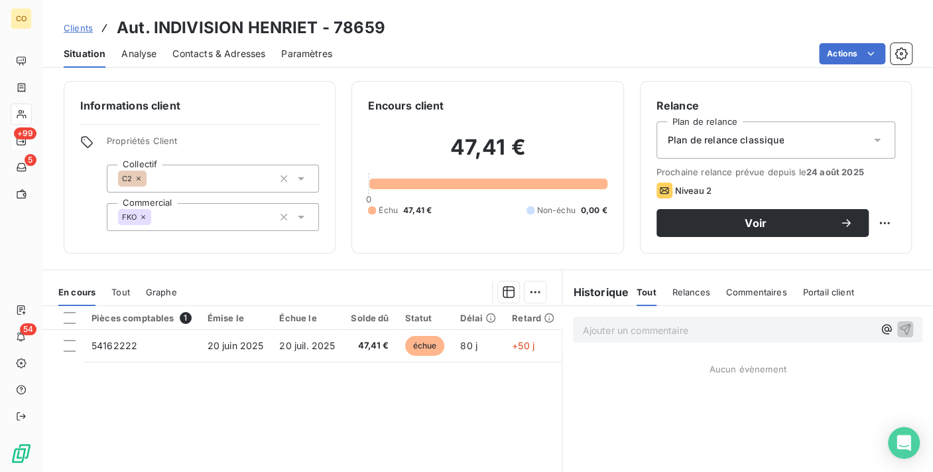
click at [762, 140] on span "Plan de relance classique" at bounding box center [726, 139] width 117 height 13
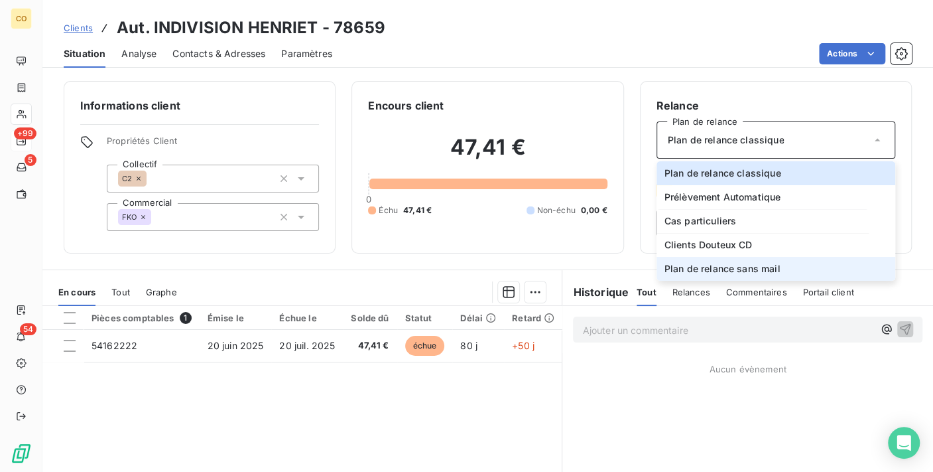
click at [750, 263] on span "Plan de relance sans mail" at bounding box center [723, 268] width 116 height 13
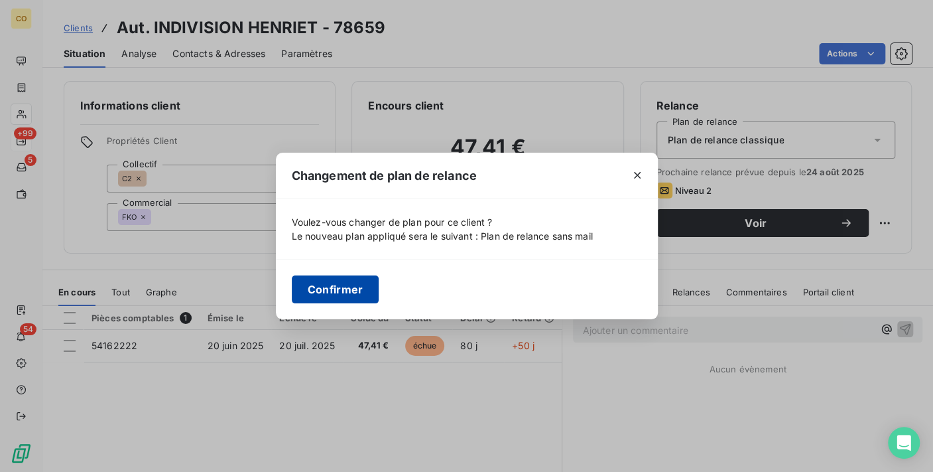
click at [354, 288] on button "Confirmer" at bounding box center [336, 289] width 88 height 28
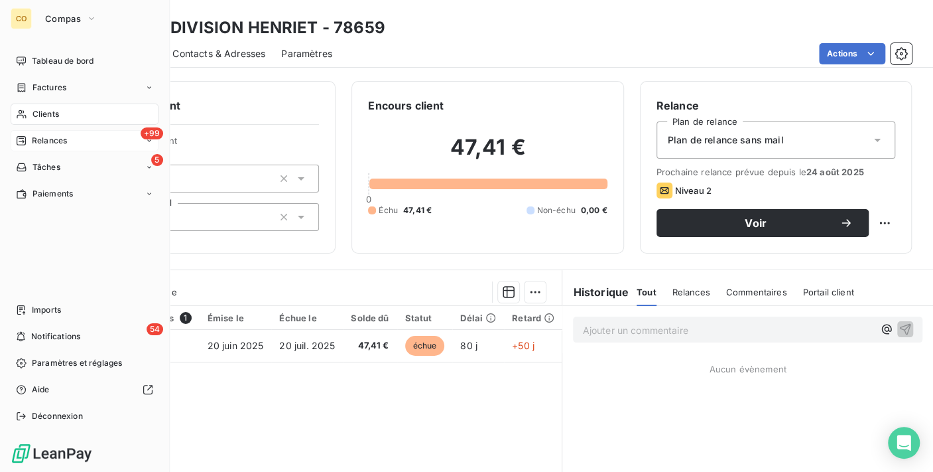
click at [52, 137] on span "Relances" at bounding box center [49, 141] width 35 height 12
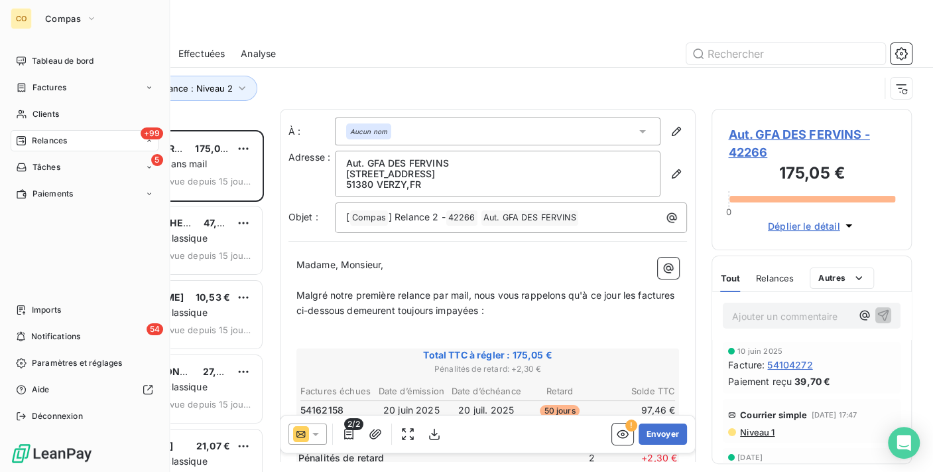
scroll to position [330, 189]
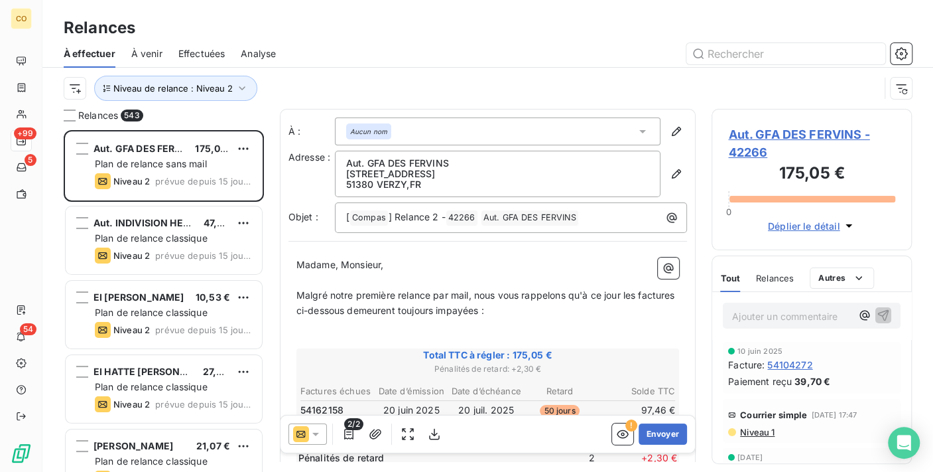
click at [320, 432] on icon at bounding box center [315, 433] width 13 height 13
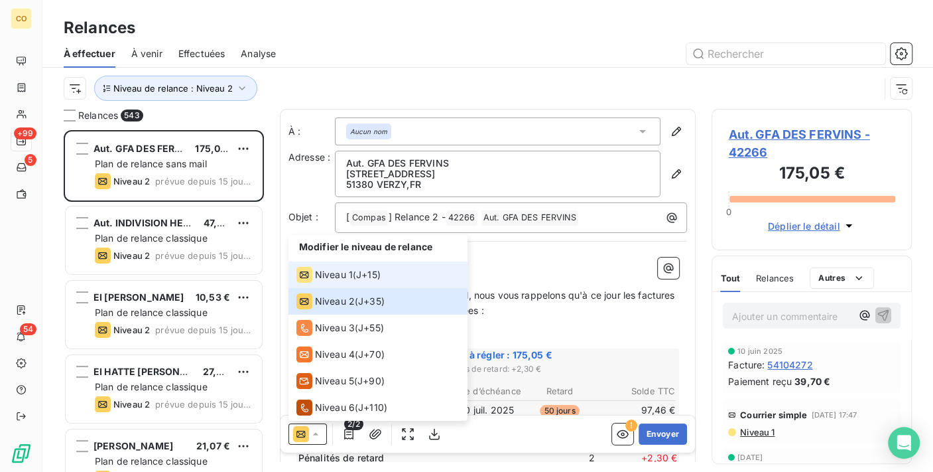
click at [328, 279] on span "Niveau 1" at bounding box center [334, 274] width 38 height 13
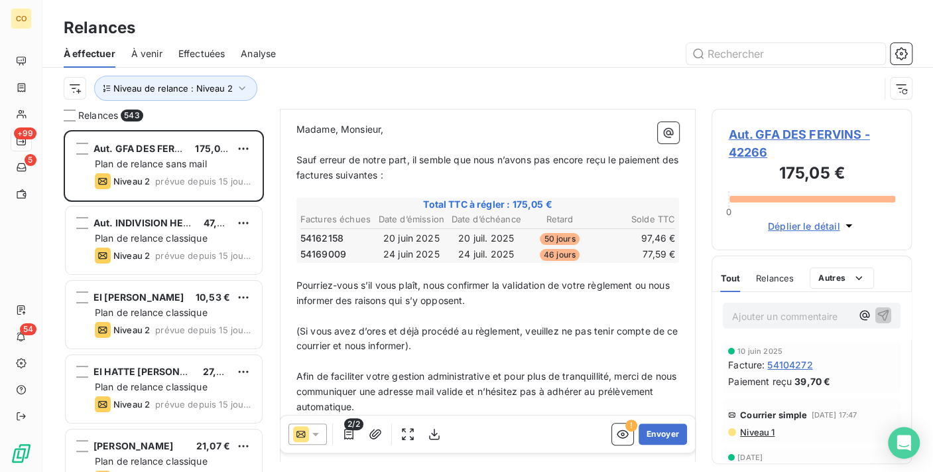
scroll to position [147, 0]
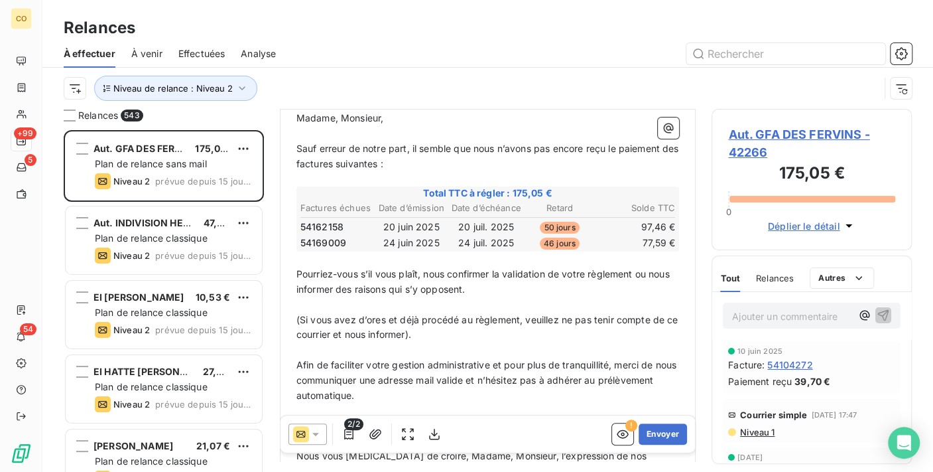
click at [314, 433] on icon at bounding box center [315, 434] width 7 height 3
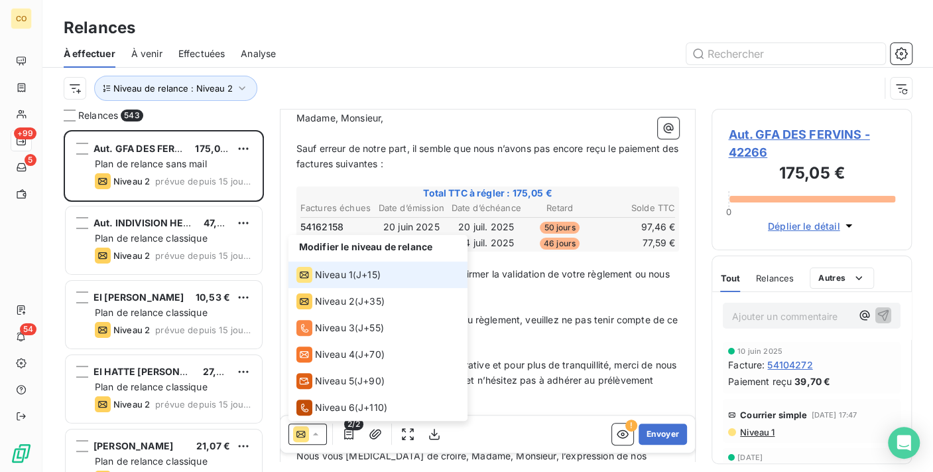
click at [312, 281] on div "Niveau 1" at bounding box center [325, 275] width 56 height 16
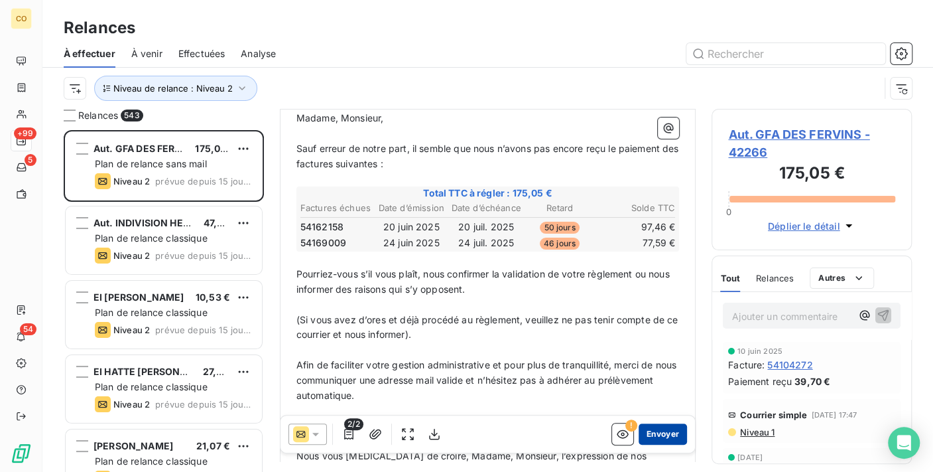
click at [639, 437] on button "Envoyer" at bounding box center [663, 433] width 48 height 21
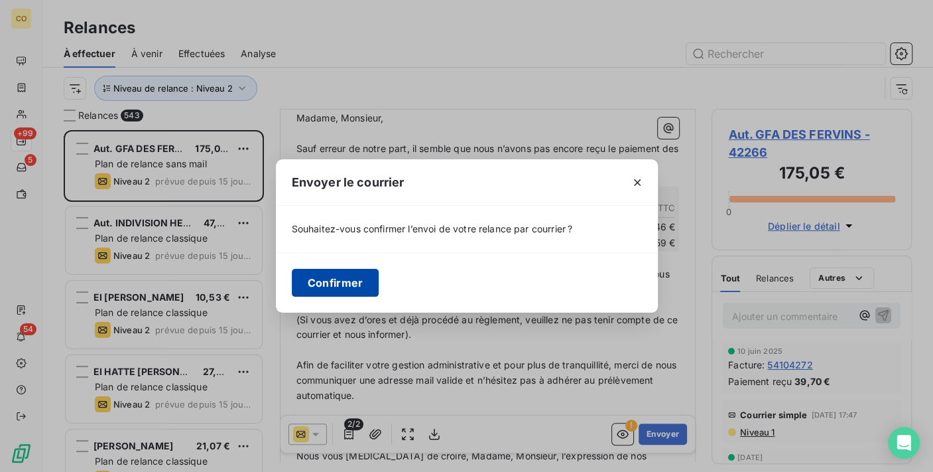
click at [361, 284] on button "Confirmer" at bounding box center [336, 283] width 88 height 28
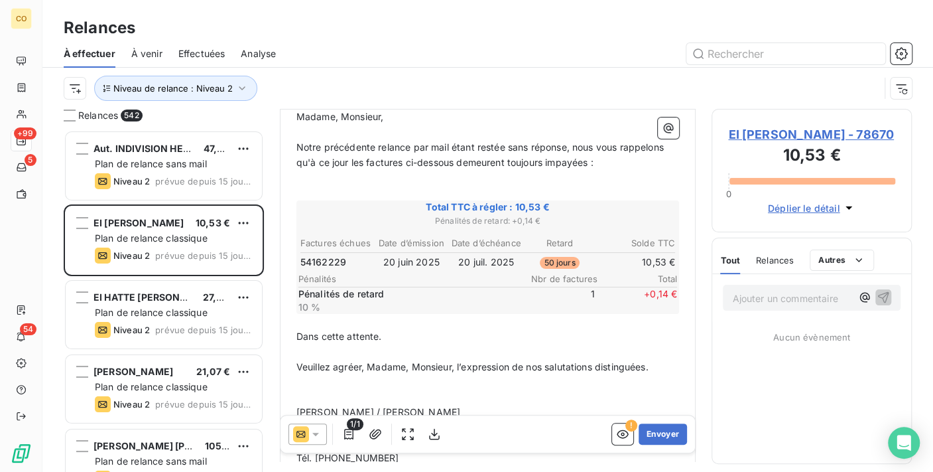
scroll to position [147, 0]
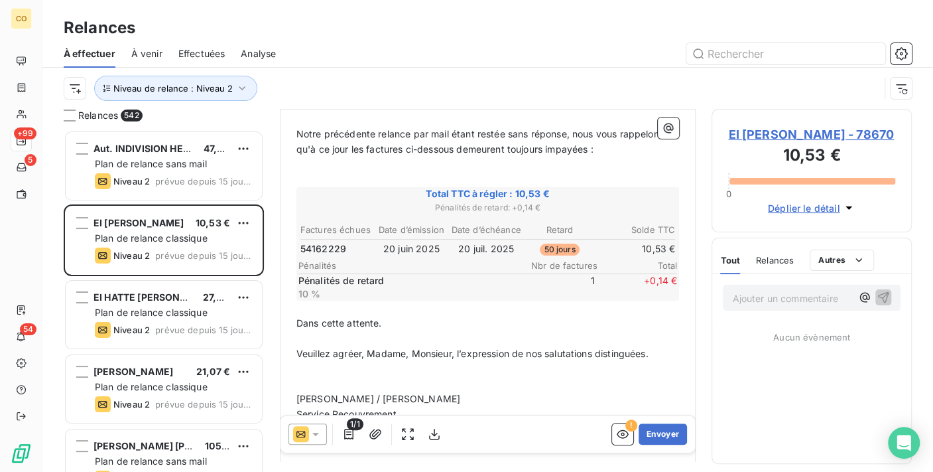
click at [320, 431] on icon at bounding box center [315, 433] width 13 height 13
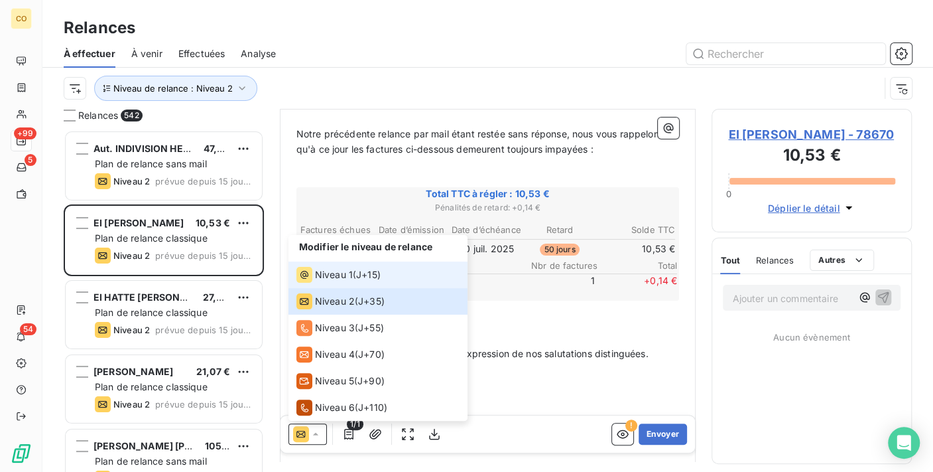
click at [313, 275] on div "Niveau 1" at bounding box center [325, 275] width 56 height 16
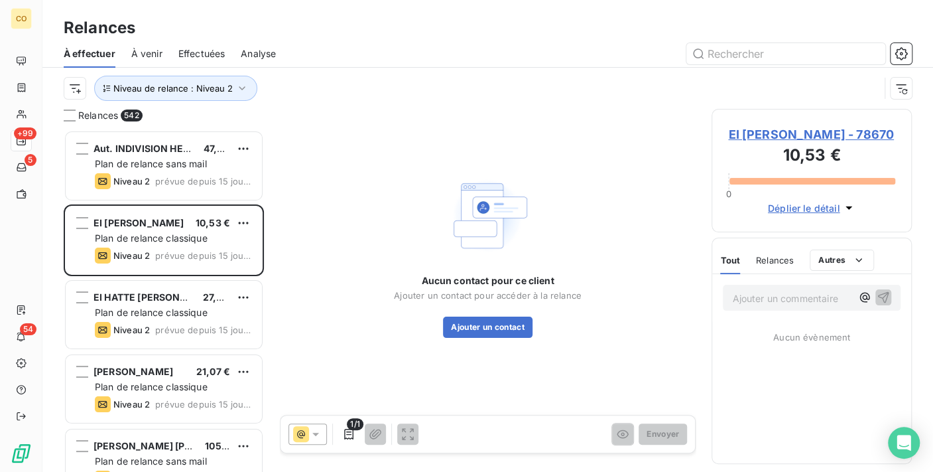
click at [824, 131] on span "EI [PERSON_NAME] - 78670" at bounding box center [811, 134] width 167 height 18
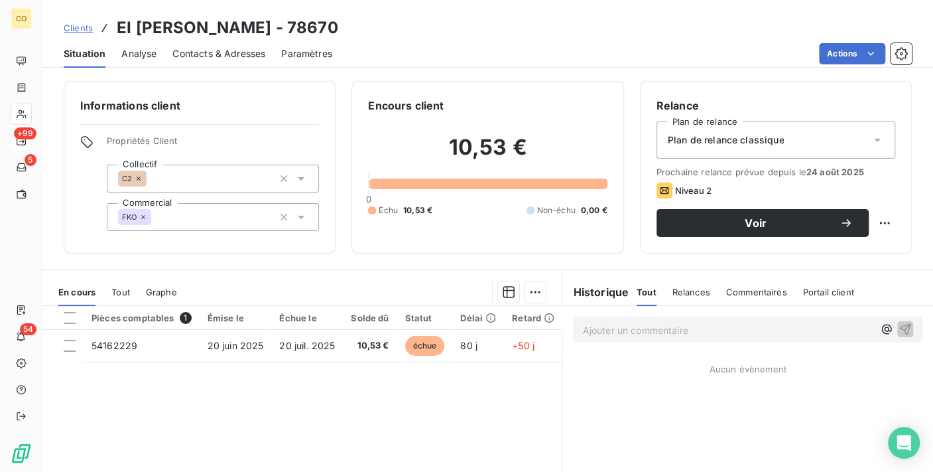
click at [813, 137] on div "Plan de relance classique" at bounding box center [776, 139] width 239 height 37
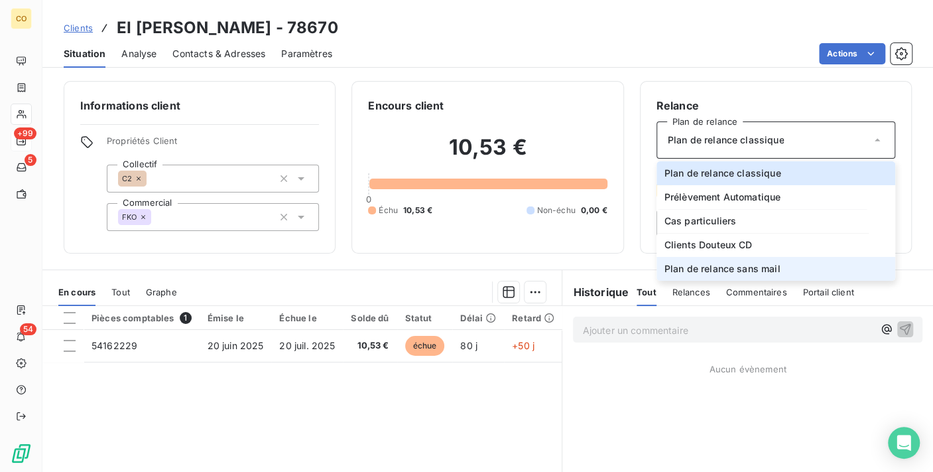
click at [741, 273] on span "Plan de relance sans mail" at bounding box center [723, 268] width 116 height 13
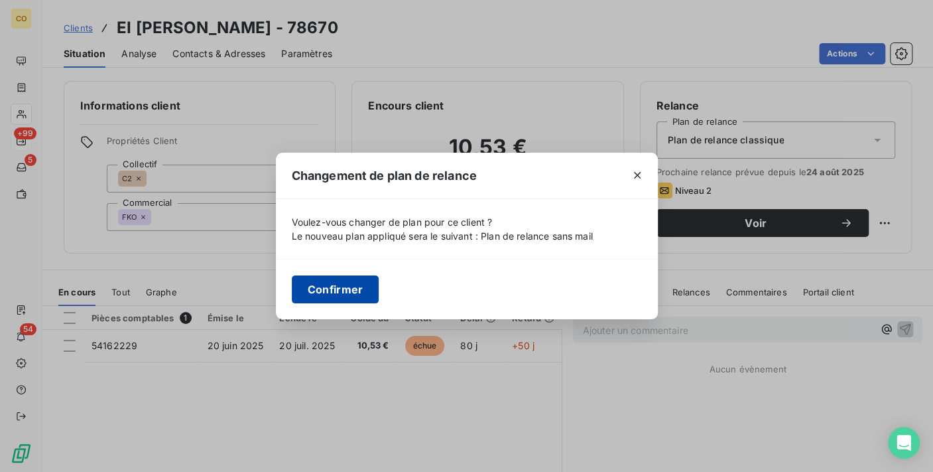
click at [372, 289] on button "Confirmer" at bounding box center [336, 289] width 88 height 28
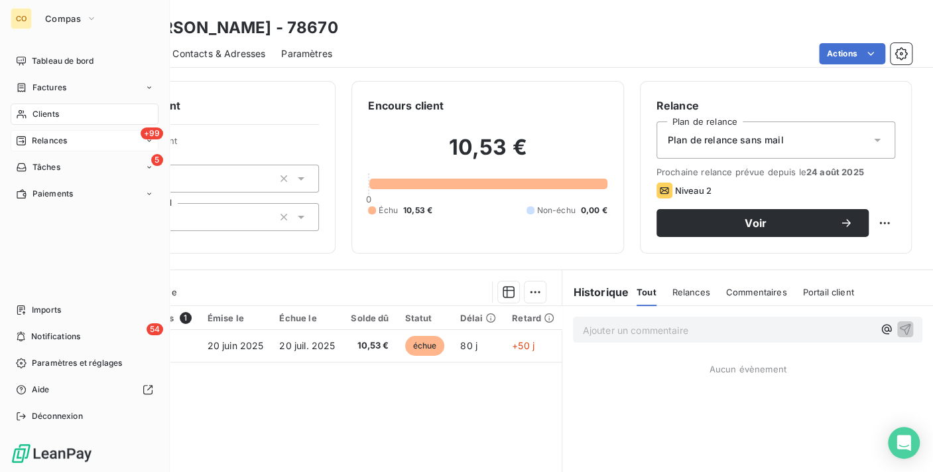
click at [42, 138] on span "Relances" at bounding box center [49, 141] width 35 height 12
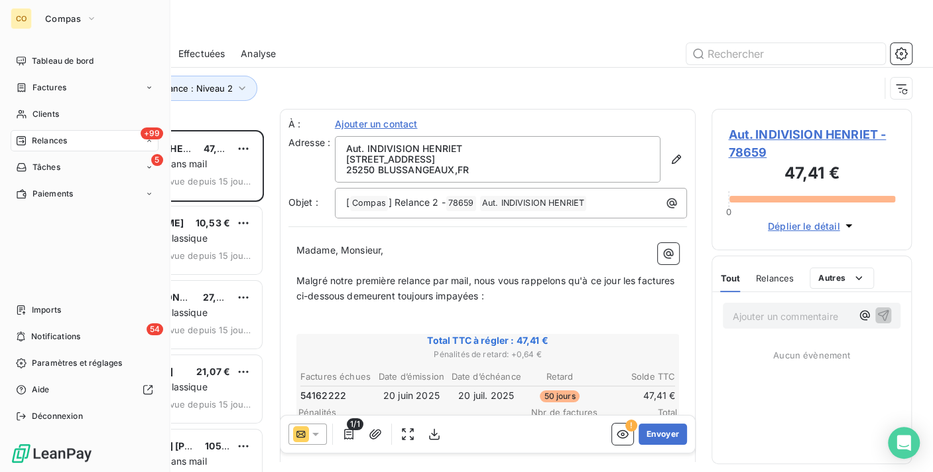
scroll to position [330, 189]
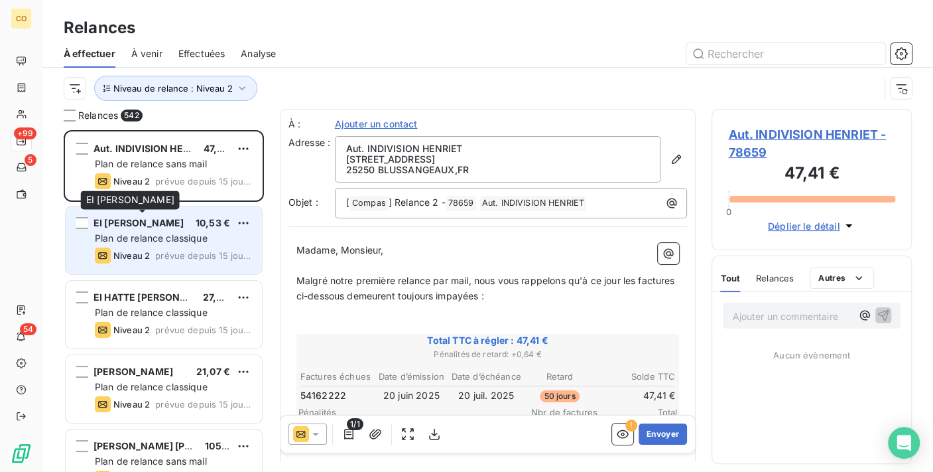
click at [136, 217] on span "EI [PERSON_NAME]" at bounding box center [139, 222] width 90 height 11
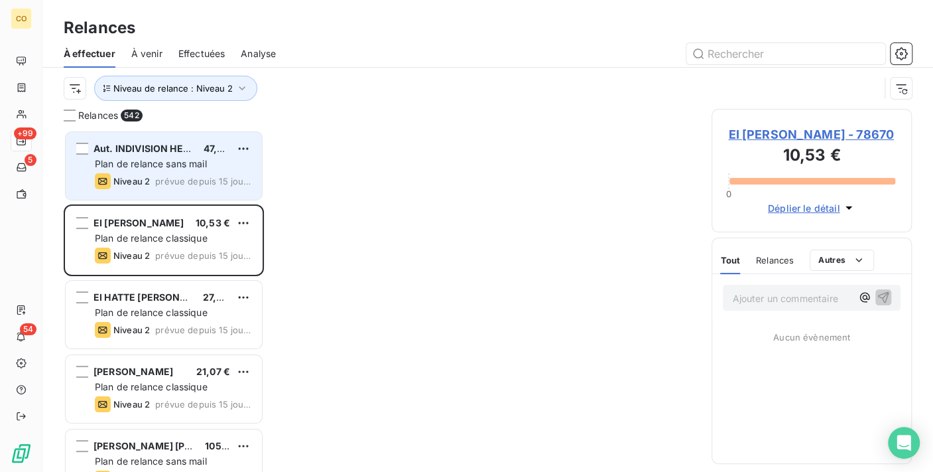
click at [180, 167] on span "Plan de relance sans mail" at bounding box center [151, 163] width 112 height 11
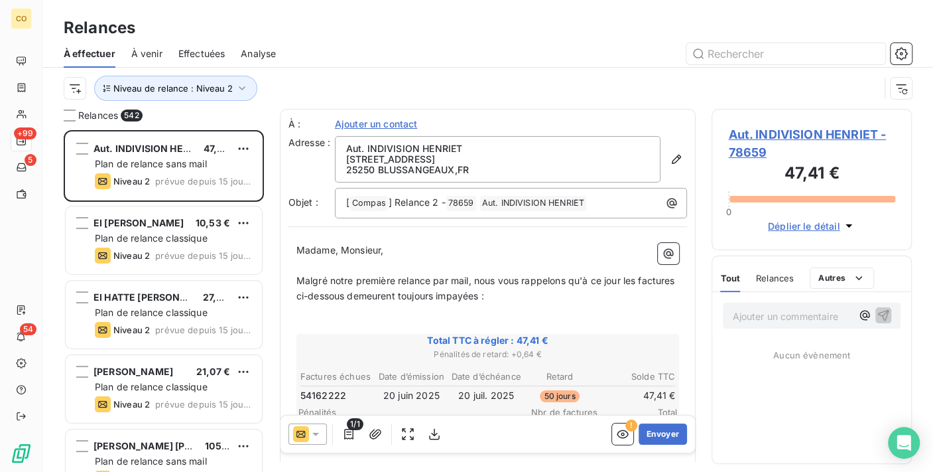
click at [314, 427] on icon at bounding box center [315, 433] width 13 height 13
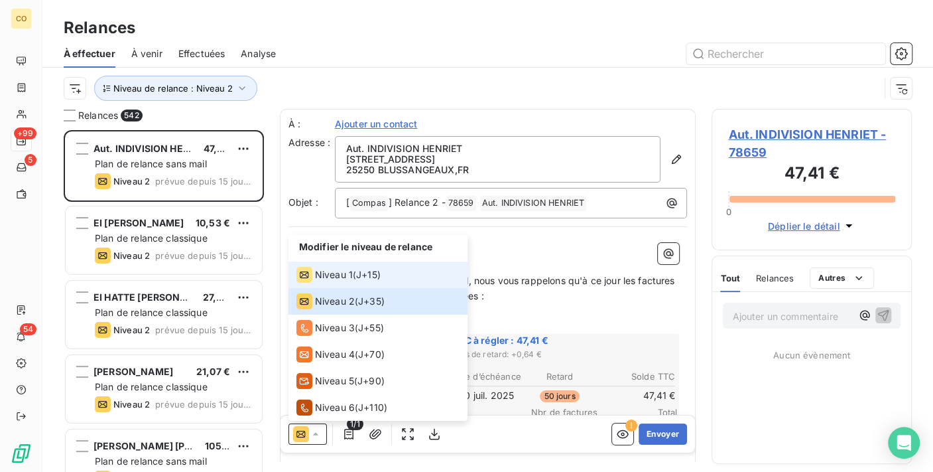
click at [328, 275] on span "Niveau 1" at bounding box center [334, 274] width 38 height 13
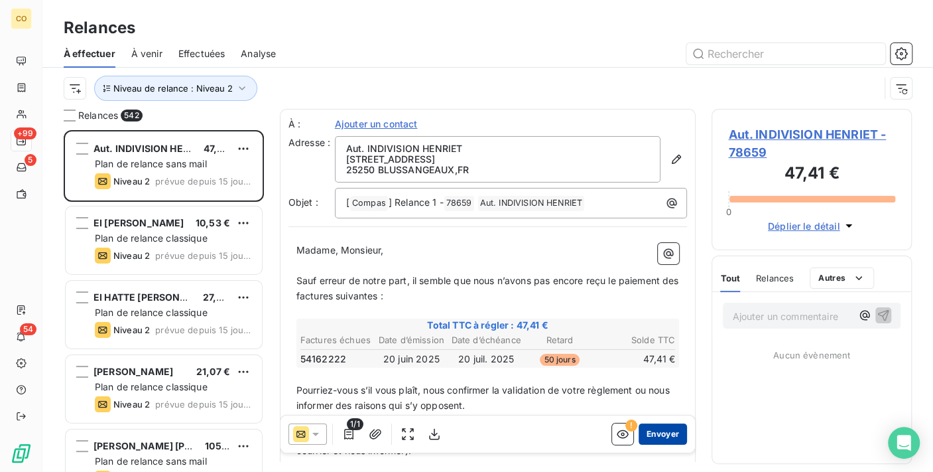
click at [648, 427] on button "Envoyer" at bounding box center [663, 433] width 48 height 21
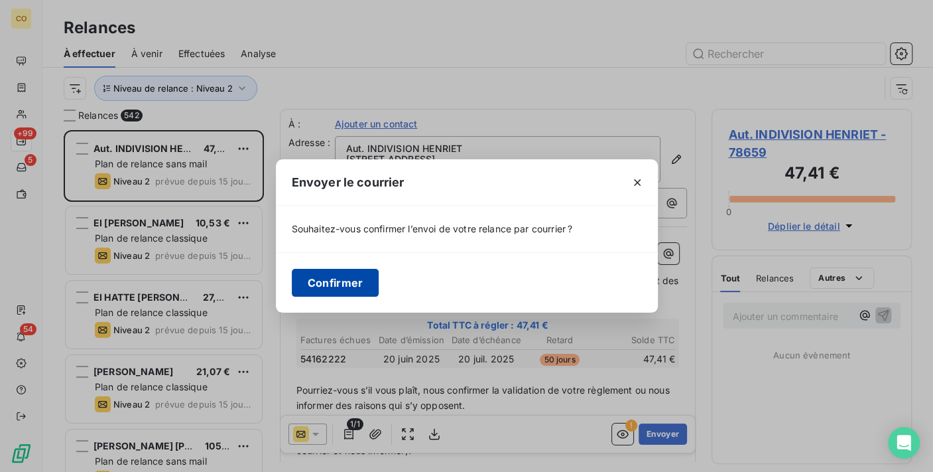
click at [362, 276] on button "Confirmer" at bounding box center [336, 283] width 88 height 28
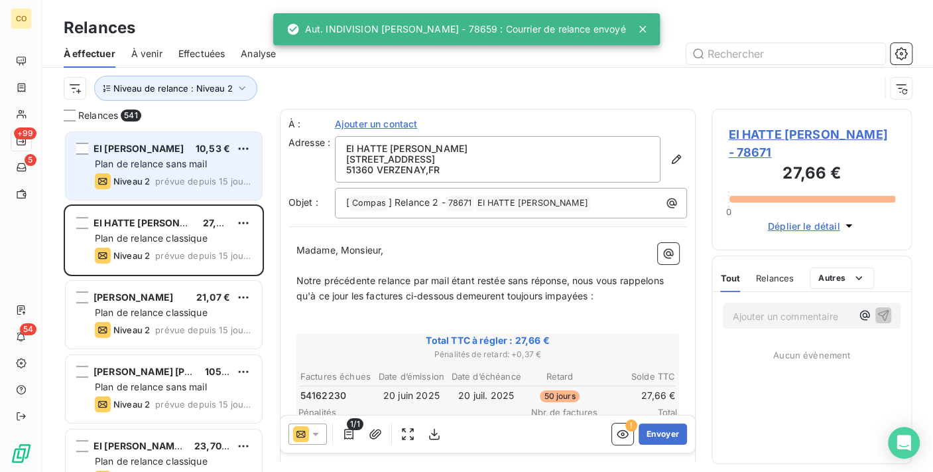
click at [169, 168] on span "Plan de relance sans mail" at bounding box center [151, 163] width 112 height 11
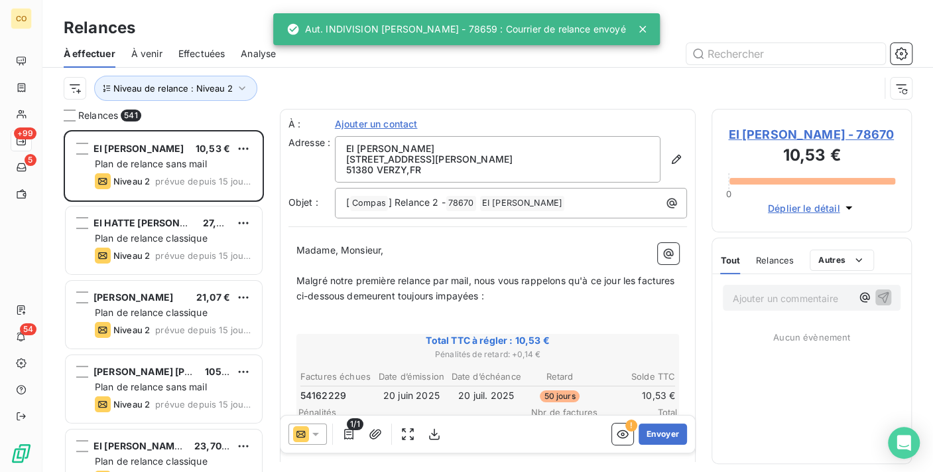
click at [313, 427] on icon at bounding box center [315, 433] width 13 height 13
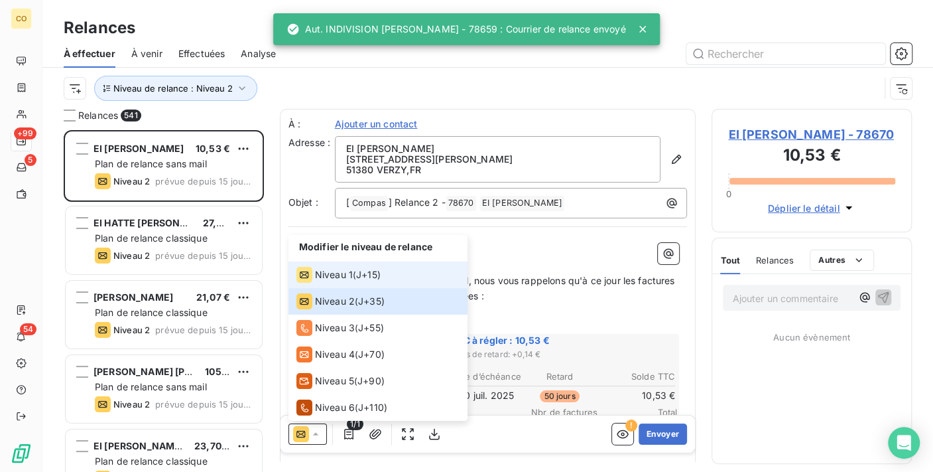
click at [318, 276] on span "Niveau 1" at bounding box center [334, 274] width 38 height 13
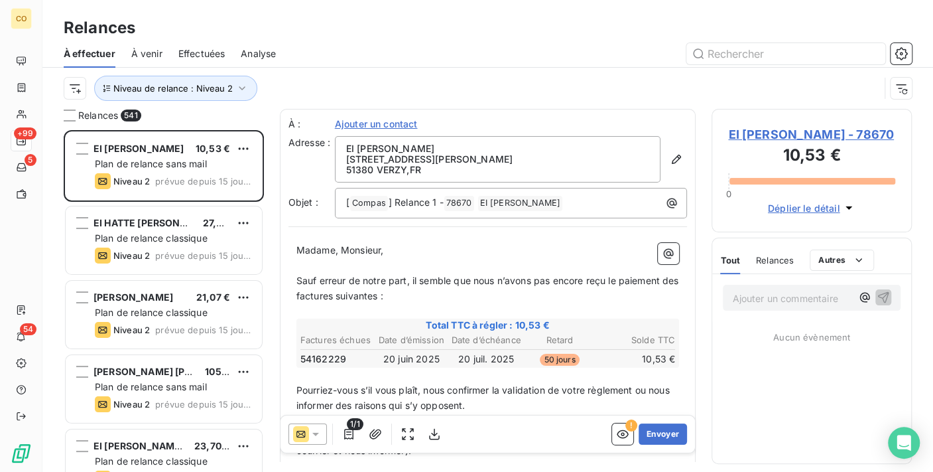
click at [312, 428] on icon at bounding box center [315, 433] width 13 height 13
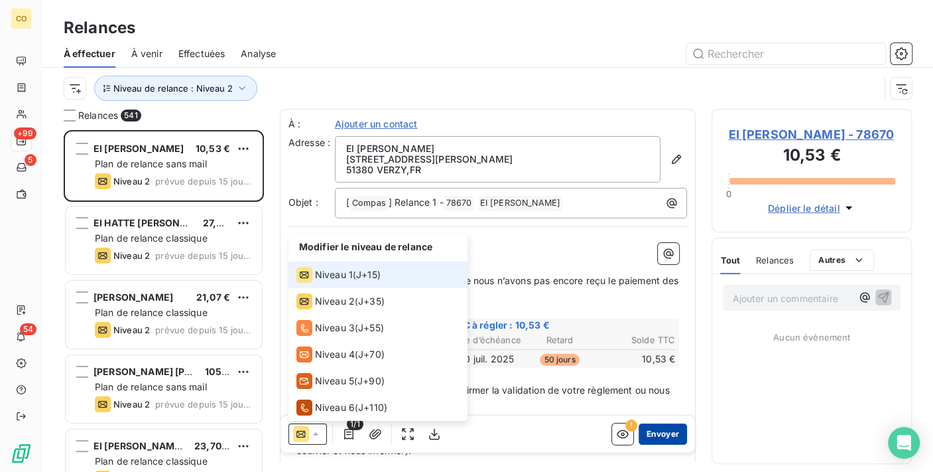
click at [664, 432] on button "Envoyer" at bounding box center [663, 433] width 48 height 21
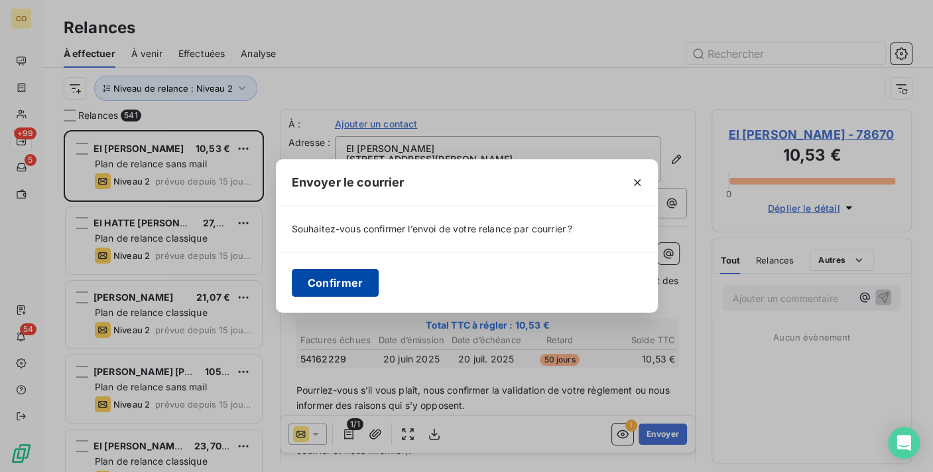
click at [330, 269] on button "Confirmer" at bounding box center [336, 283] width 88 height 28
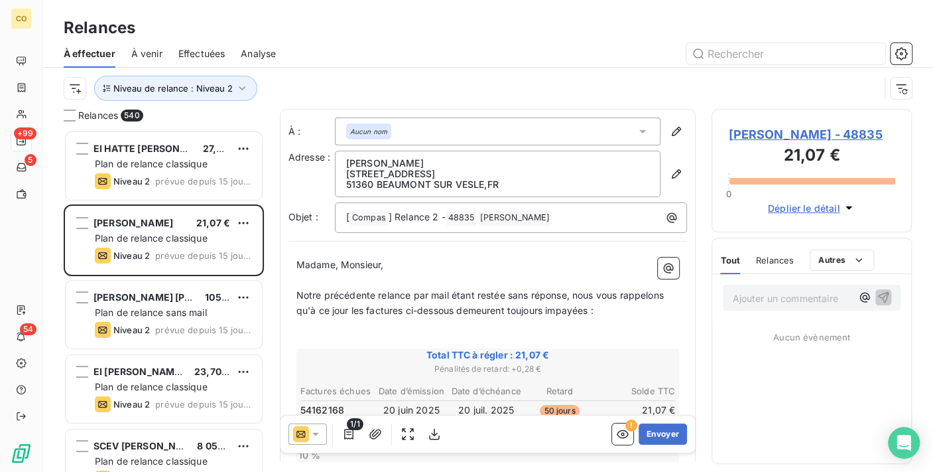
click at [320, 431] on icon at bounding box center [315, 433] width 13 height 13
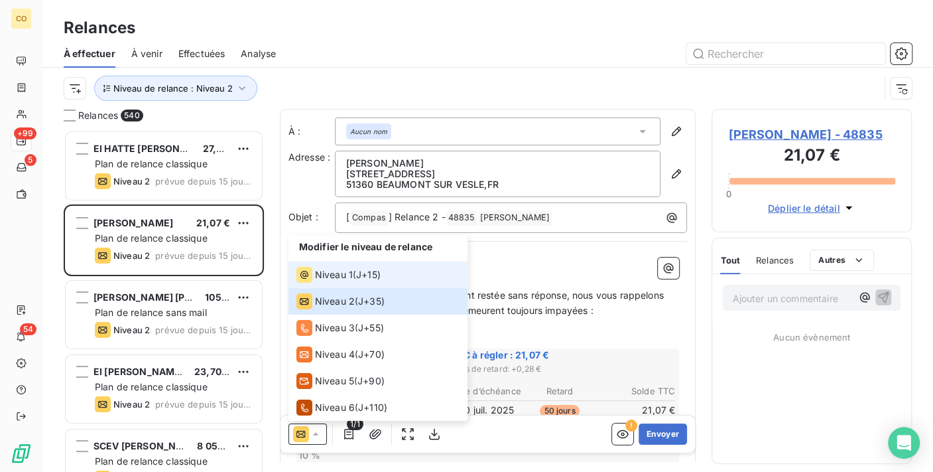
click at [332, 279] on span "Niveau 1" at bounding box center [334, 274] width 38 height 13
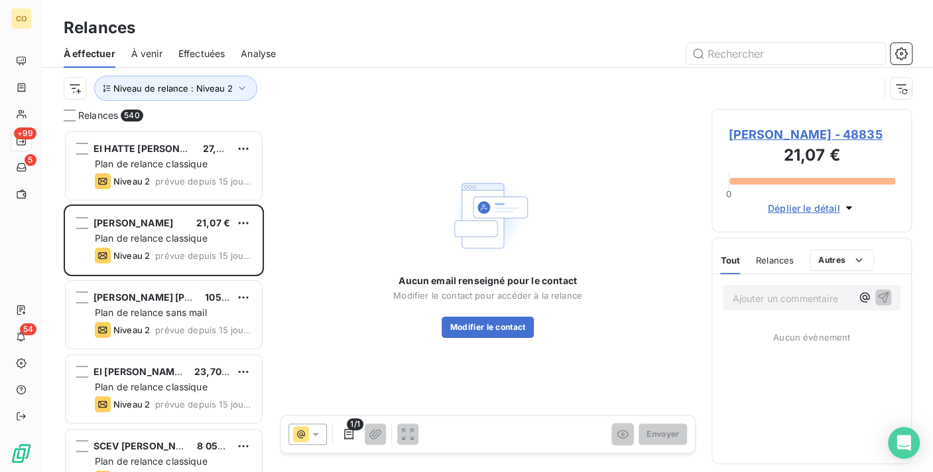
click at [828, 137] on span "[PERSON_NAME] - 48835" at bounding box center [811, 134] width 167 height 18
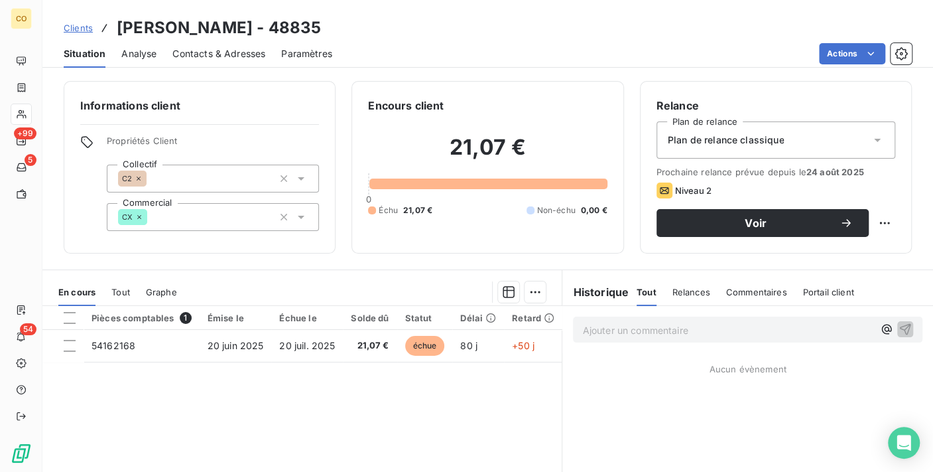
click at [785, 146] on div "Plan de relance classique" at bounding box center [776, 139] width 239 height 37
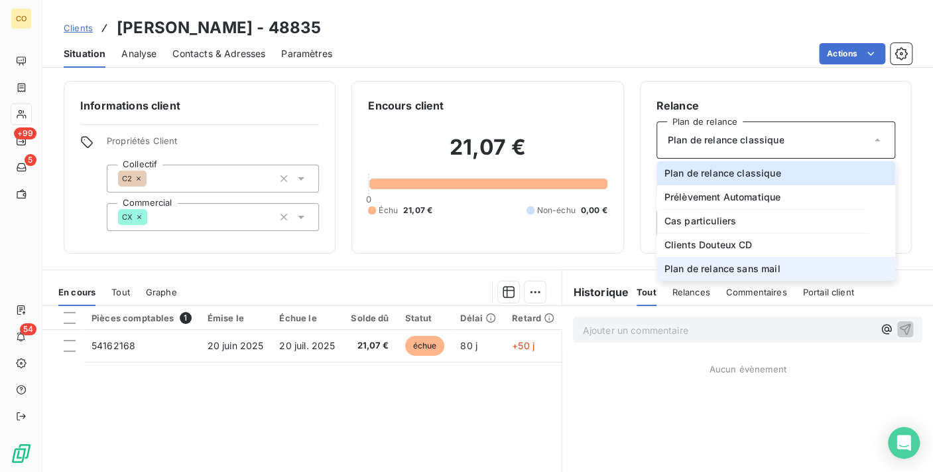
click at [760, 269] on span "Plan de relance sans mail" at bounding box center [723, 268] width 116 height 13
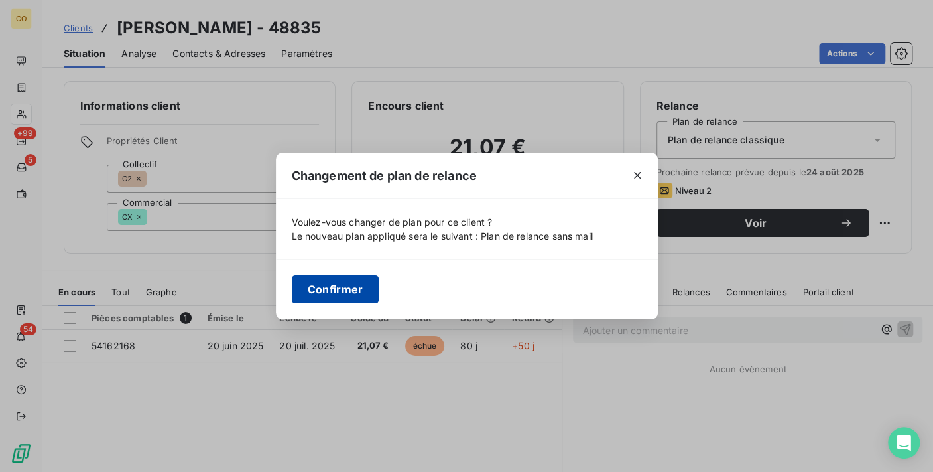
click at [352, 287] on button "Confirmer" at bounding box center [336, 289] width 88 height 28
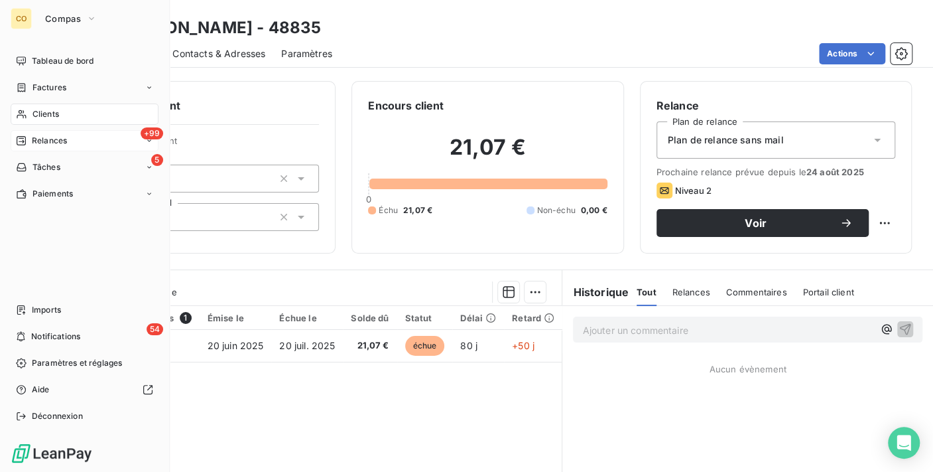
click at [60, 147] on div "+99 Relances" at bounding box center [85, 140] width 148 height 21
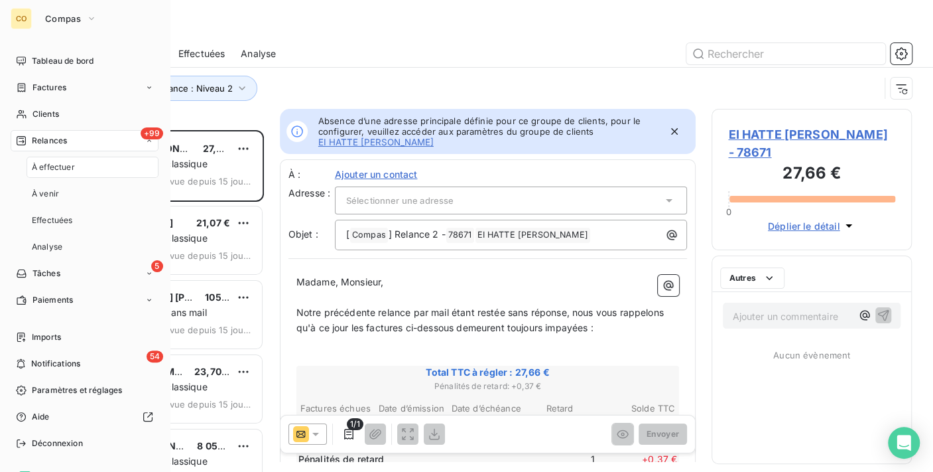
scroll to position [330, 189]
